Goal: Answer question/provide support: Share knowledge or assist other users

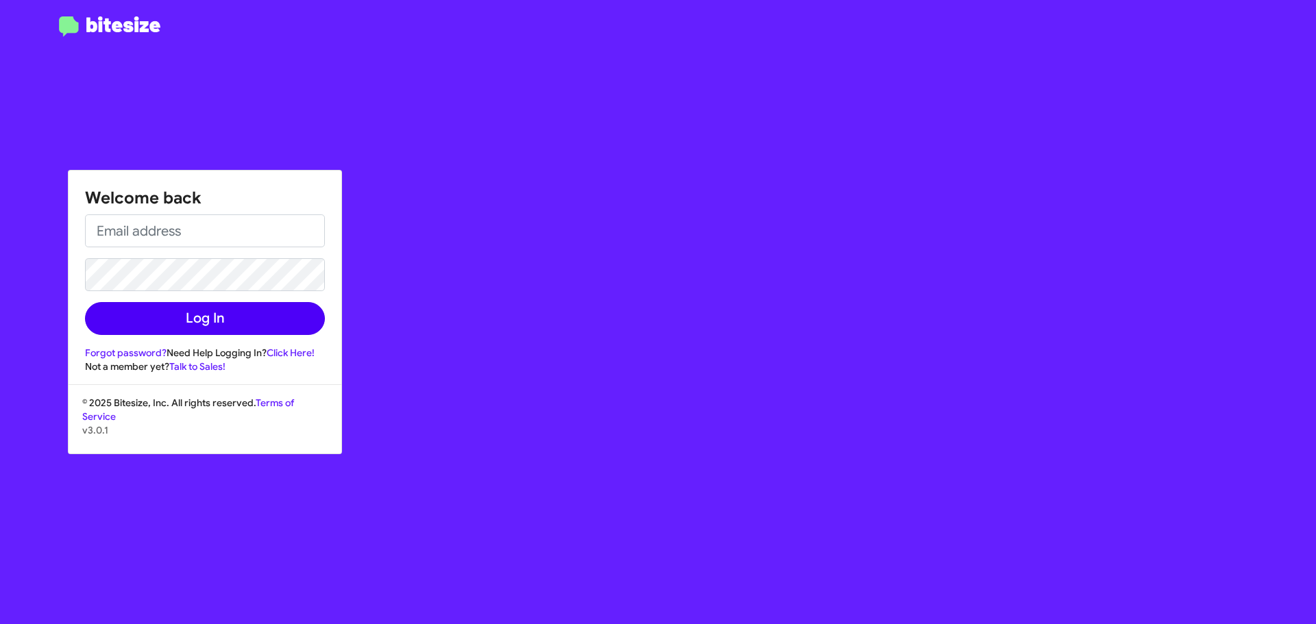
type input "[EMAIL_ADDRESS][DOMAIN_NAME]"
click at [117, 315] on button "Log In" at bounding box center [205, 318] width 240 height 33
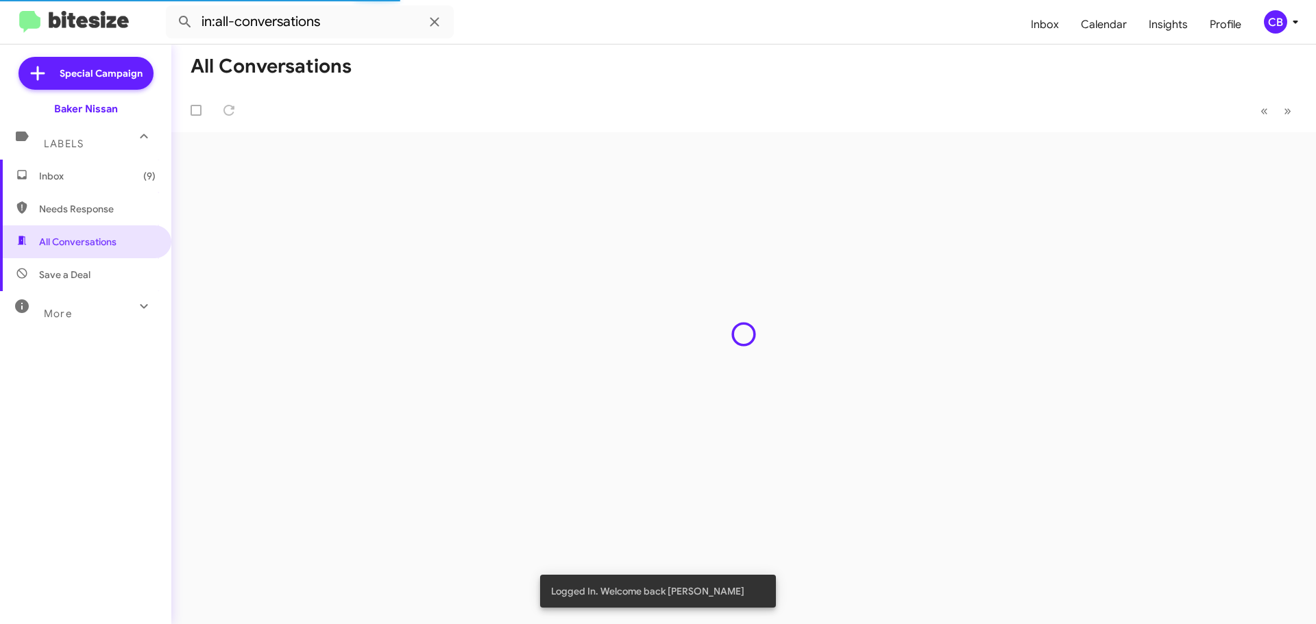
click at [35, 171] on span "Inbox (9)" at bounding box center [85, 176] width 171 height 33
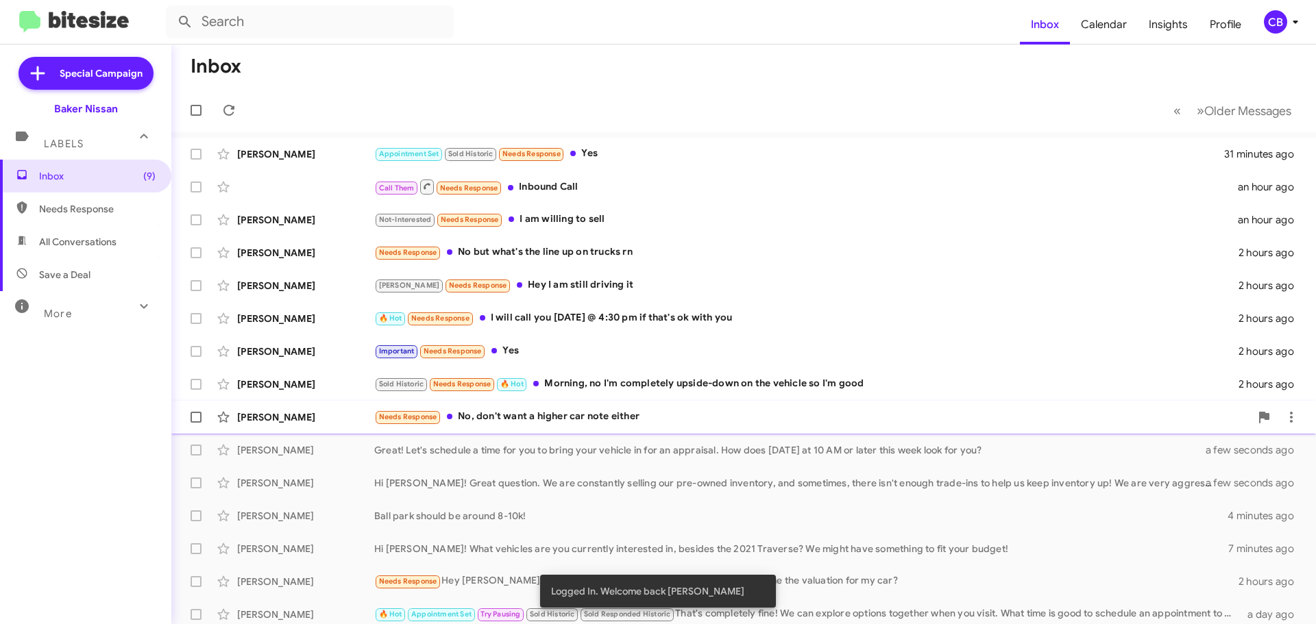
click at [326, 402] on span "[PERSON_NAME] Needs Response No, don't want a higher car note either 2 hours ago" at bounding box center [743, 417] width 1144 height 33
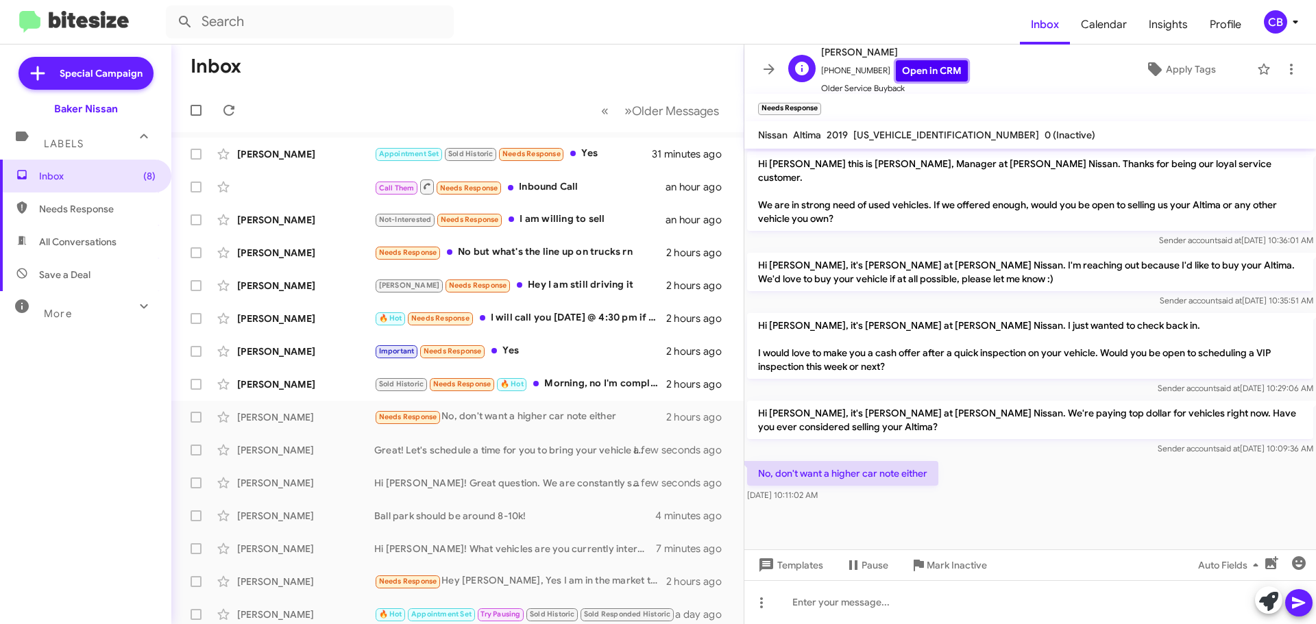
click at [926, 75] on link "Open in CRM" at bounding box center [932, 70] width 72 height 21
click at [1266, 596] on icon at bounding box center [1268, 601] width 19 height 19
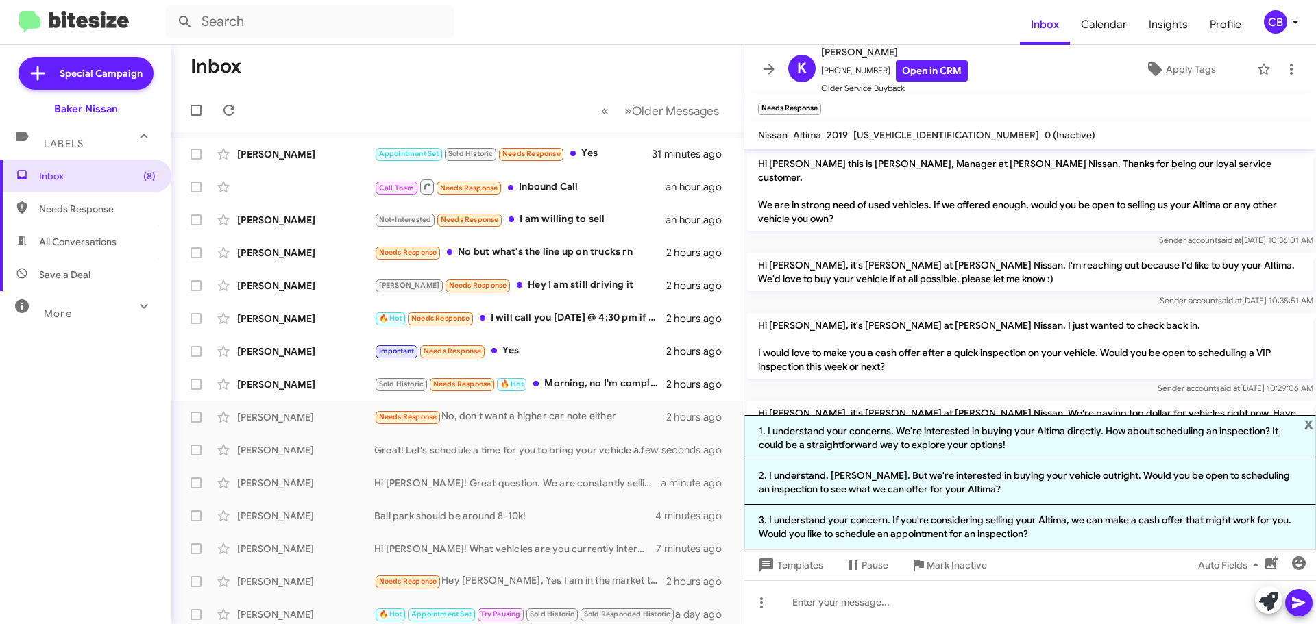
click at [874, 359] on p "Hi [PERSON_NAME], it's [PERSON_NAME] at [PERSON_NAME] Nissan. I just wanted to …" at bounding box center [1030, 346] width 566 height 66
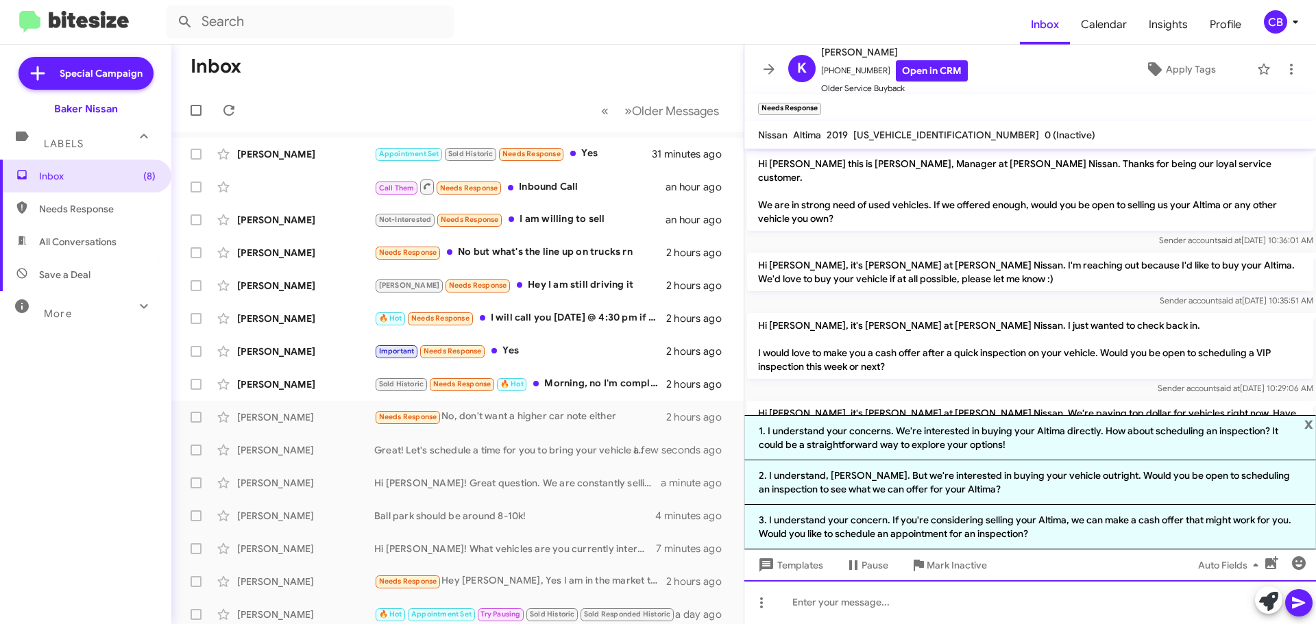
click at [1221, 609] on div at bounding box center [1030, 602] width 572 height 44
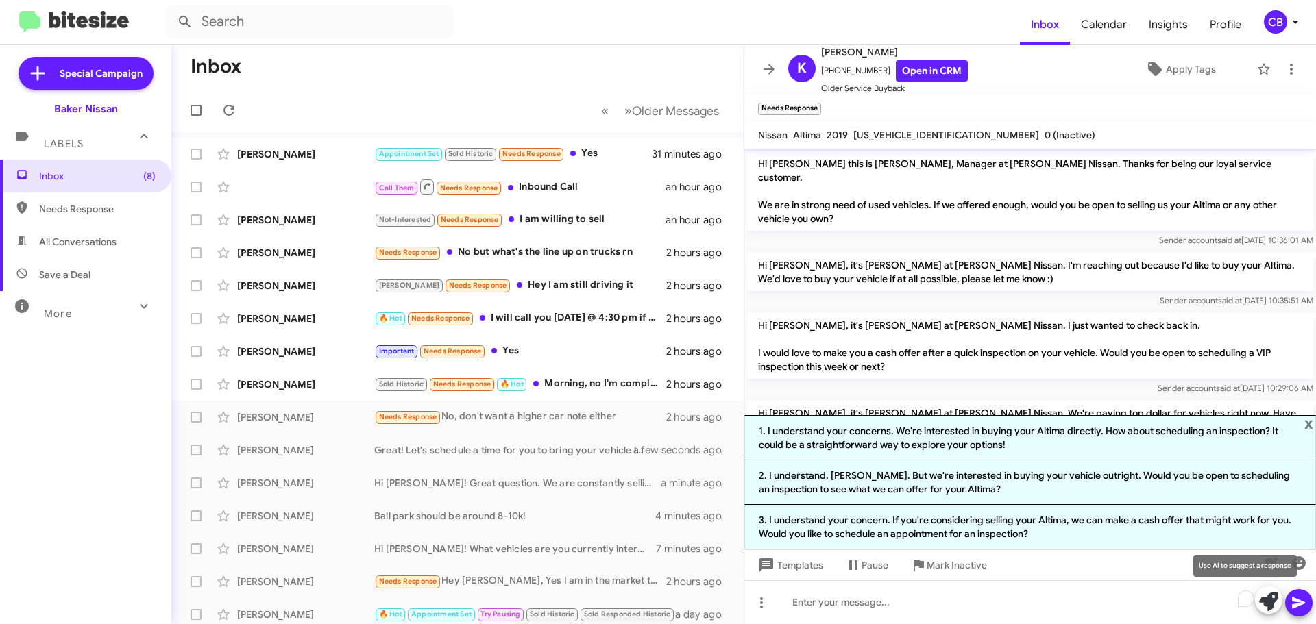
click at [1277, 598] on icon at bounding box center [1268, 601] width 19 height 19
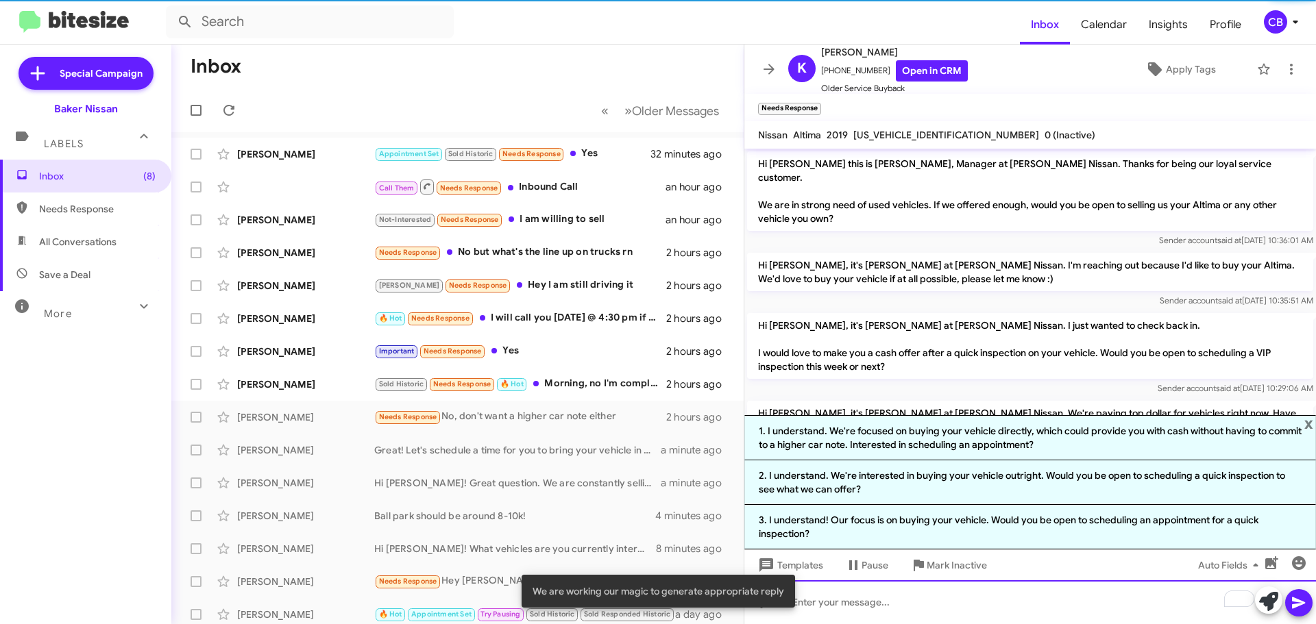
click at [834, 591] on div "To enrich screen reader interactions, please activate Accessibility in Grammarl…" at bounding box center [1030, 602] width 572 height 44
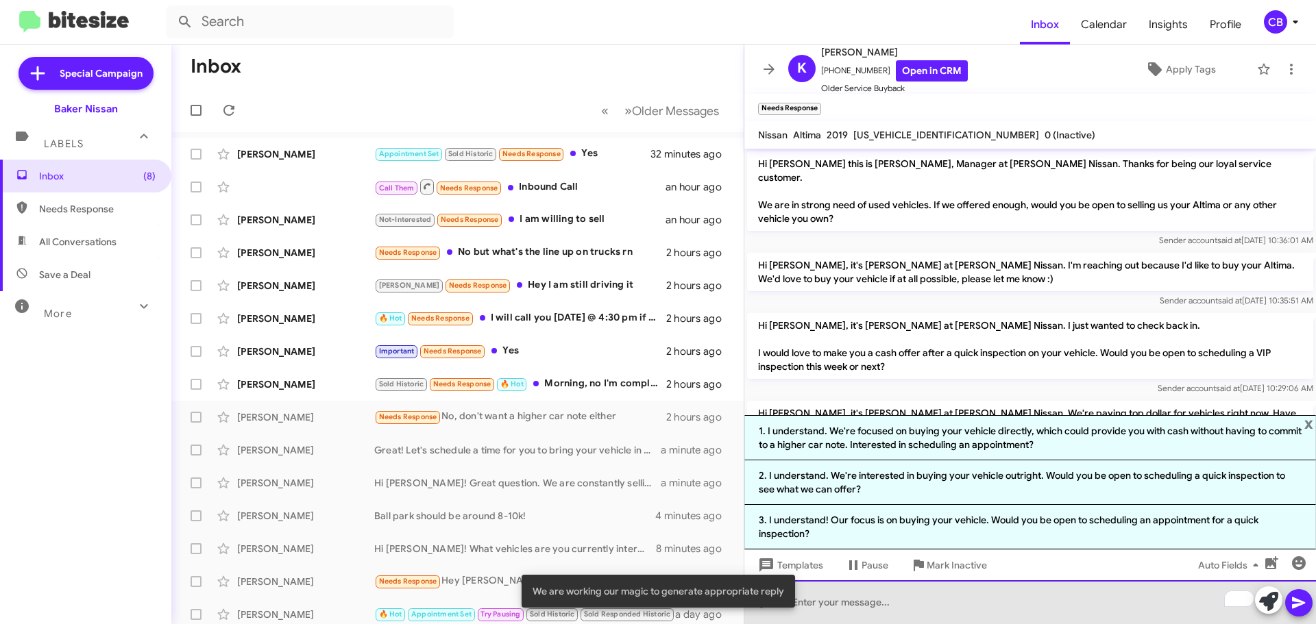
click at [834, 589] on div "To enrich screen reader interactions, please activate Accessibility in Grammarl…" at bounding box center [1030, 602] width 572 height 44
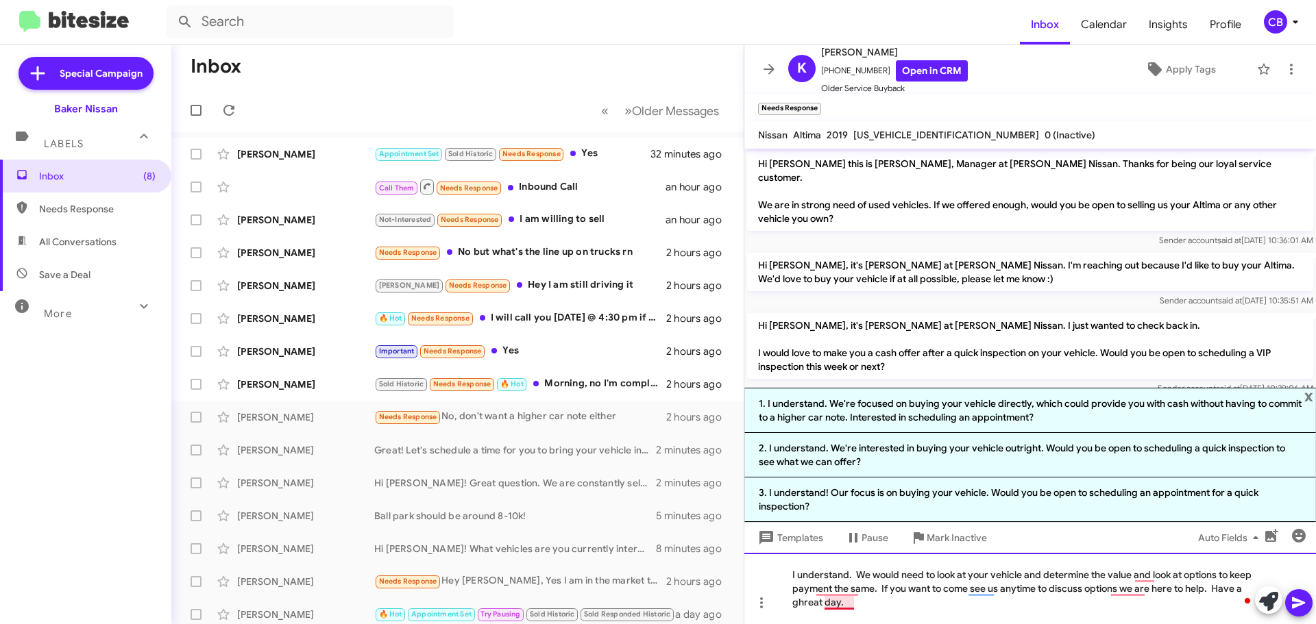
click at [831, 602] on div "I understand. We would need to look at your vehicle and determine the value and…" at bounding box center [1030, 588] width 572 height 71
click at [1303, 606] on icon at bounding box center [1298, 603] width 16 height 16
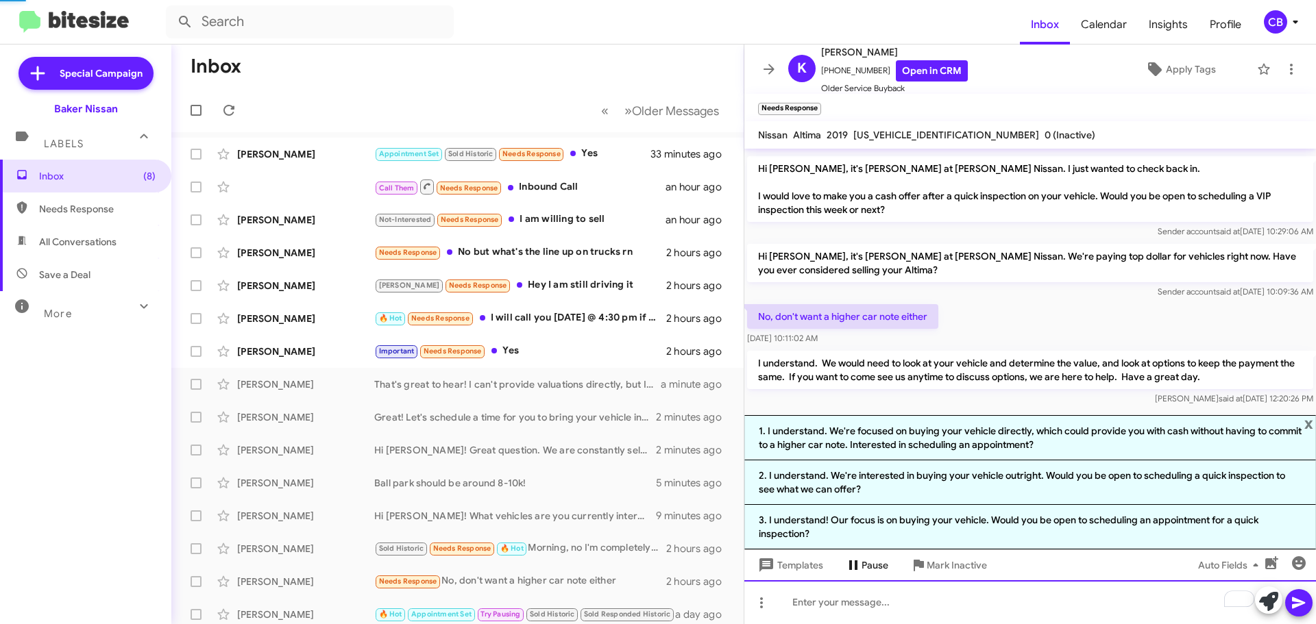
scroll to position [130, 0]
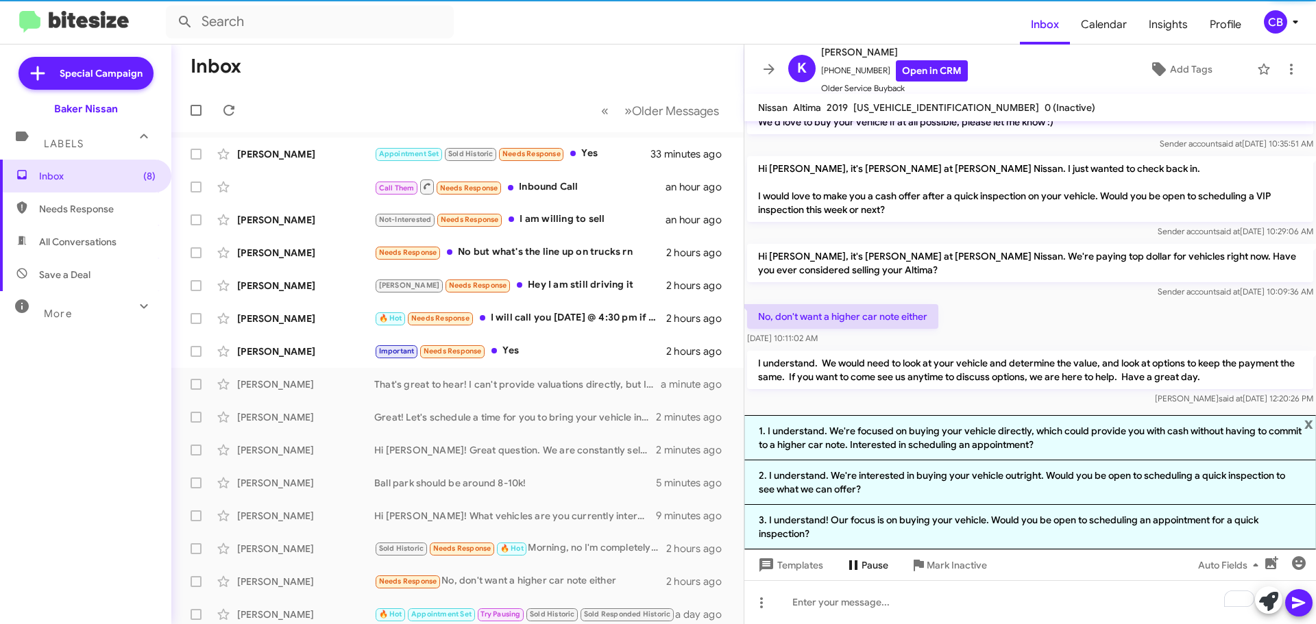
click at [858, 562] on icon at bounding box center [853, 565] width 16 height 16
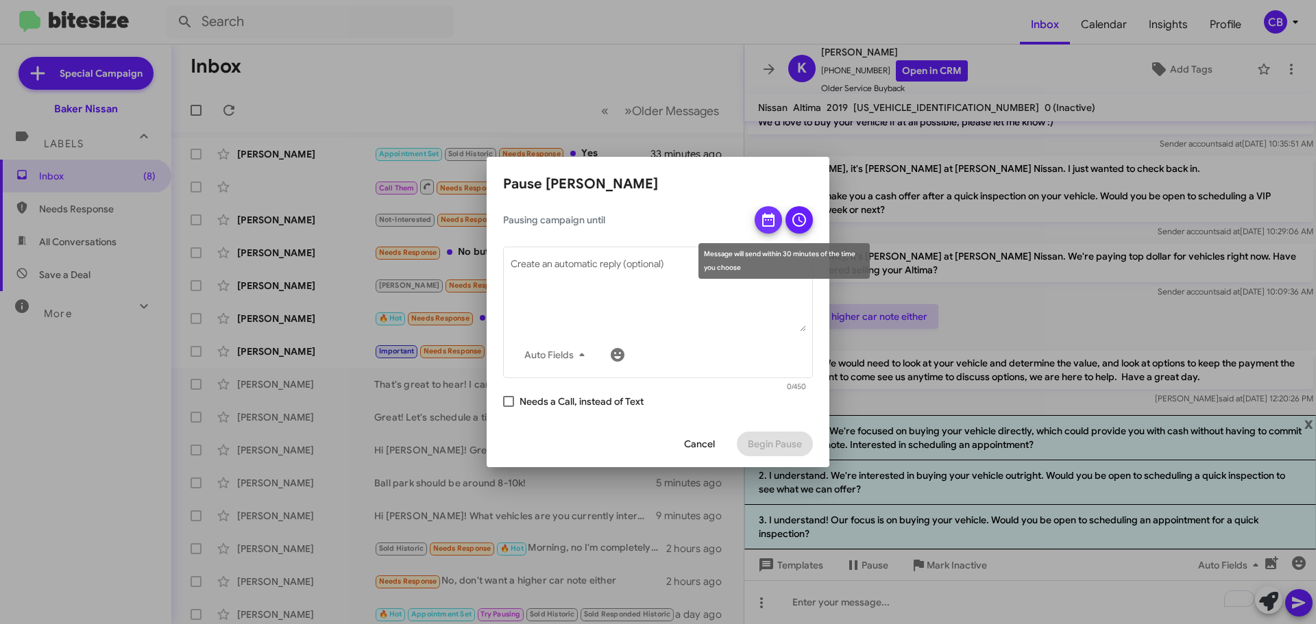
click at [767, 221] on icon at bounding box center [768, 220] width 16 height 16
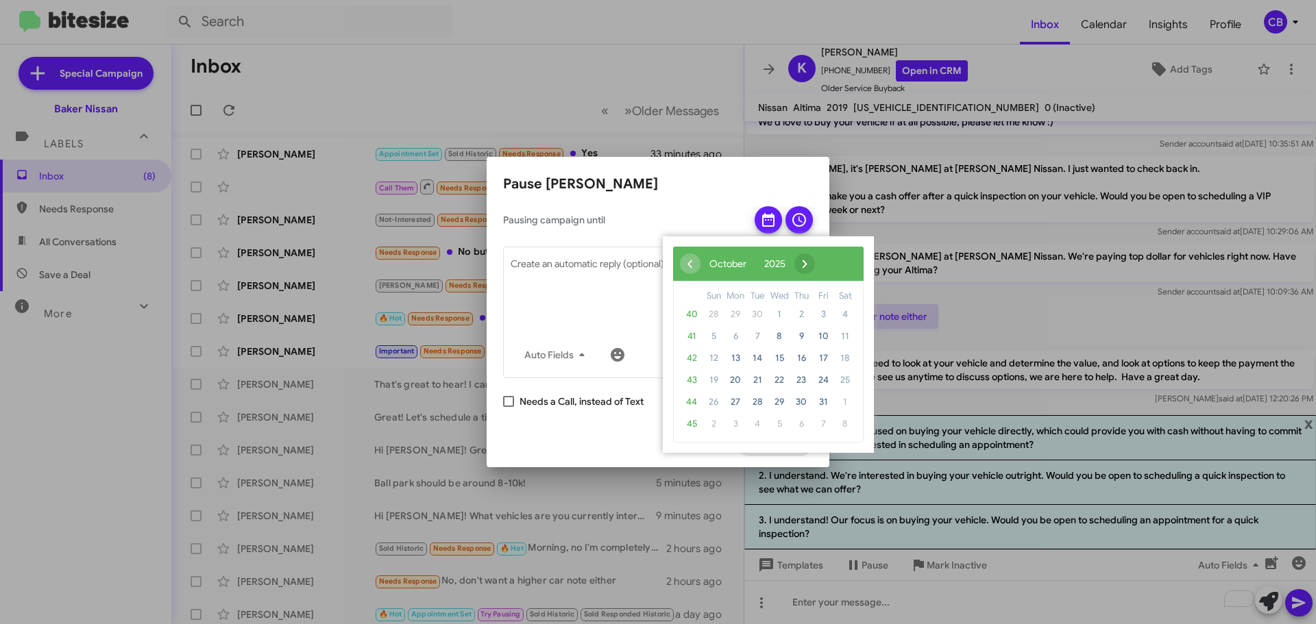
click at [815, 261] on span "›" at bounding box center [804, 264] width 21 height 21
click at [823, 261] on span "›" at bounding box center [812, 264] width 21 height 21
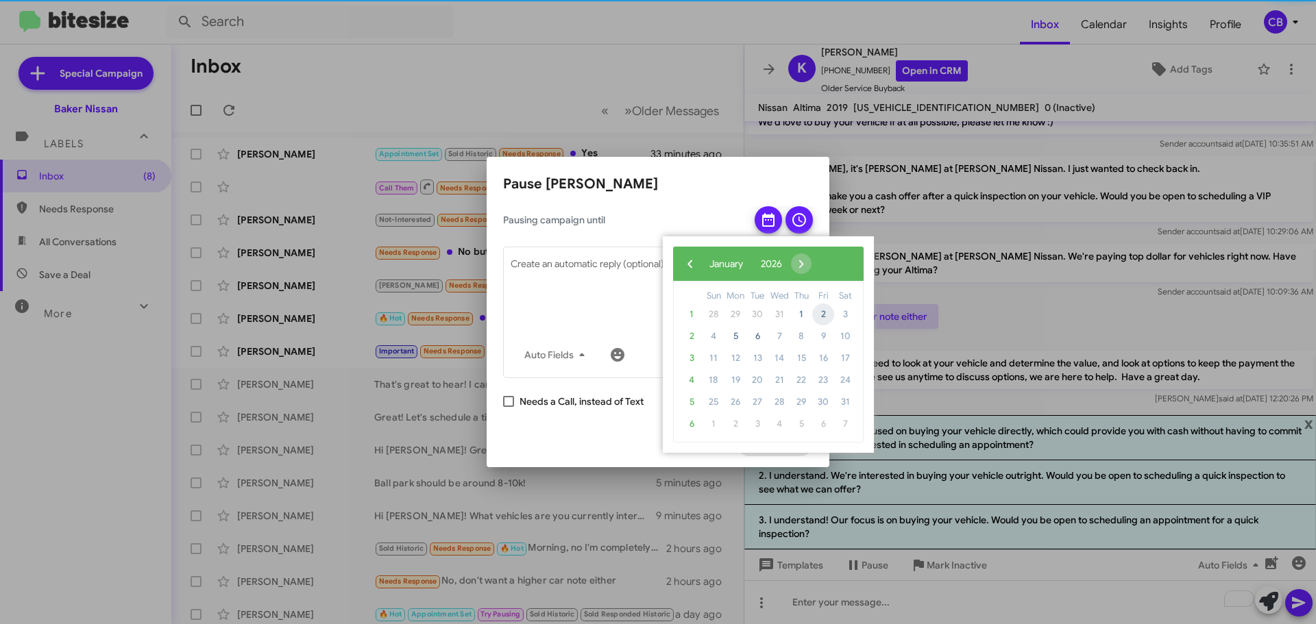
click at [827, 310] on span "2" at bounding box center [823, 315] width 22 height 22
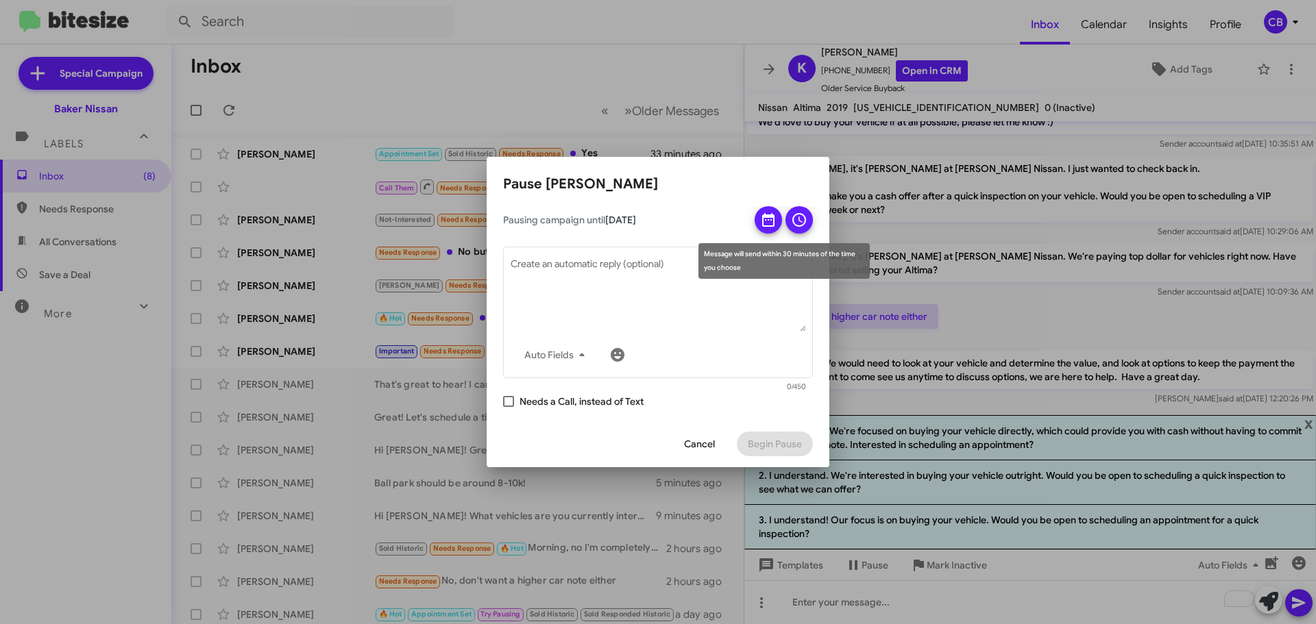
drag, startPoint x: 788, startPoint y: 210, endPoint x: 800, endPoint y: 220, distance: 15.1
click at [796, 217] on button at bounding box center [798, 219] width 27 height 27
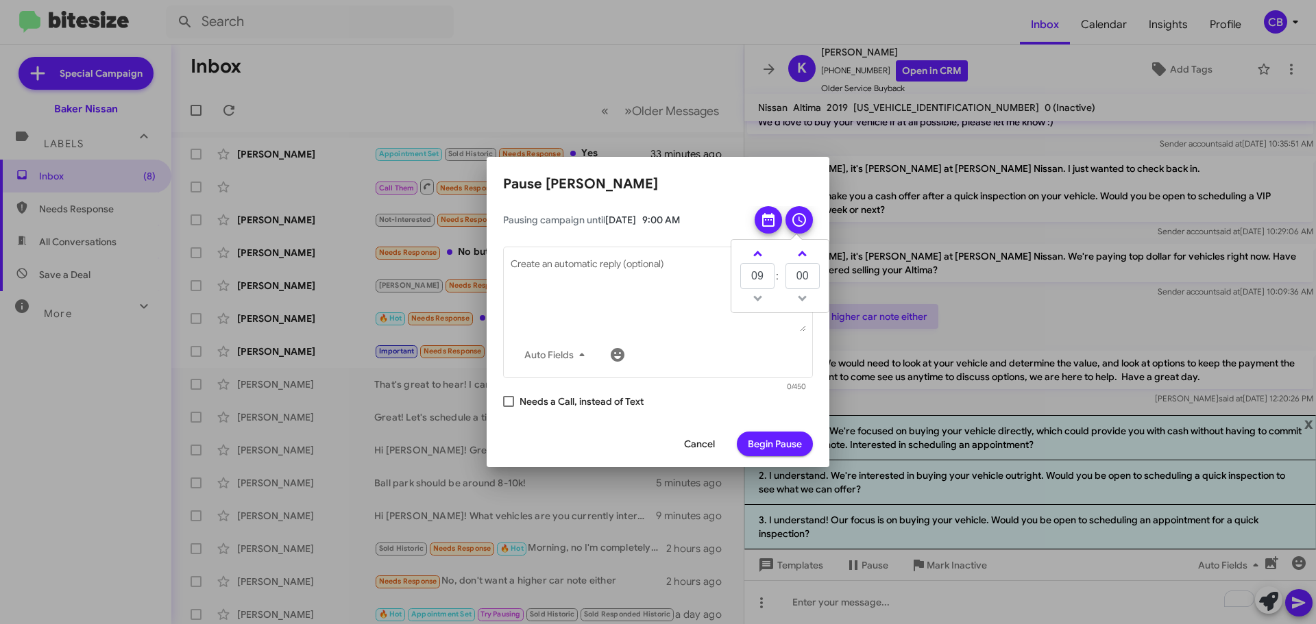
click at [777, 441] on span "Begin Pause" at bounding box center [775, 444] width 54 height 25
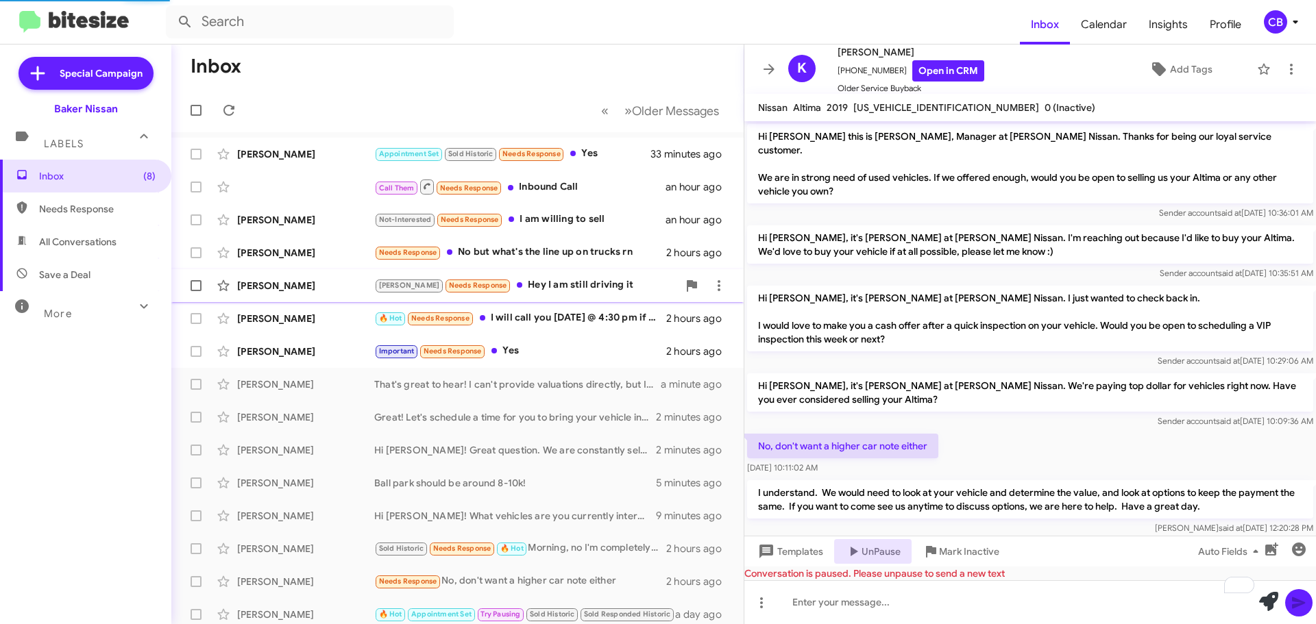
scroll to position [112, 0]
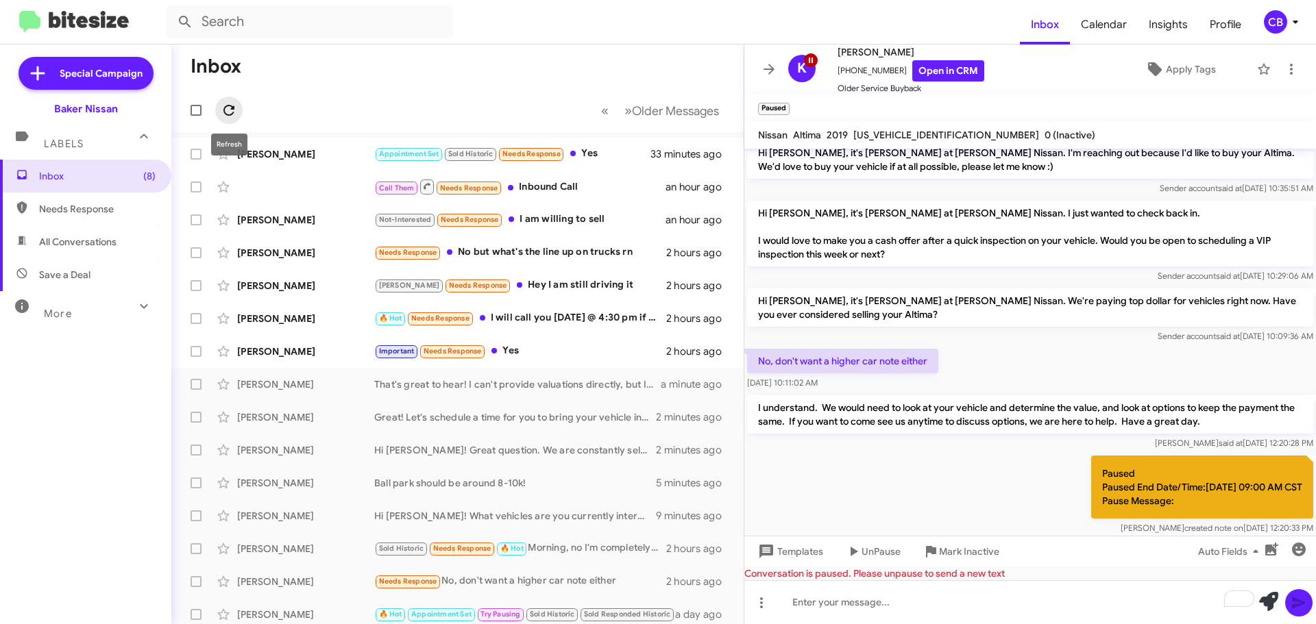
click at [222, 109] on icon at bounding box center [229, 110] width 16 height 16
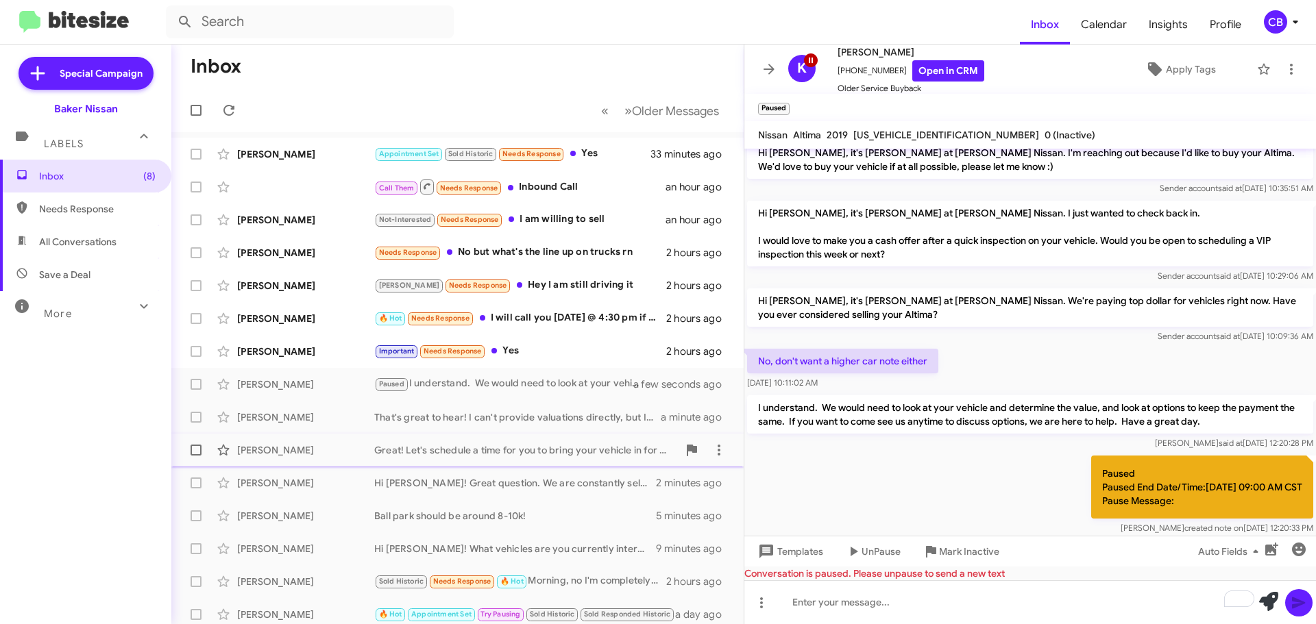
click at [308, 448] on div "[PERSON_NAME]" at bounding box center [305, 450] width 137 height 14
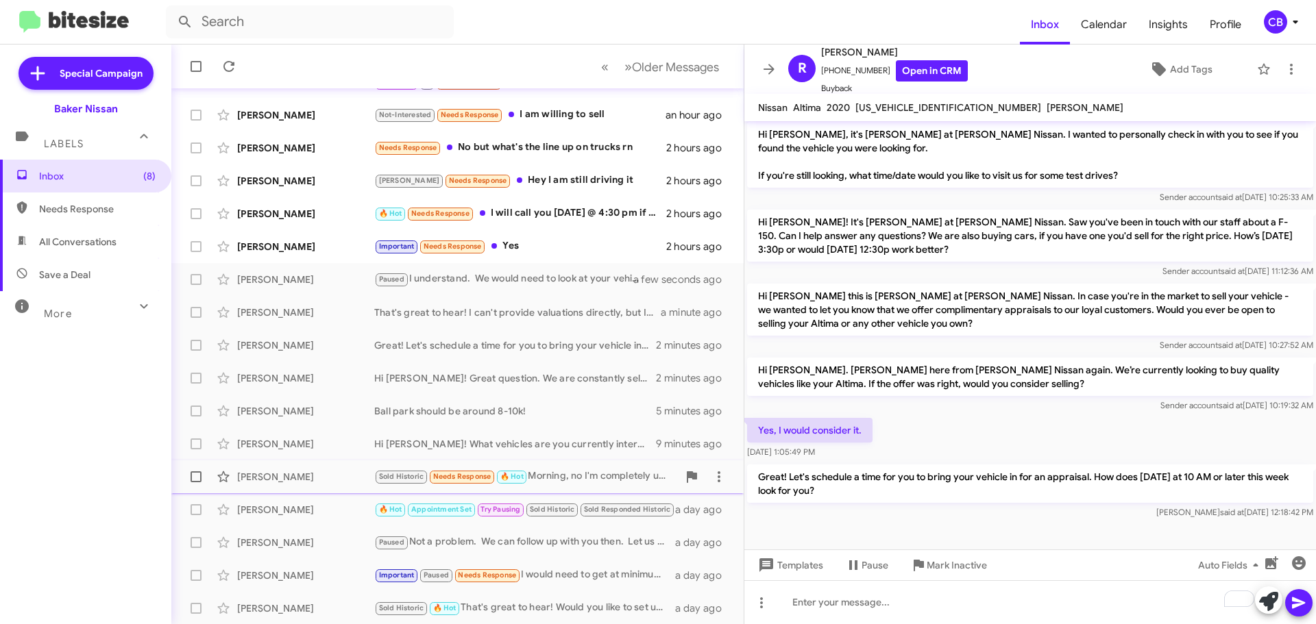
scroll to position [171, 0]
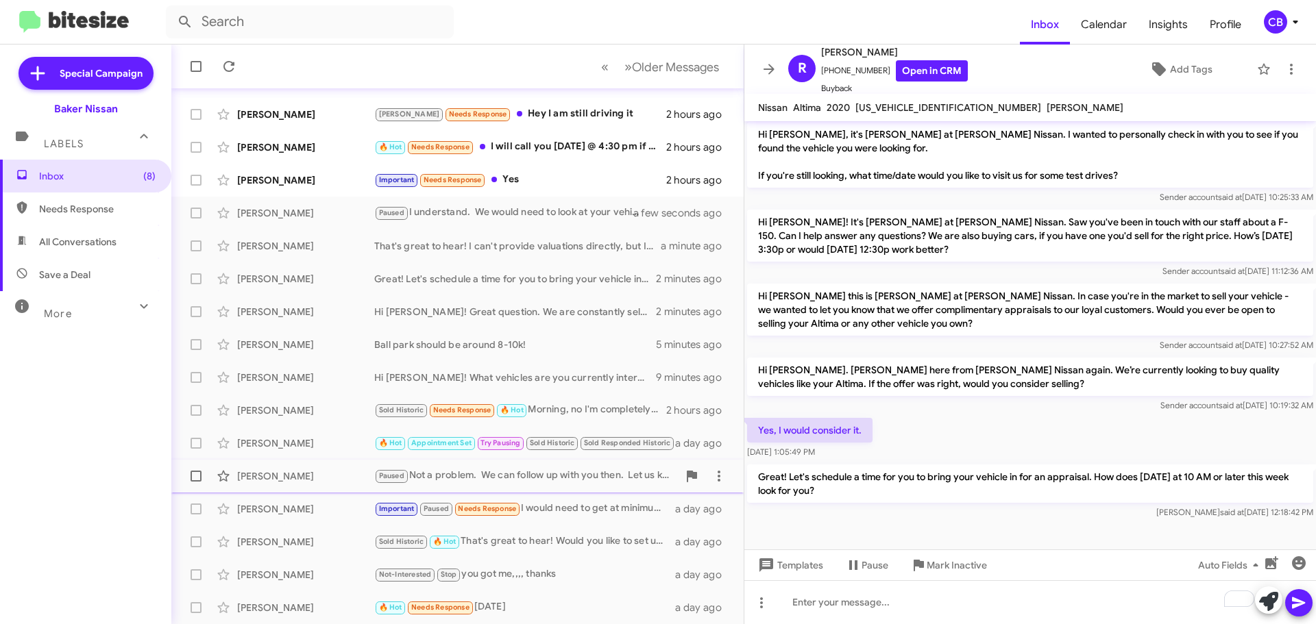
click at [326, 485] on div "[PERSON_NAME] Paused Not a problem. We can follow up with you then. Let us know…" at bounding box center [457, 476] width 550 height 27
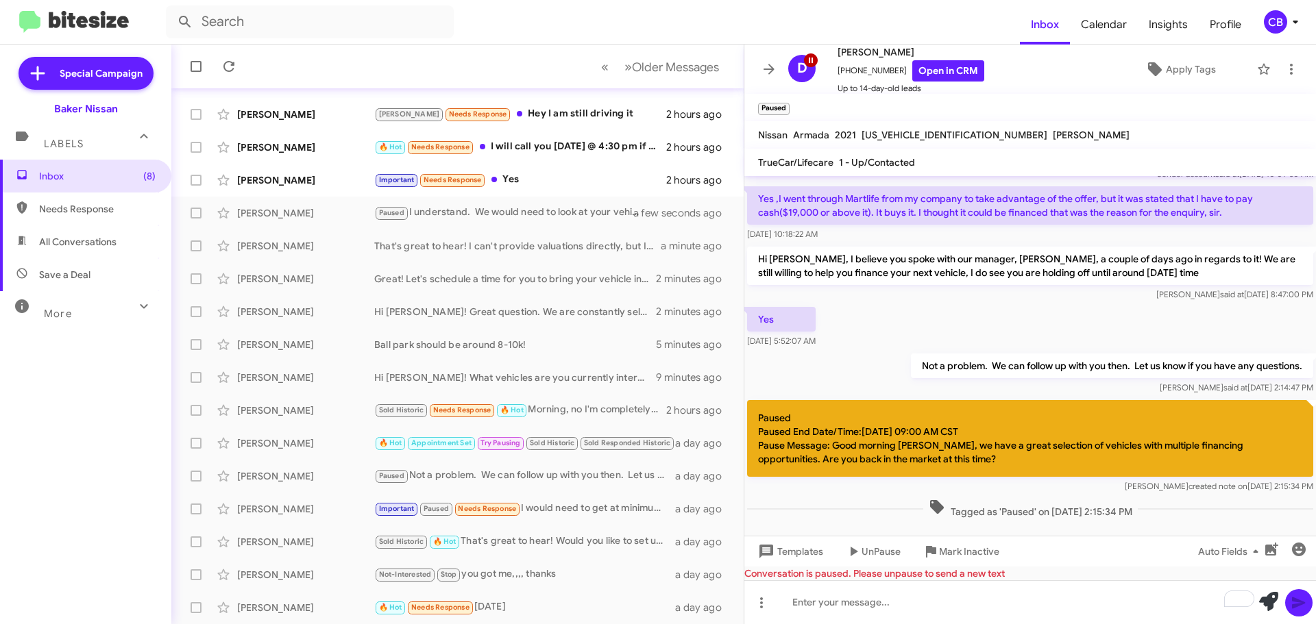
scroll to position [62, 0]
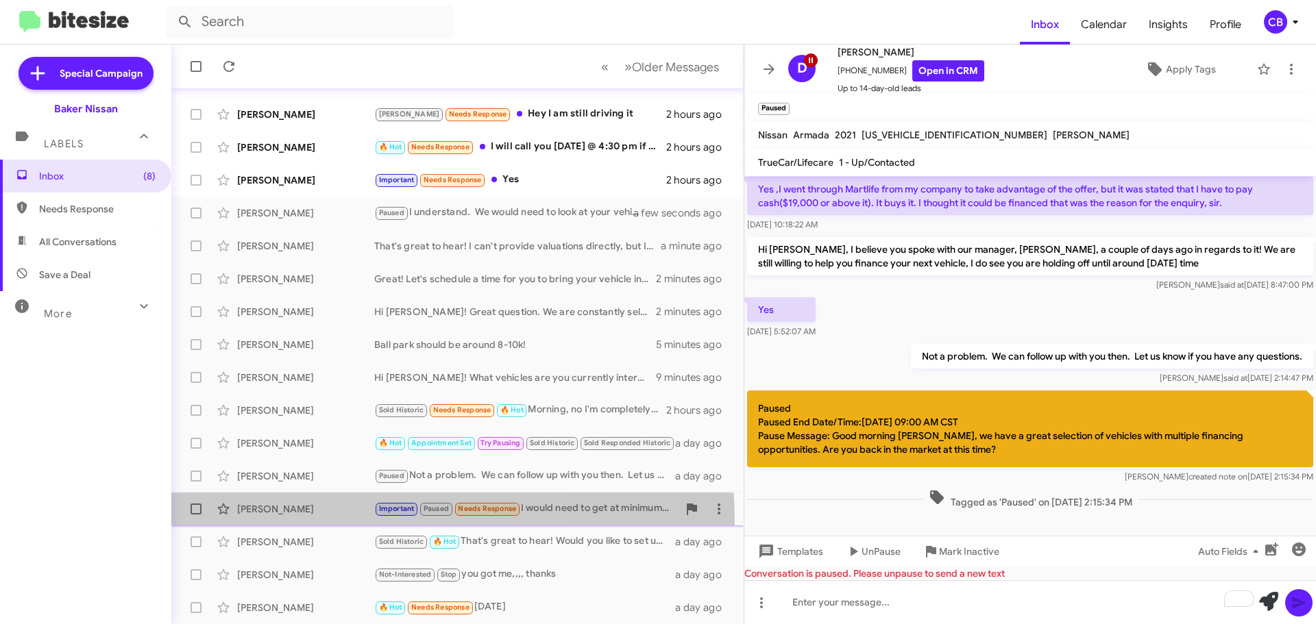
click at [304, 524] on span "[PERSON_NAME] Important Paused Needs Response I would need to get at minimum 15…" at bounding box center [457, 509] width 572 height 33
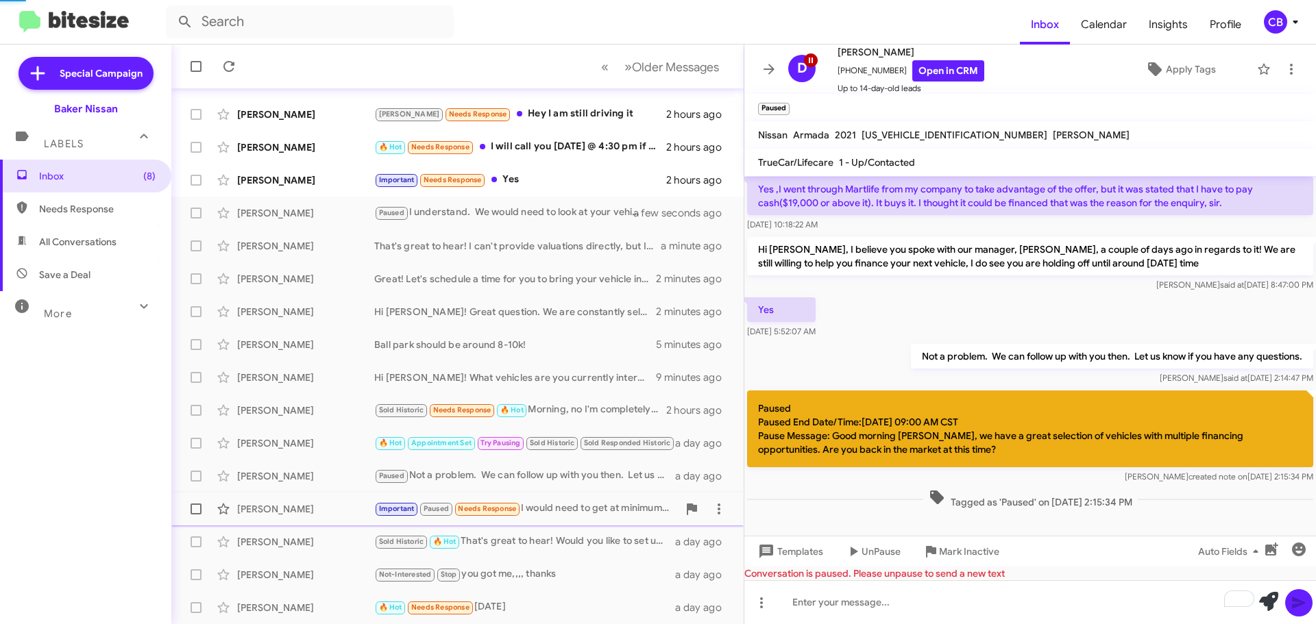
scroll to position [687, 0]
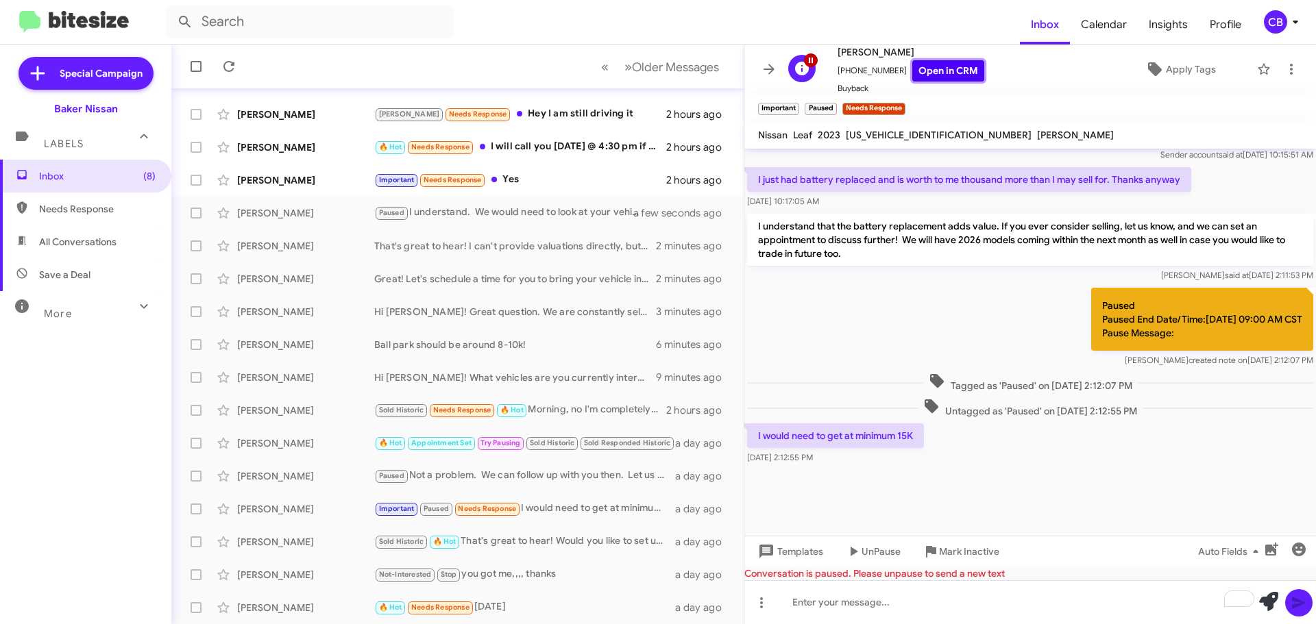
click at [912, 65] on link "Open in CRM" at bounding box center [948, 70] width 72 height 21
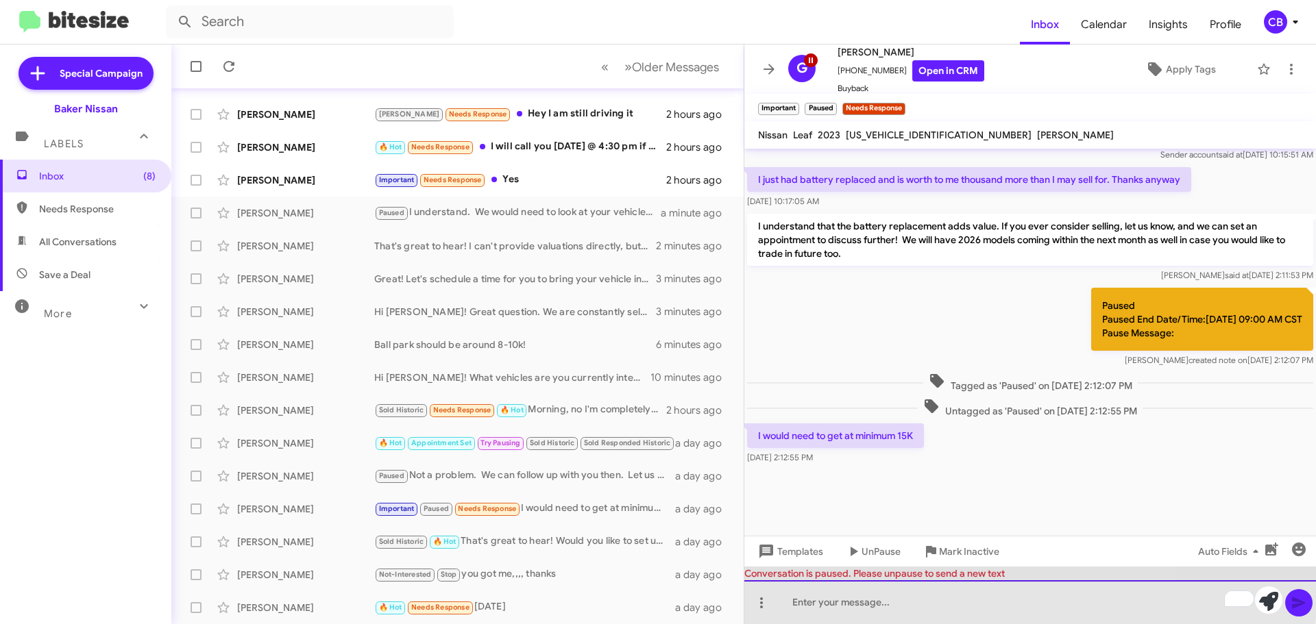
click at [811, 593] on div "To enrich screen reader interactions, please activate Accessibility in Grammarl…" at bounding box center [1030, 602] width 572 height 44
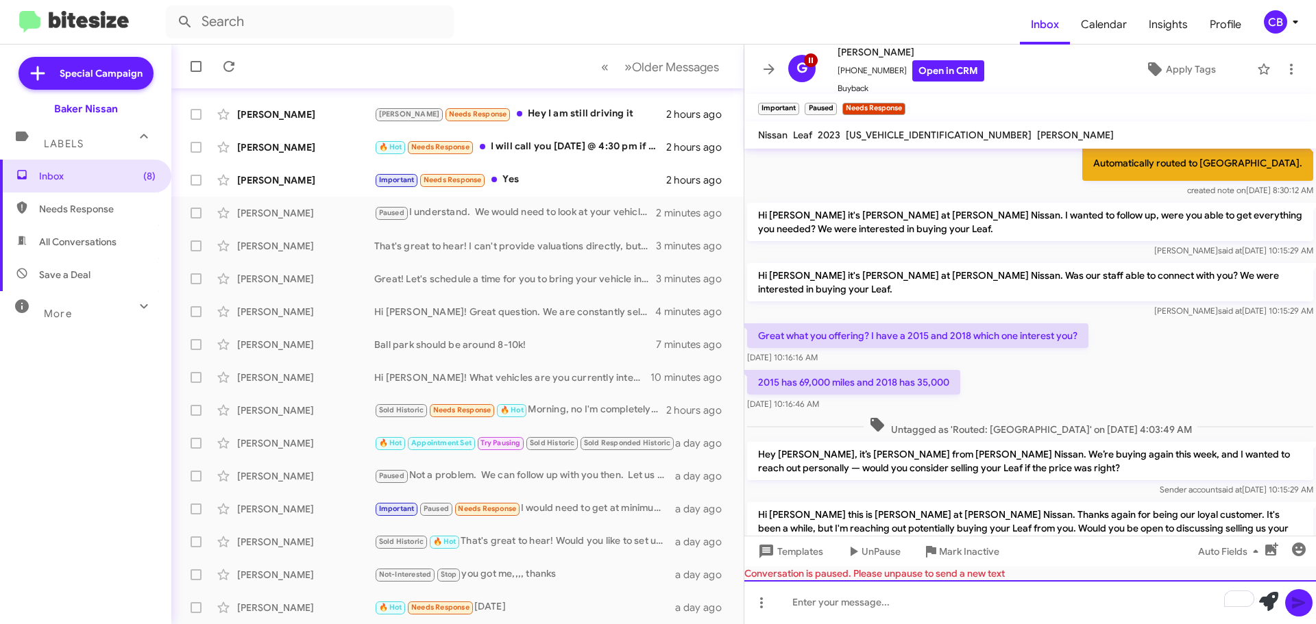
scroll to position [276, 0]
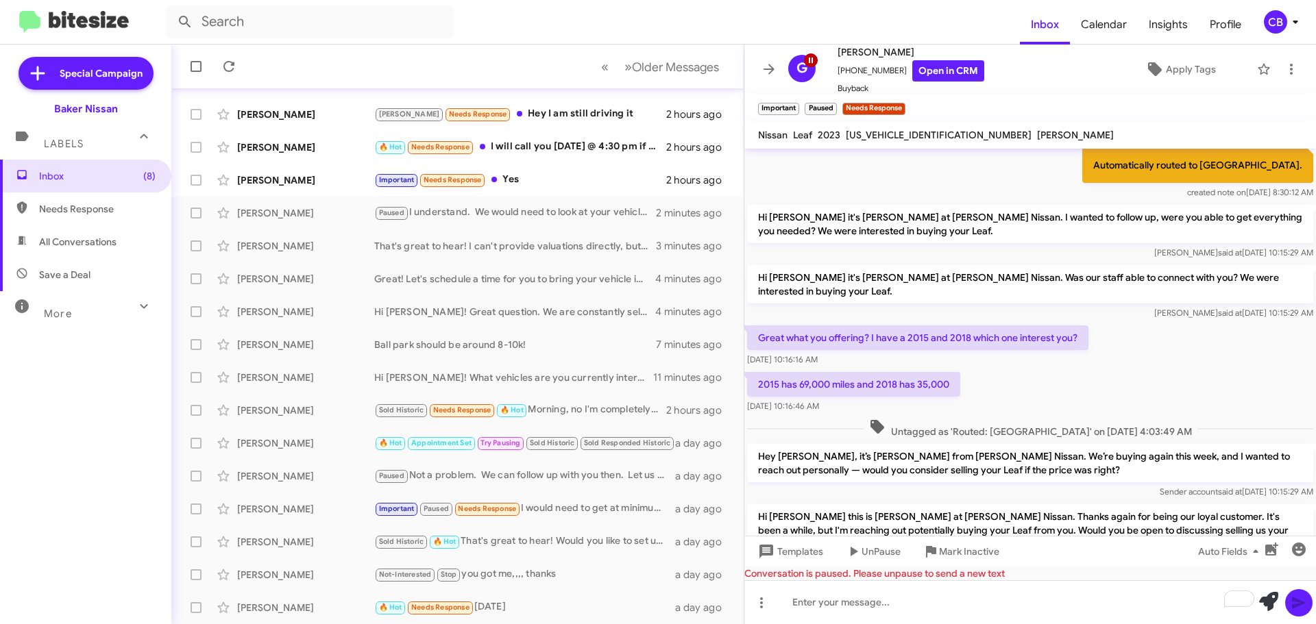
click at [933, 385] on p "2015 has 69,000 miles and 2018 has 35,000" at bounding box center [853, 384] width 213 height 25
copy p "35,000"
click at [1046, 391] on div "2015 has 69,000 miles and 2018 has 35,000 [DATE] 10:16:46 AM" at bounding box center [1030, 392] width 572 height 47
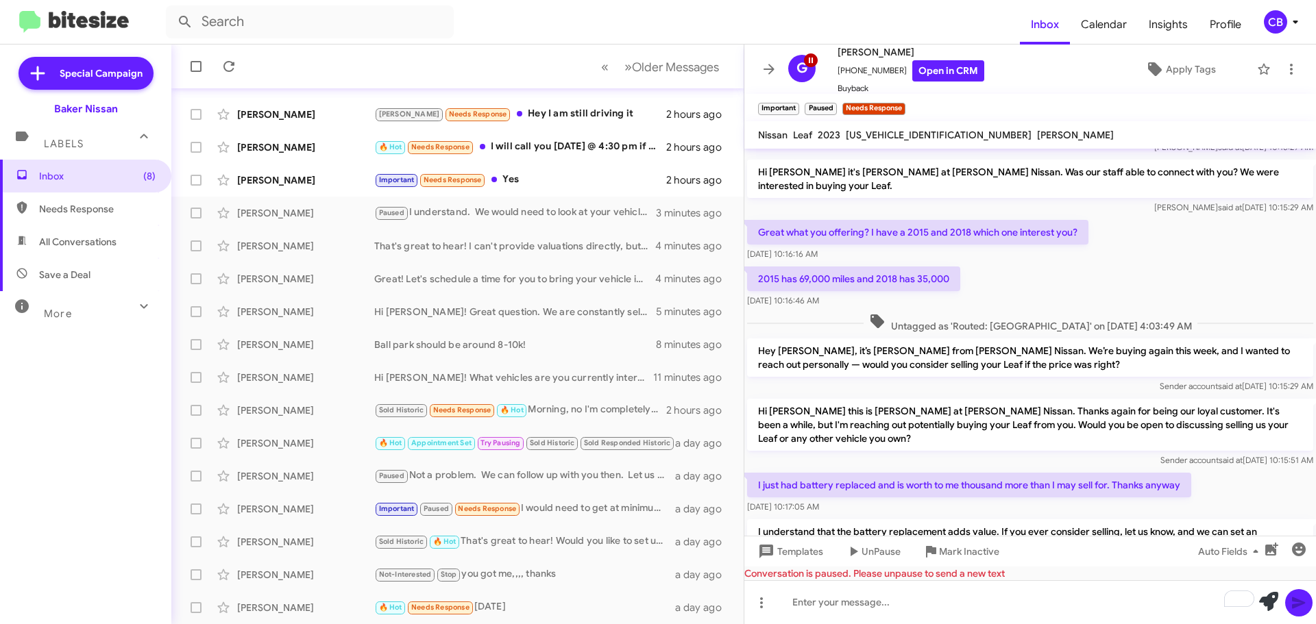
scroll to position [687, 0]
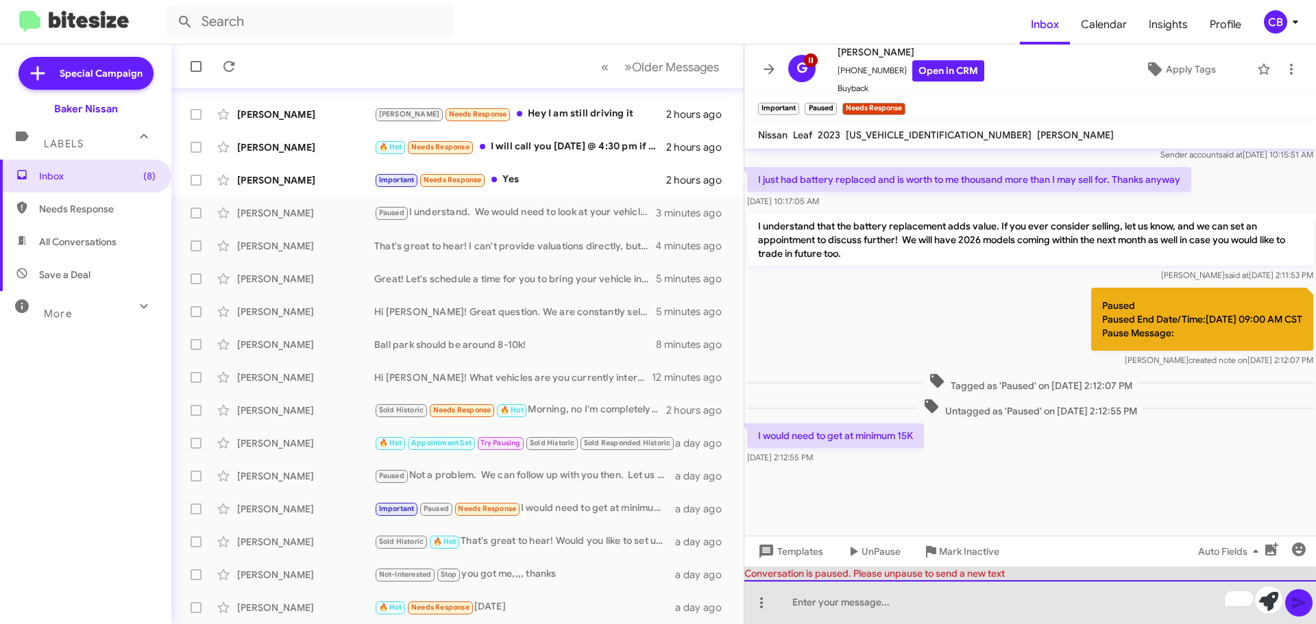
click at [822, 607] on div "To enrich screen reader interactions, please activate Accessibility in Grammarl…" at bounding box center [1030, 602] width 572 height 44
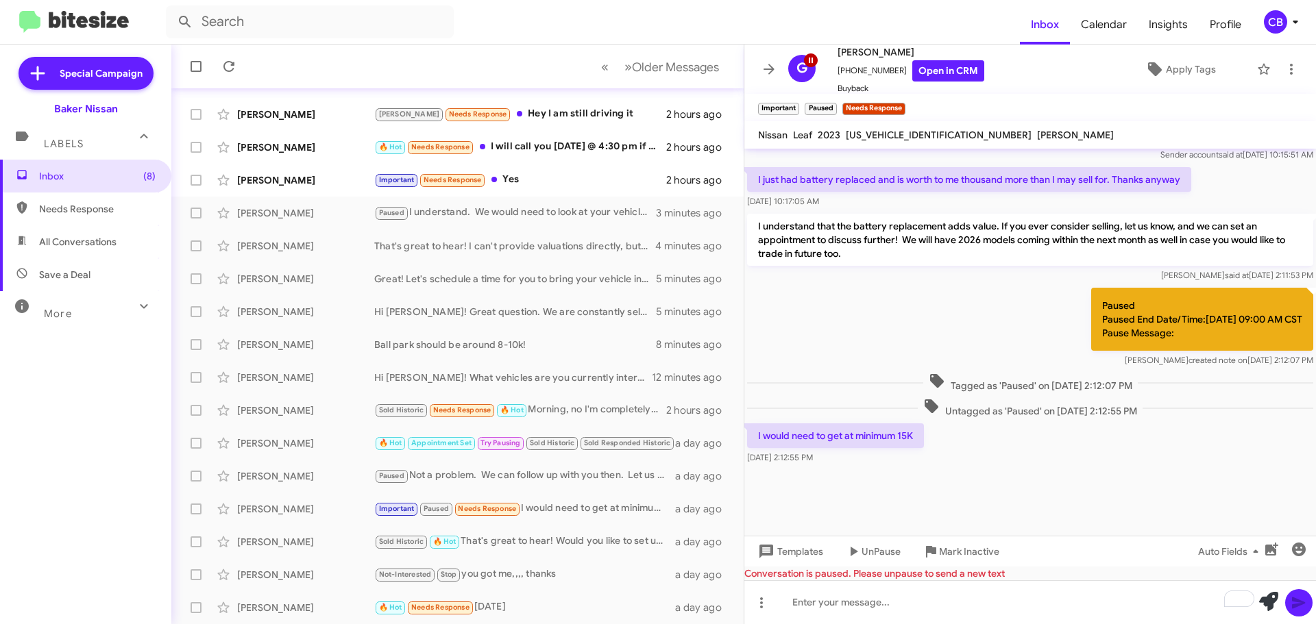
click at [859, 434] on p "I would need to get at minimum 15K" at bounding box center [835, 436] width 177 height 25
click at [859, 435] on p "I would need to get at minimum 15K" at bounding box center [835, 436] width 177 height 25
click at [935, 221] on p "I understand that the battery replacement adds value. If you ever consider sell…" at bounding box center [1030, 240] width 566 height 52
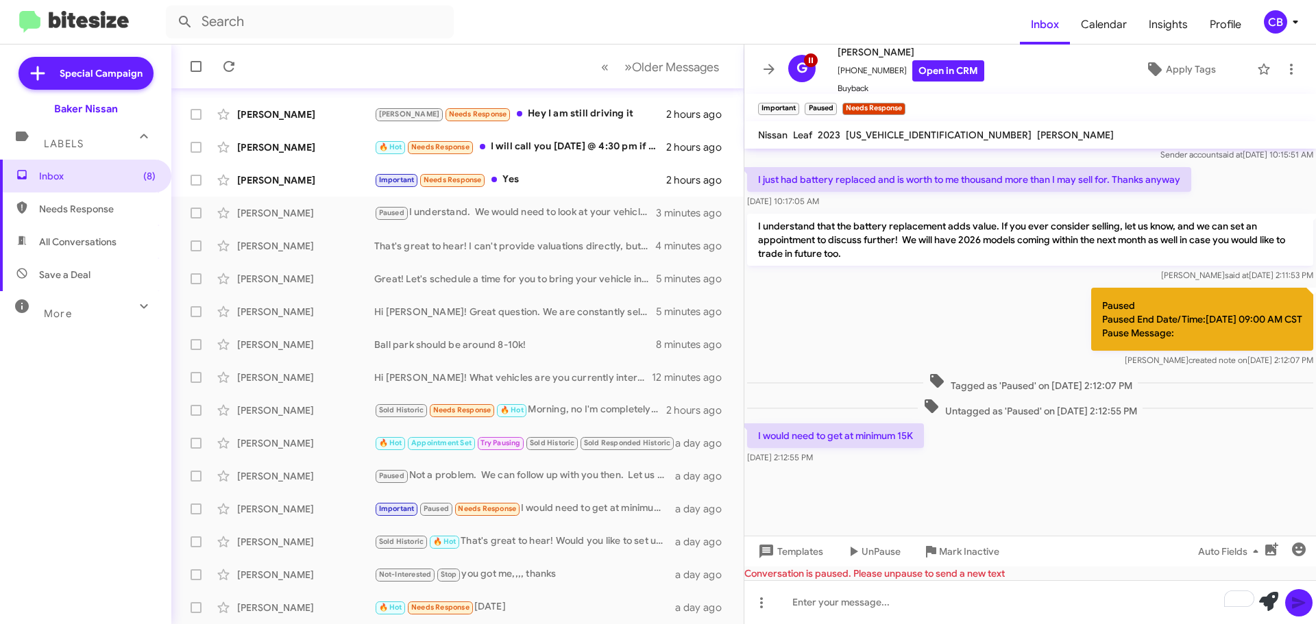
click at [935, 221] on p "I understand that the battery replacement adds value. If you ever consider sell…" at bounding box center [1030, 240] width 566 height 52
copy p "I understand that the battery replacement adds value. If you ever consider sell…"
drag, startPoint x: 946, startPoint y: 553, endPoint x: 891, endPoint y: 555, distance: 54.9
click at [893, 556] on div "Templates UnPause Mark Inactive Auto Fields" at bounding box center [1030, 551] width 572 height 31
click at [891, 555] on span "UnPause" at bounding box center [880, 551] width 39 height 25
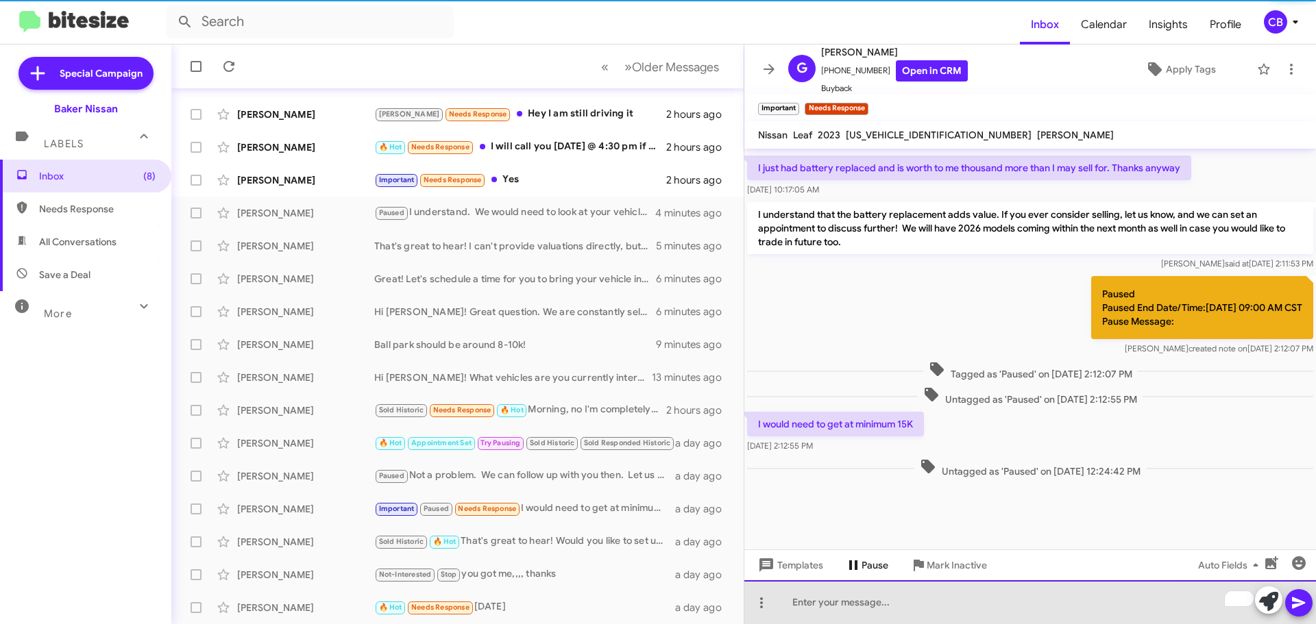
click at [898, 601] on div "To enrich screen reader interactions, please activate Accessibility in Grammarl…" at bounding box center [1030, 602] width 572 height 44
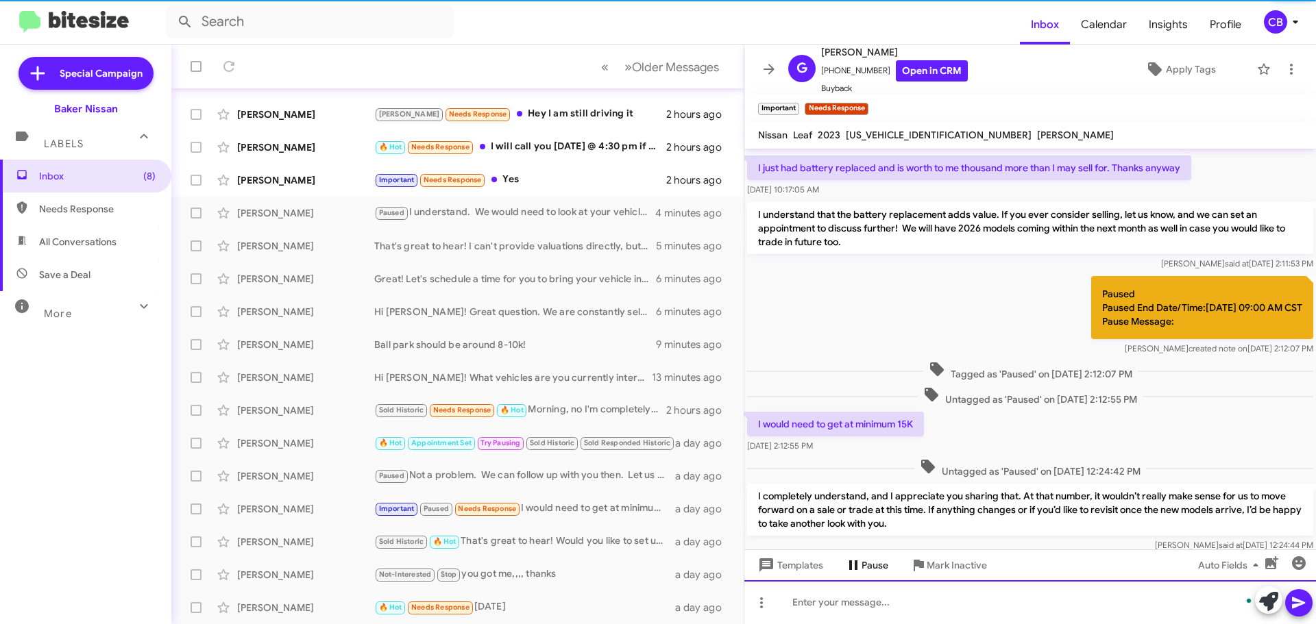
scroll to position [0, 0]
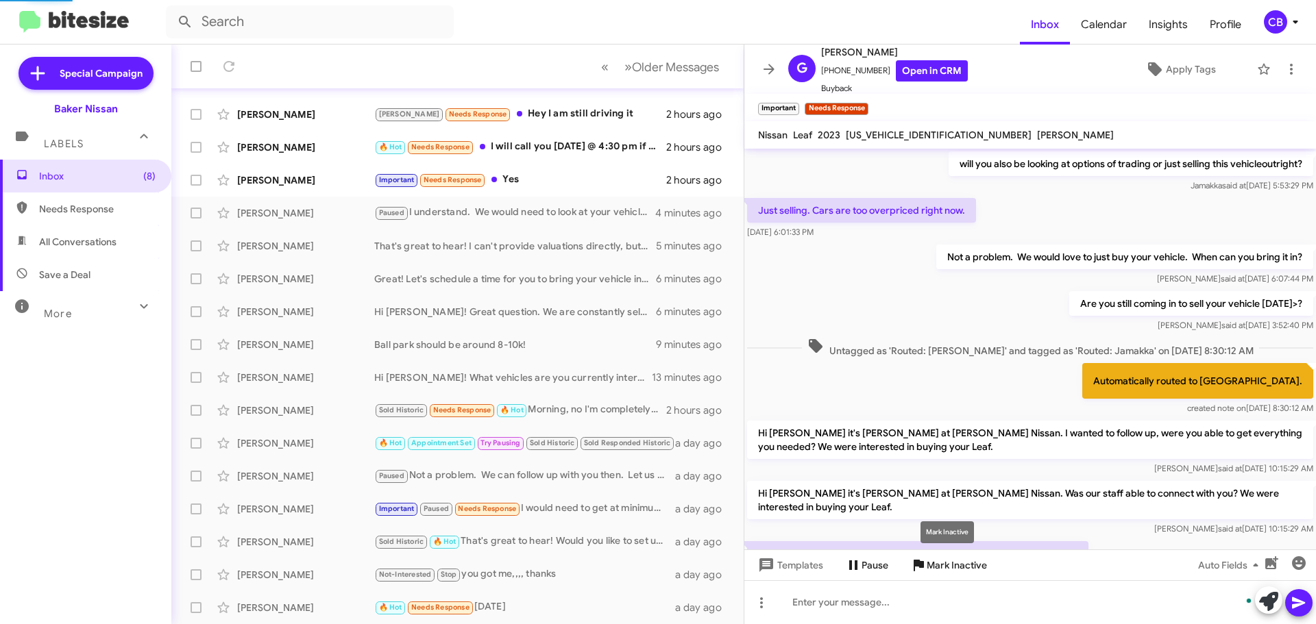
click at [979, 562] on span "Mark Inactive" at bounding box center [957, 565] width 60 height 25
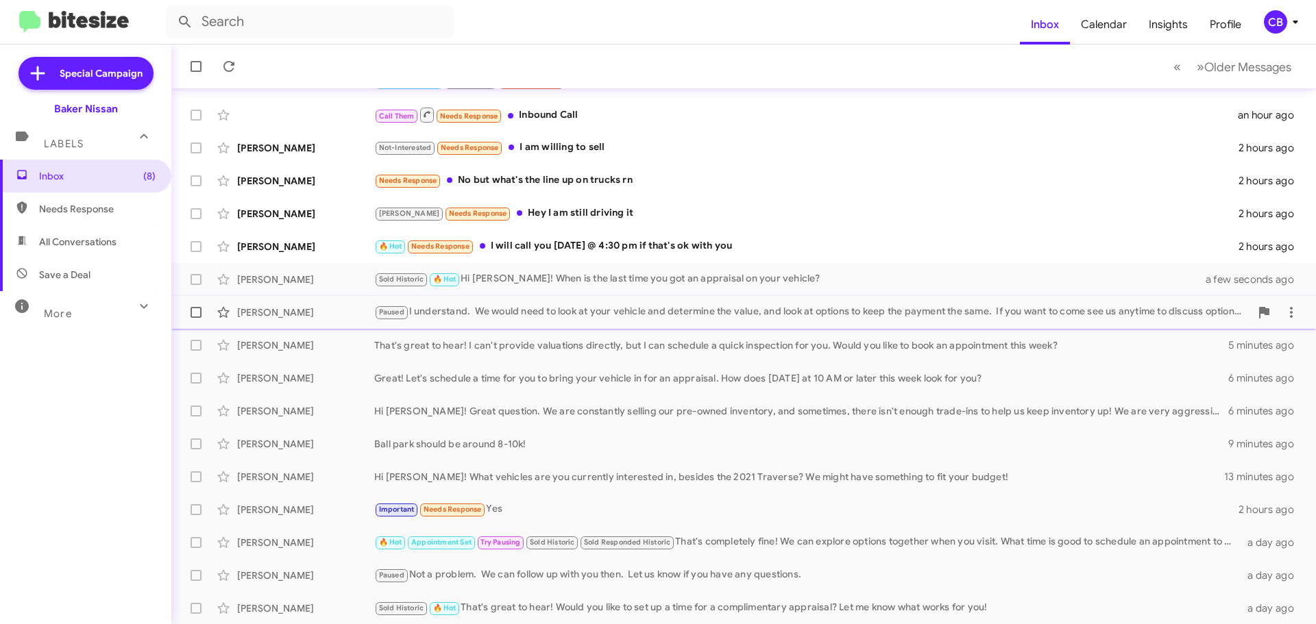
scroll to position [138, 0]
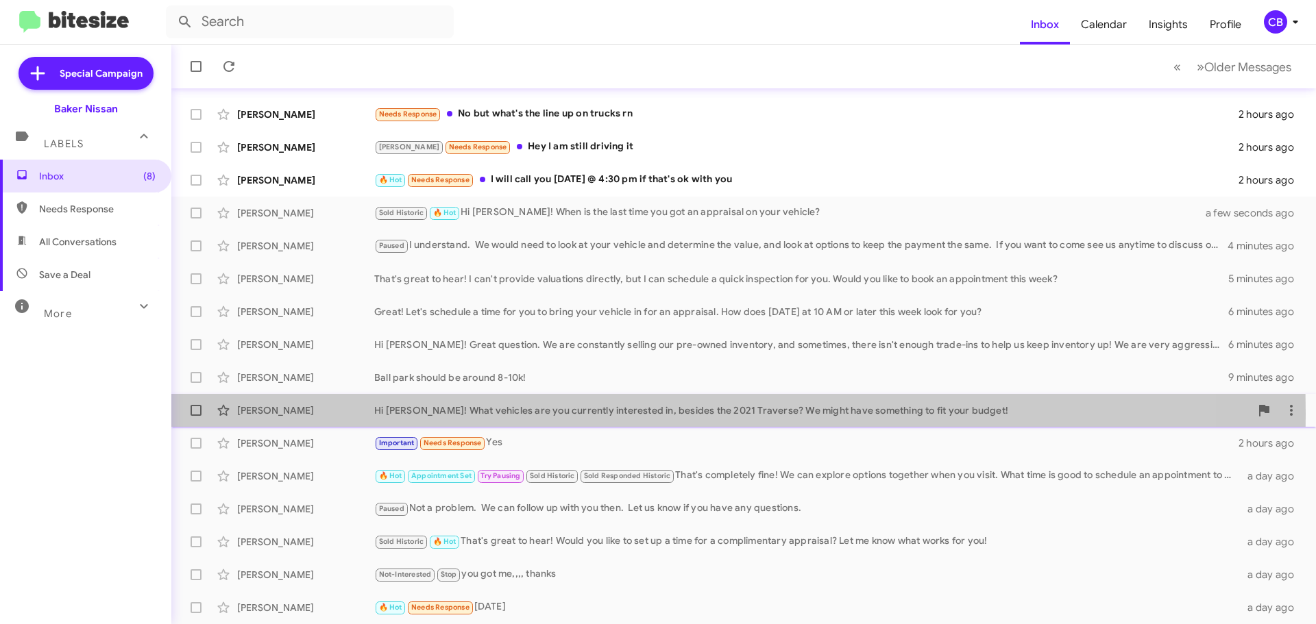
click at [303, 414] on div "[PERSON_NAME]" at bounding box center [305, 411] width 137 height 14
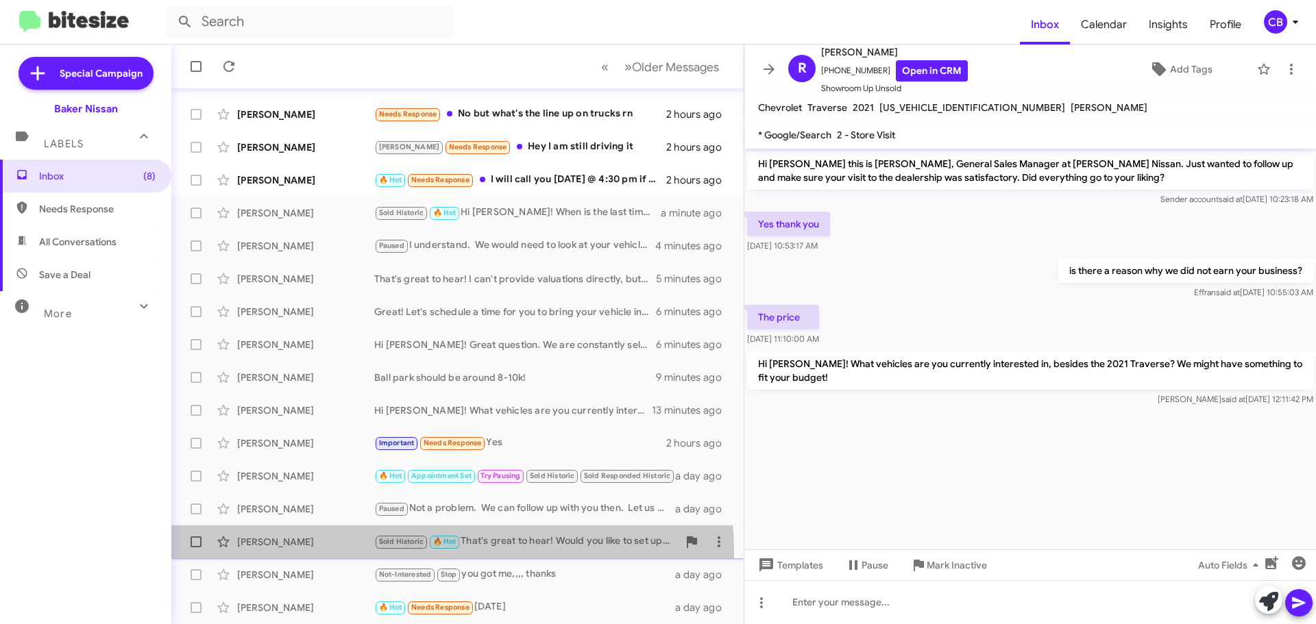
click at [308, 555] on div "[PERSON_NAME] Sold Historic 🔥 Hot That's great to hear! Would you like to set u…" at bounding box center [457, 541] width 550 height 27
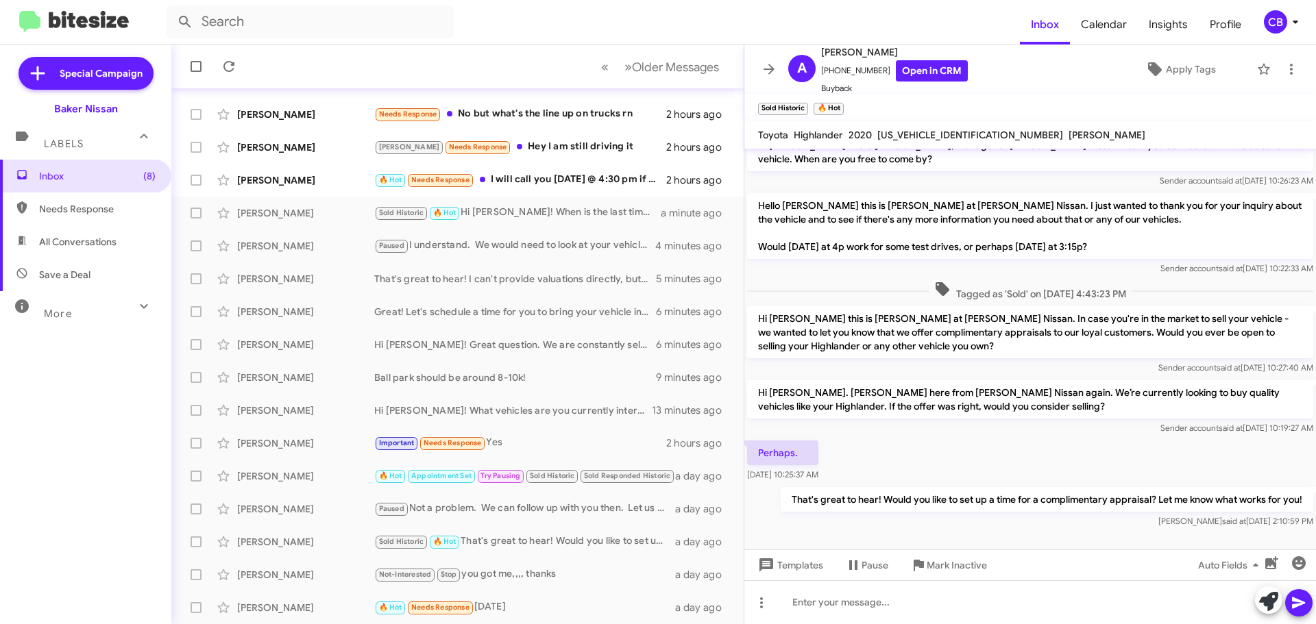
scroll to position [24, 0]
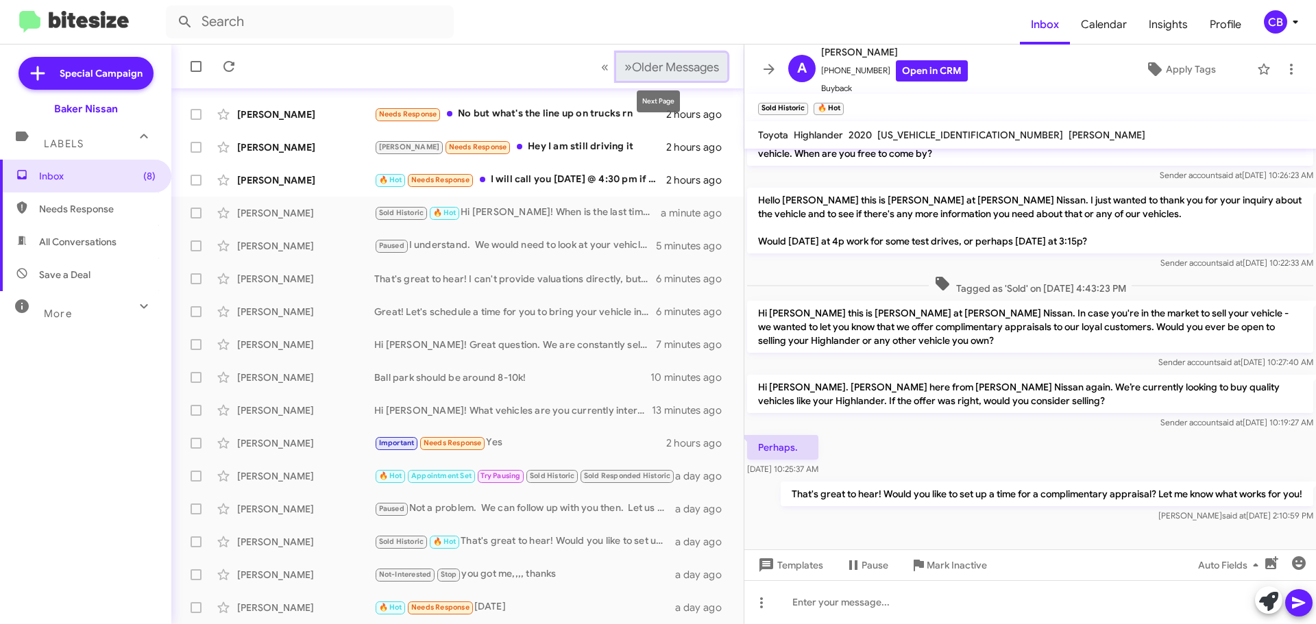
click at [657, 73] on span "Older Messages" at bounding box center [675, 67] width 87 height 15
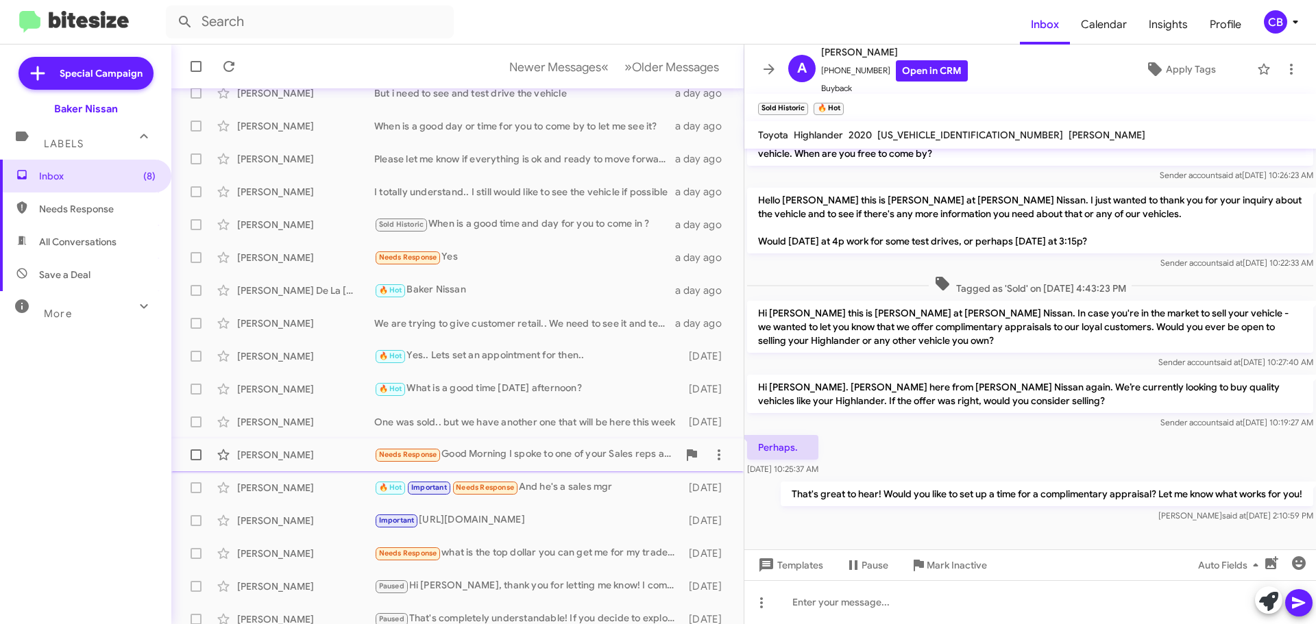
scroll to position [171, 0]
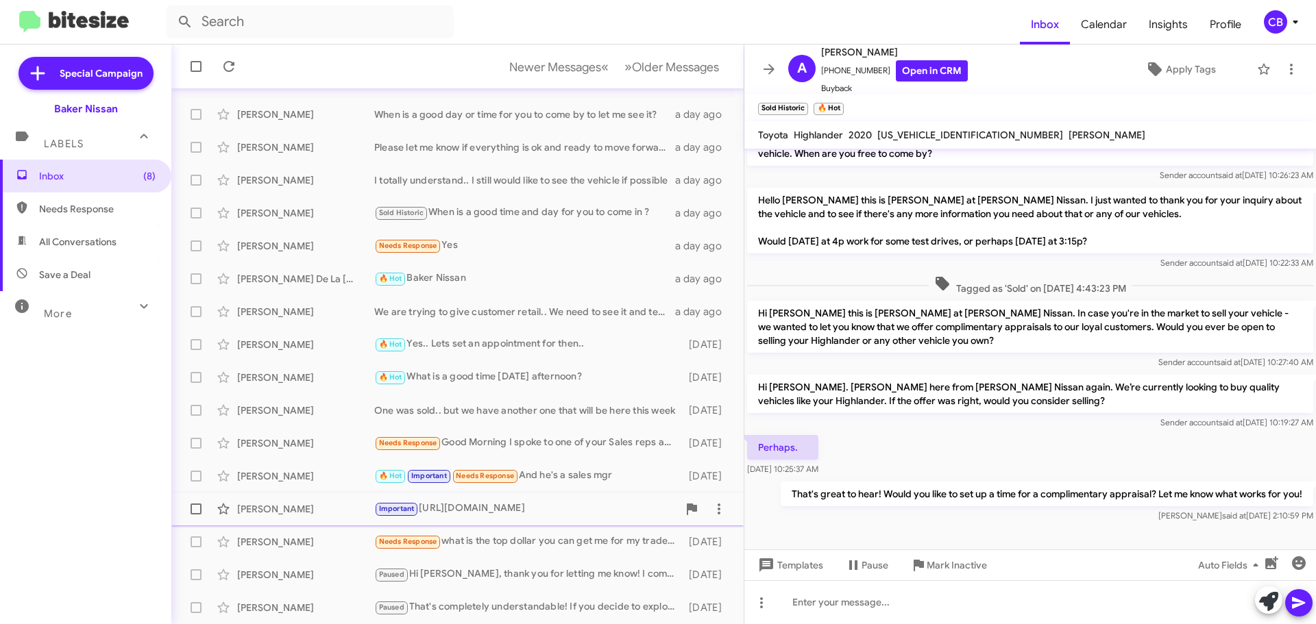
click at [313, 502] on div "[PERSON_NAME] Important [URL][DOMAIN_NAME] [DATE]" at bounding box center [457, 508] width 550 height 27
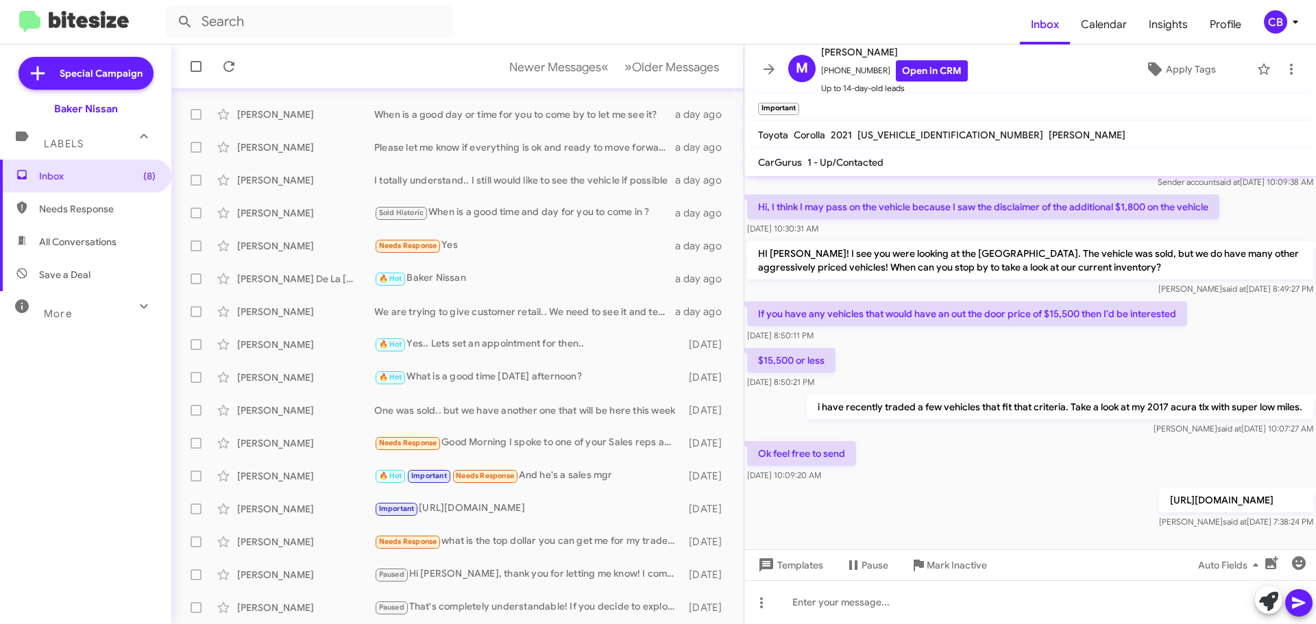
scroll to position [54, 0]
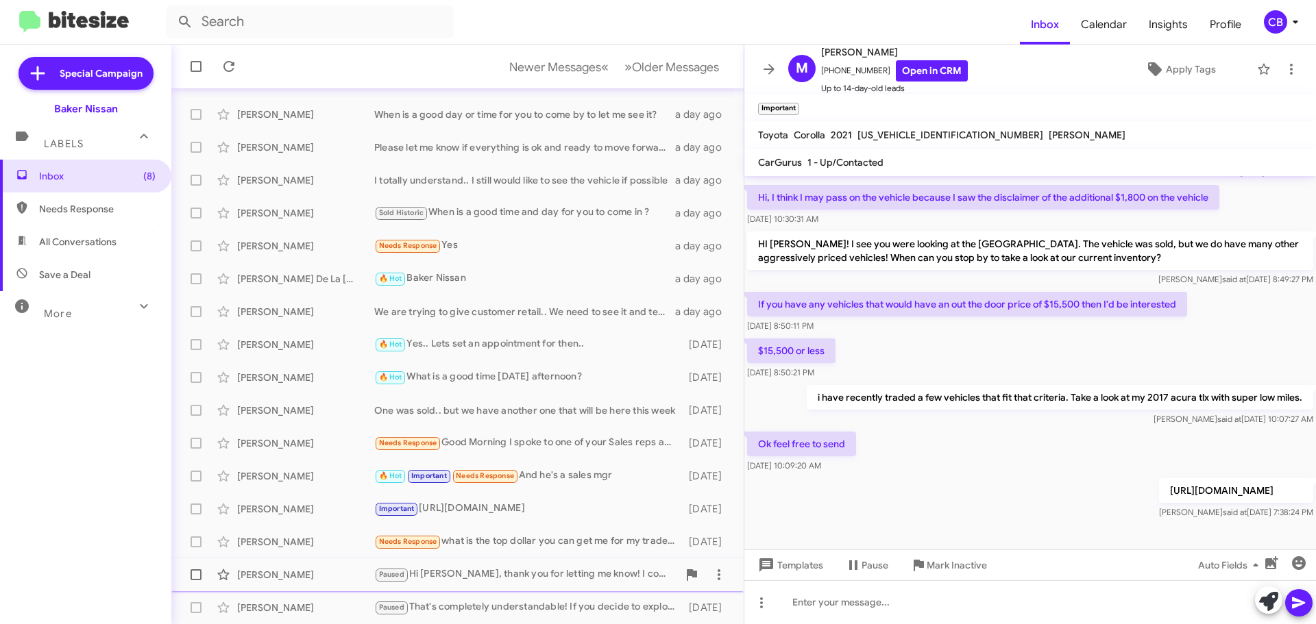
click at [332, 571] on div "[PERSON_NAME]" at bounding box center [305, 575] width 137 height 14
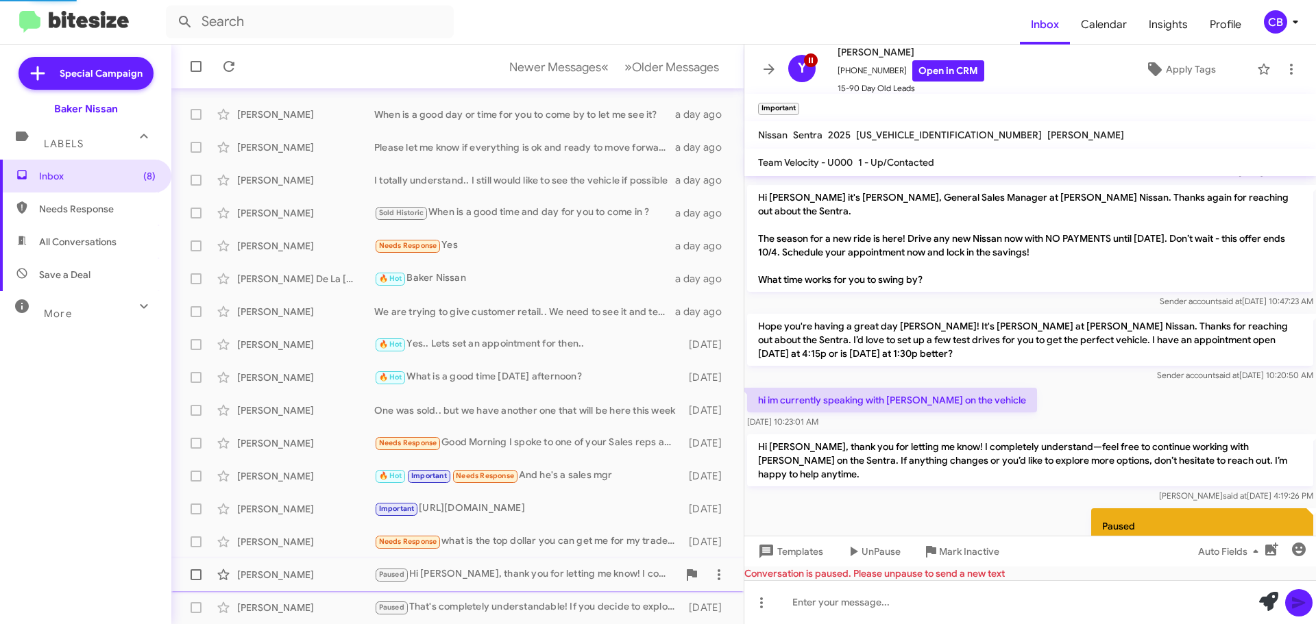
scroll to position [131, 0]
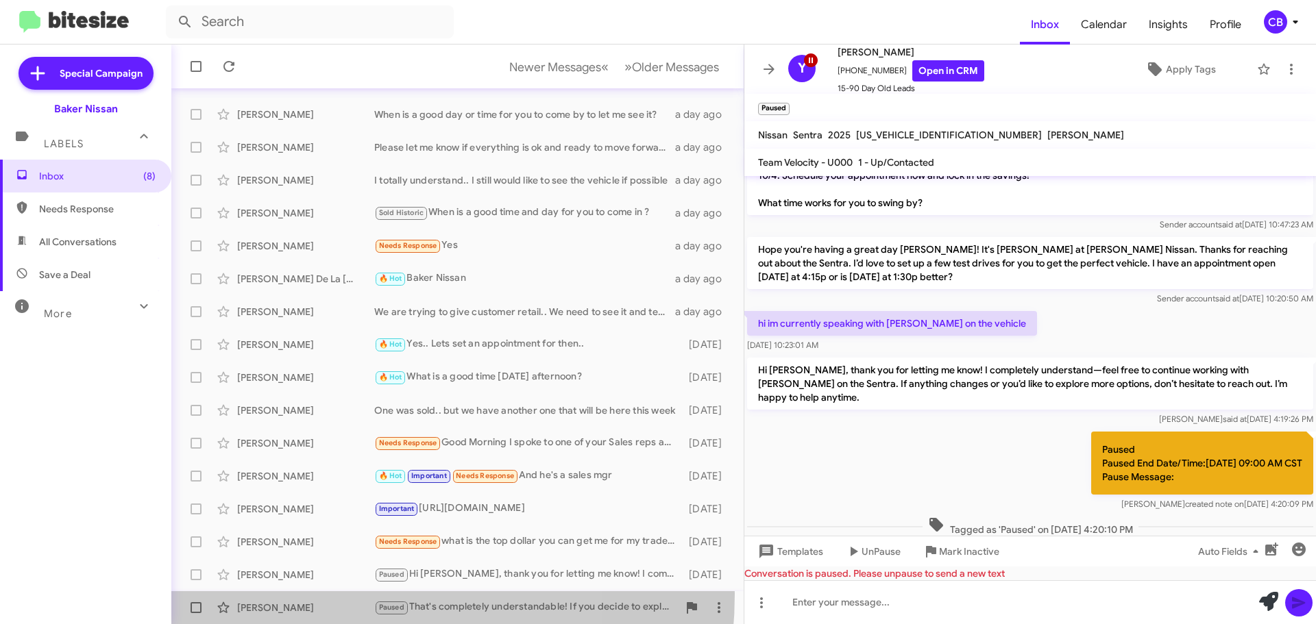
click at [320, 594] on div "[PERSON_NAME] Paused That's completely understandable! If you decide to explore…" at bounding box center [457, 607] width 550 height 27
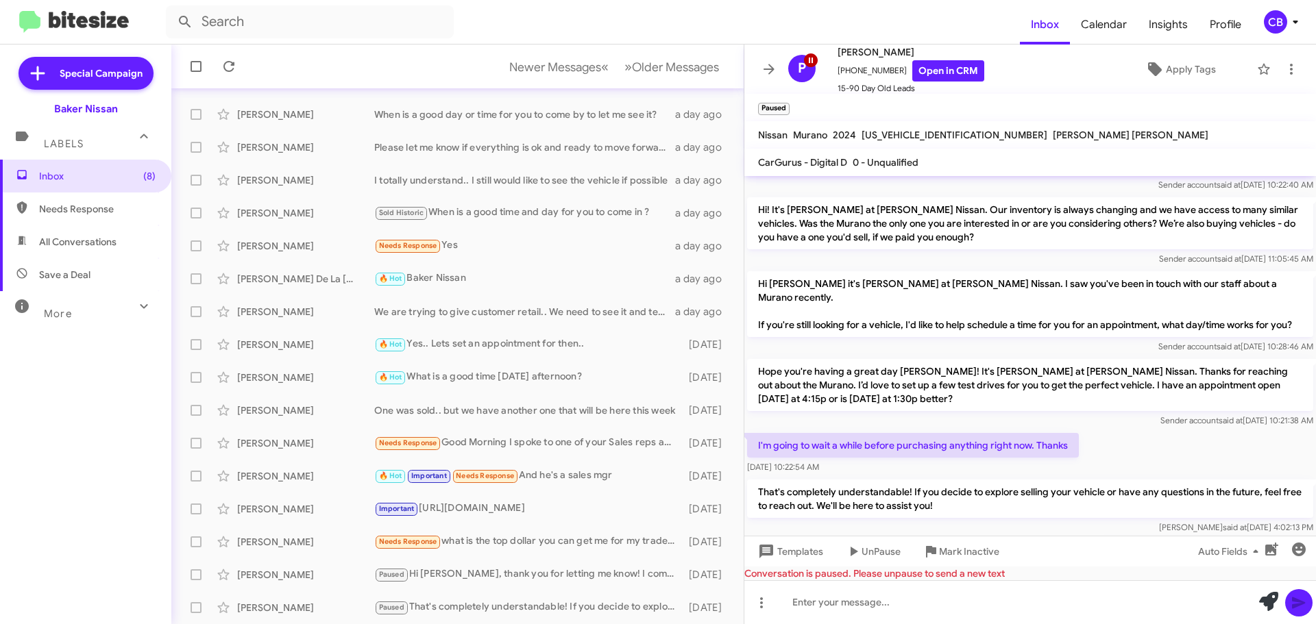
scroll to position [372, 0]
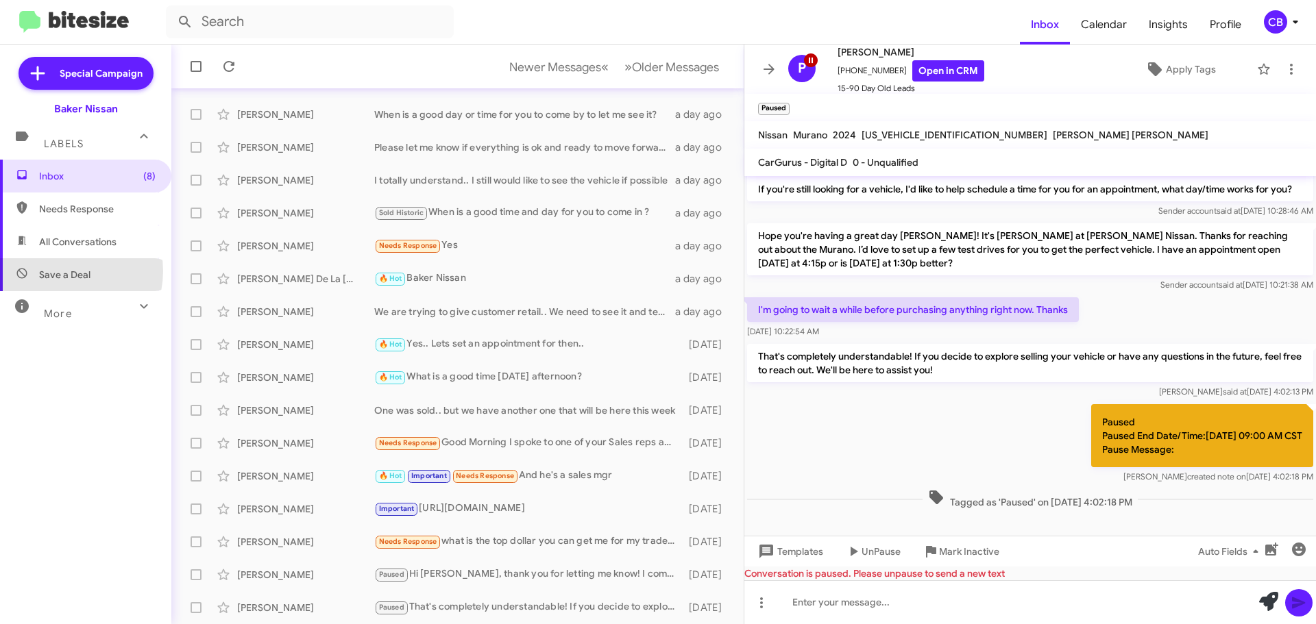
click at [62, 271] on span "Save a Deal" at bounding box center [64, 275] width 51 height 14
type input "in:not-interested"
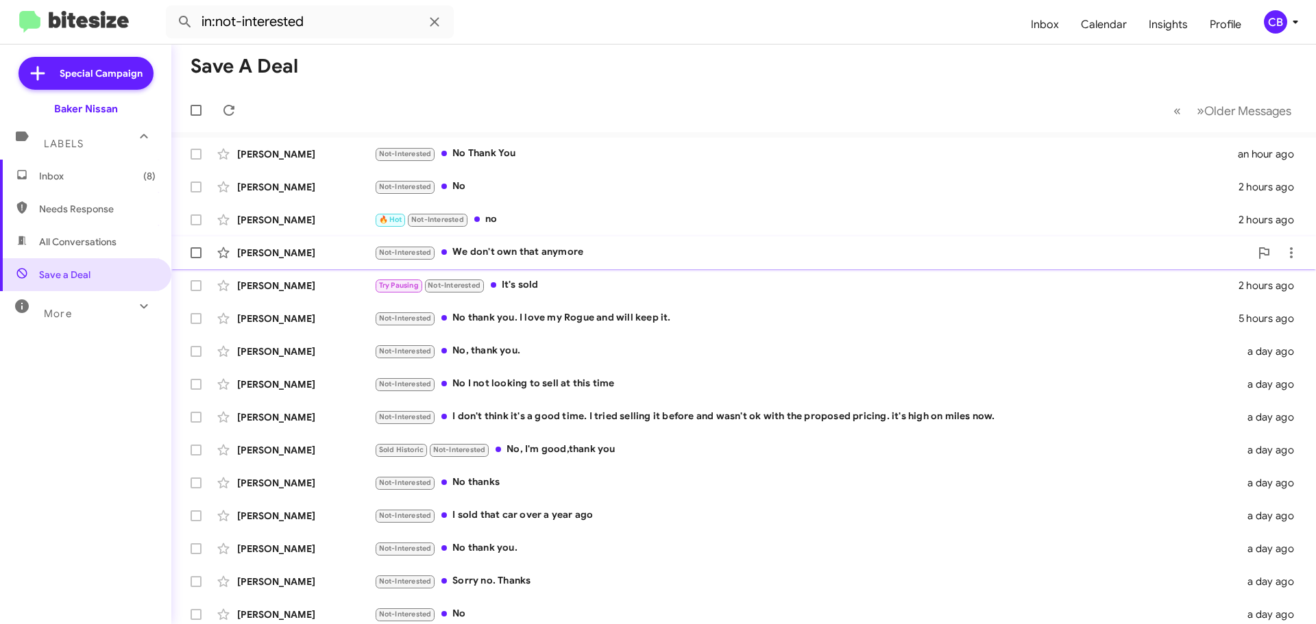
click at [302, 251] on div "[PERSON_NAME]" at bounding box center [305, 253] width 137 height 14
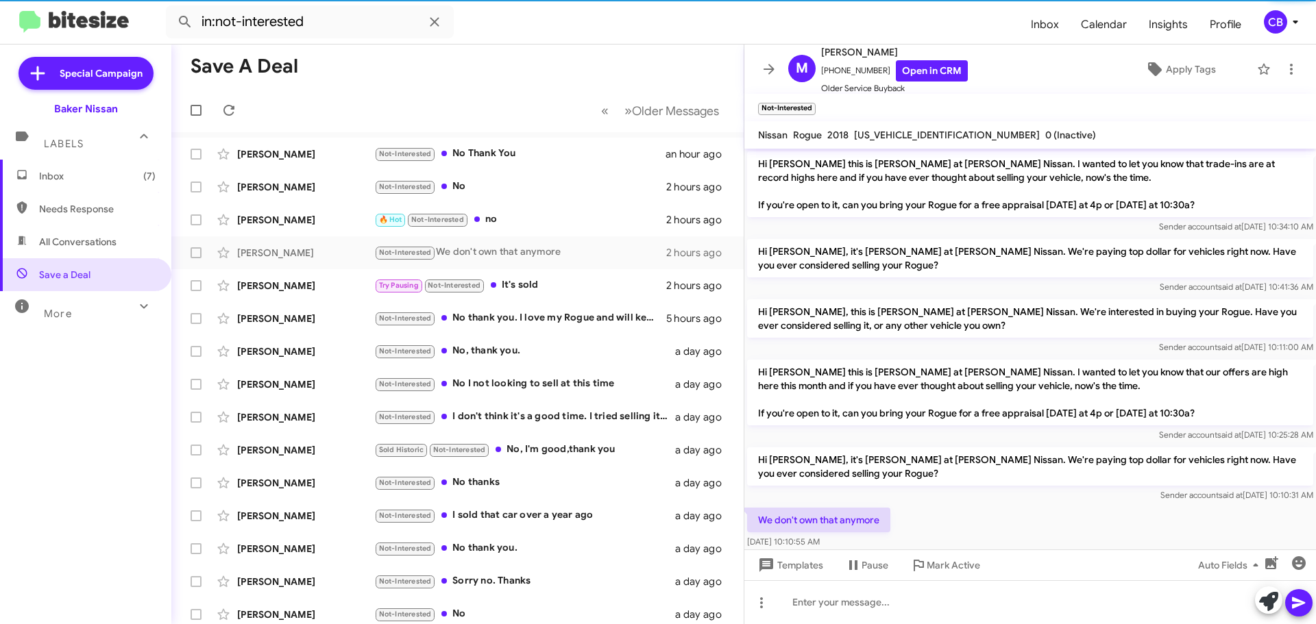
scroll to position [24, 0]
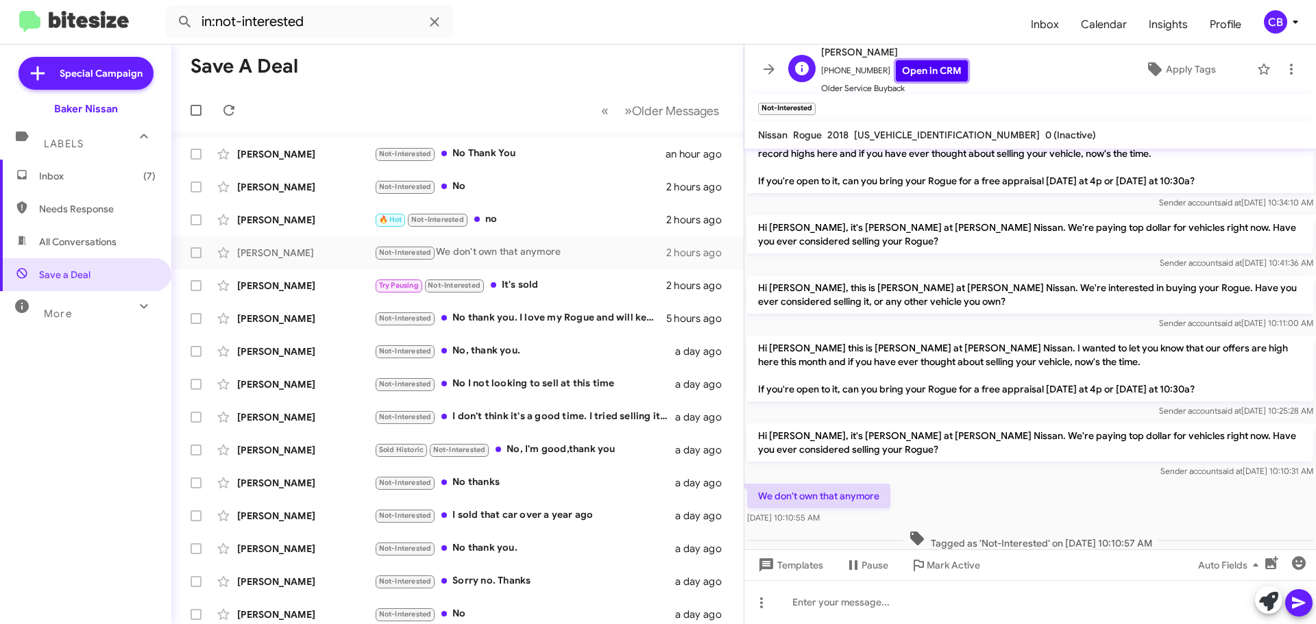
click at [944, 75] on link "Open in CRM" at bounding box center [932, 70] width 72 height 21
click at [924, 69] on link "Open in CRM" at bounding box center [932, 70] width 72 height 21
click at [786, 564] on span "Templates" at bounding box center [789, 565] width 68 height 25
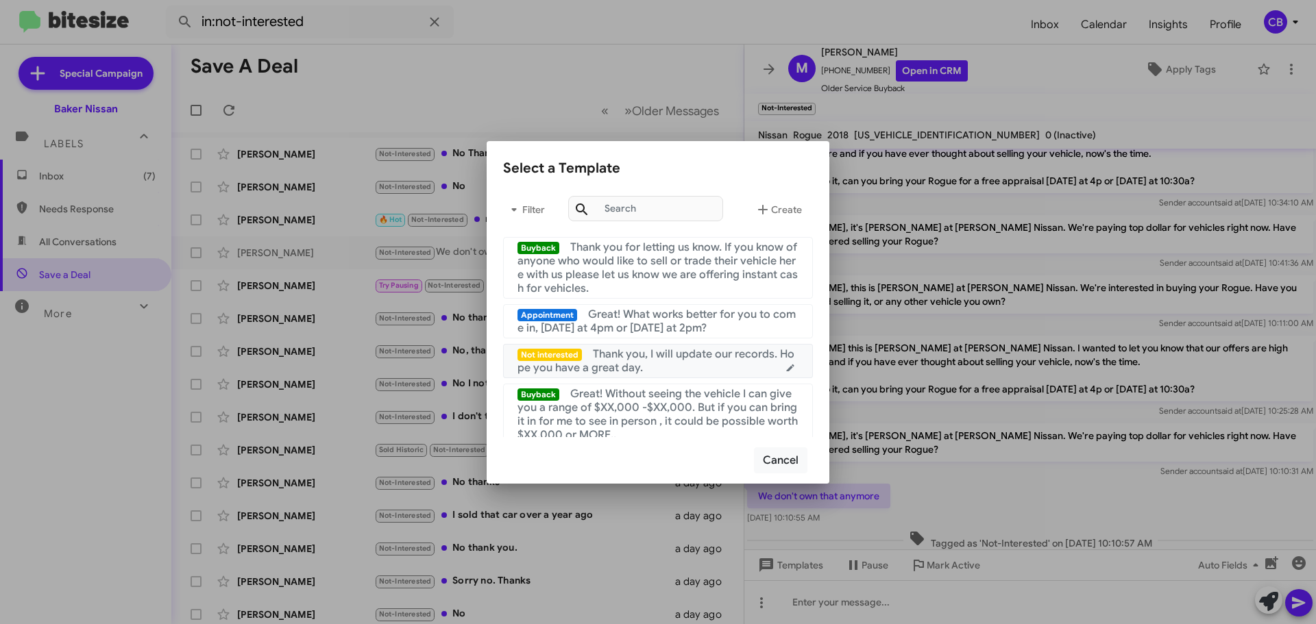
click at [680, 350] on span "Thank you, I will update our records. Hope you have a great day." at bounding box center [655, 360] width 277 height 27
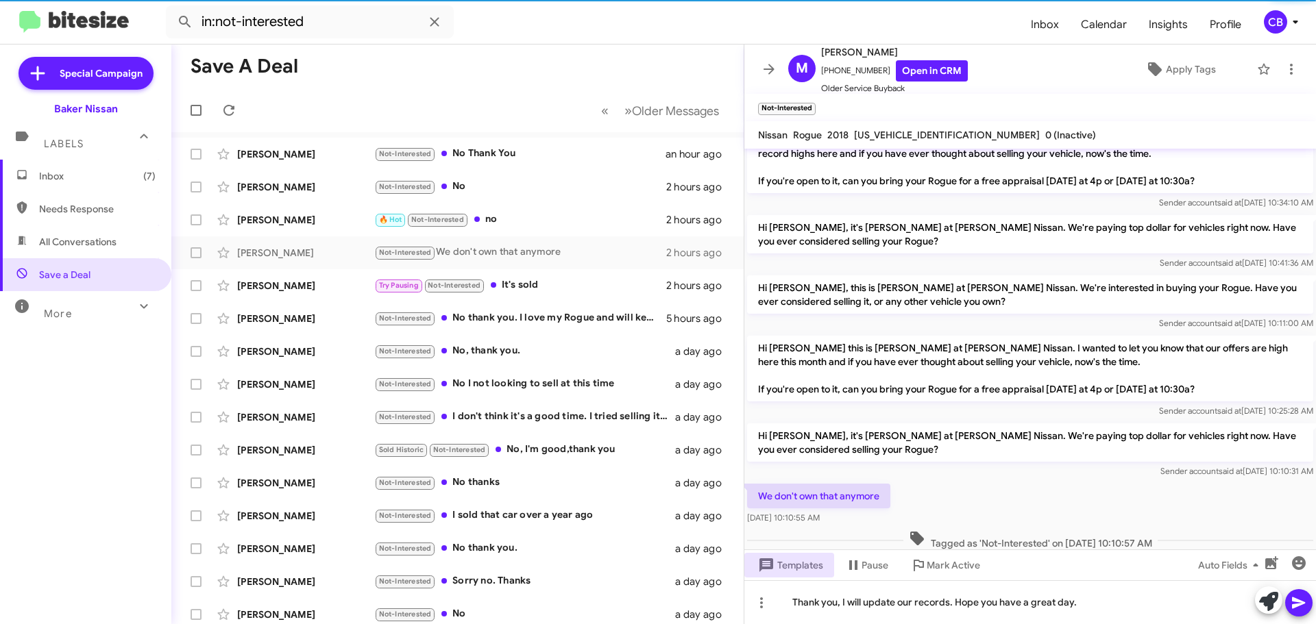
click at [1301, 598] on icon at bounding box center [1298, 603] width 16 height 16
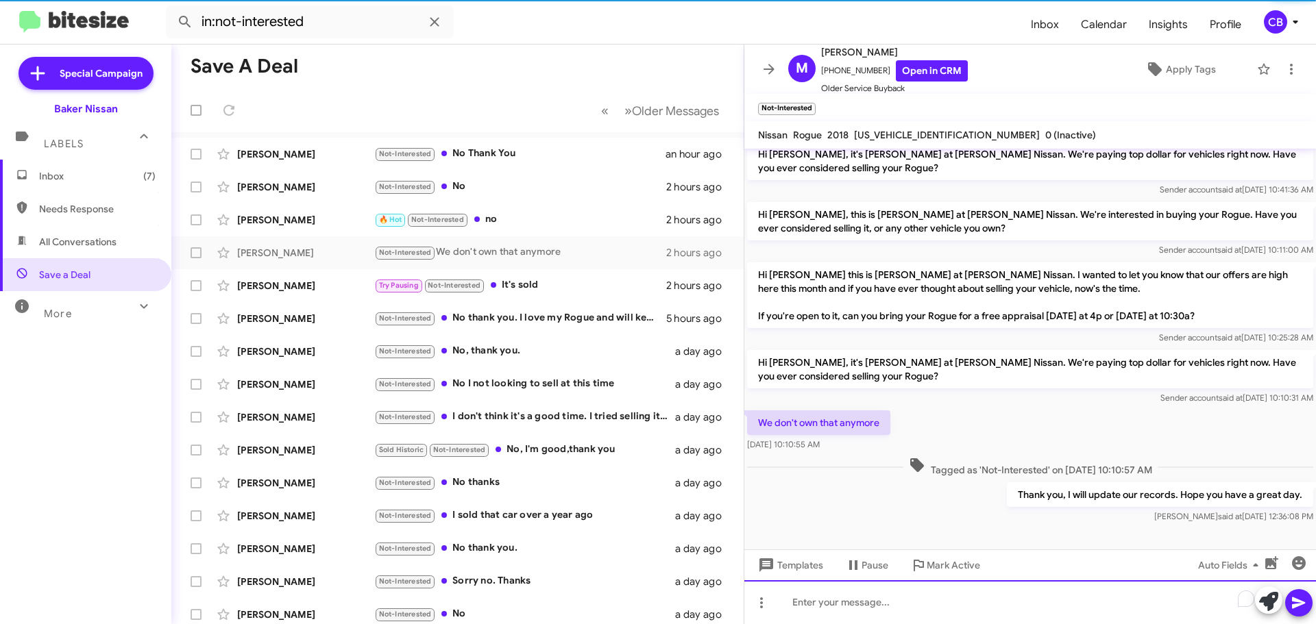
scroll to position [101, 0]
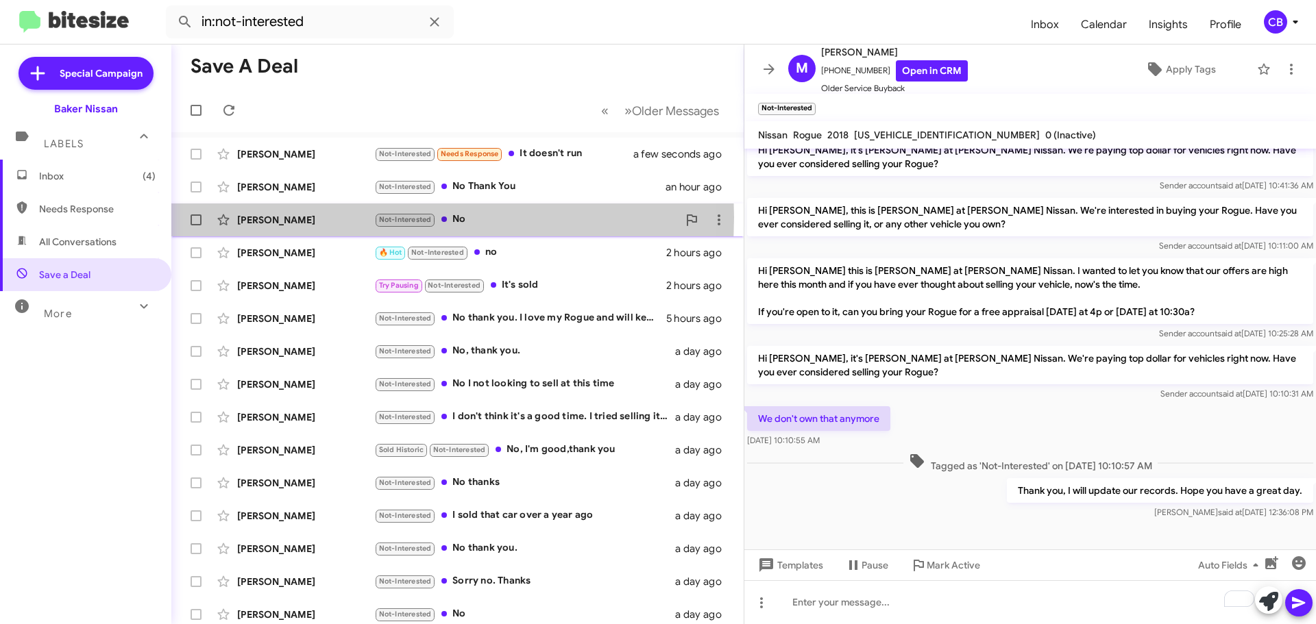
click at [289, 217] on div "[PERSON_NAME]" at bounding box center [305, 220] width 137 height 14
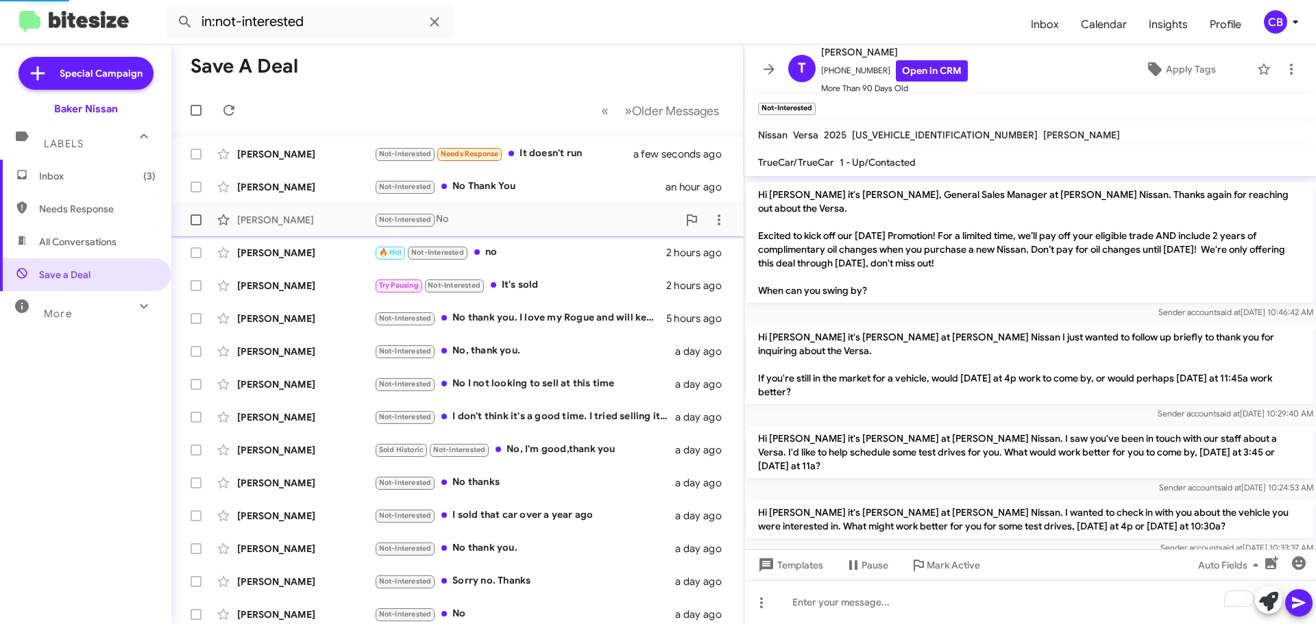
scroll to position [369, 0]
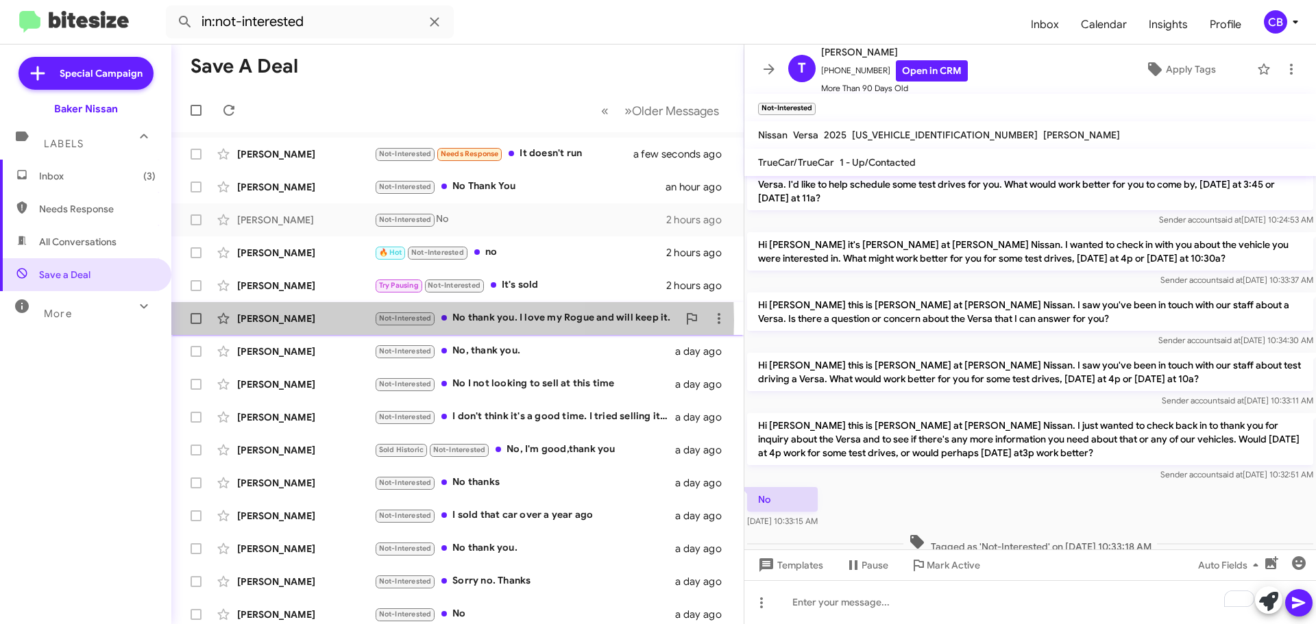
click at [311, 320] on div "[PERSON_NAME]" at bounding box center [305, 319] width 137 height 14
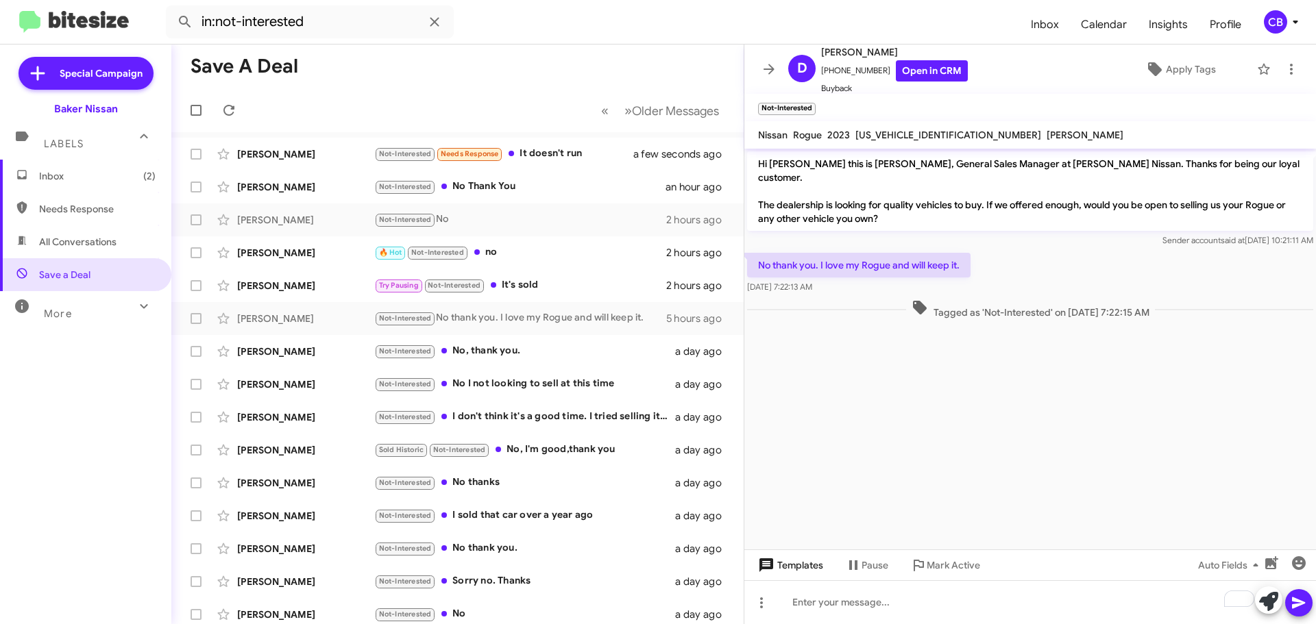
click at [792, 561] on span "Templates" at bounding box center [789, 565] width 68 height 25
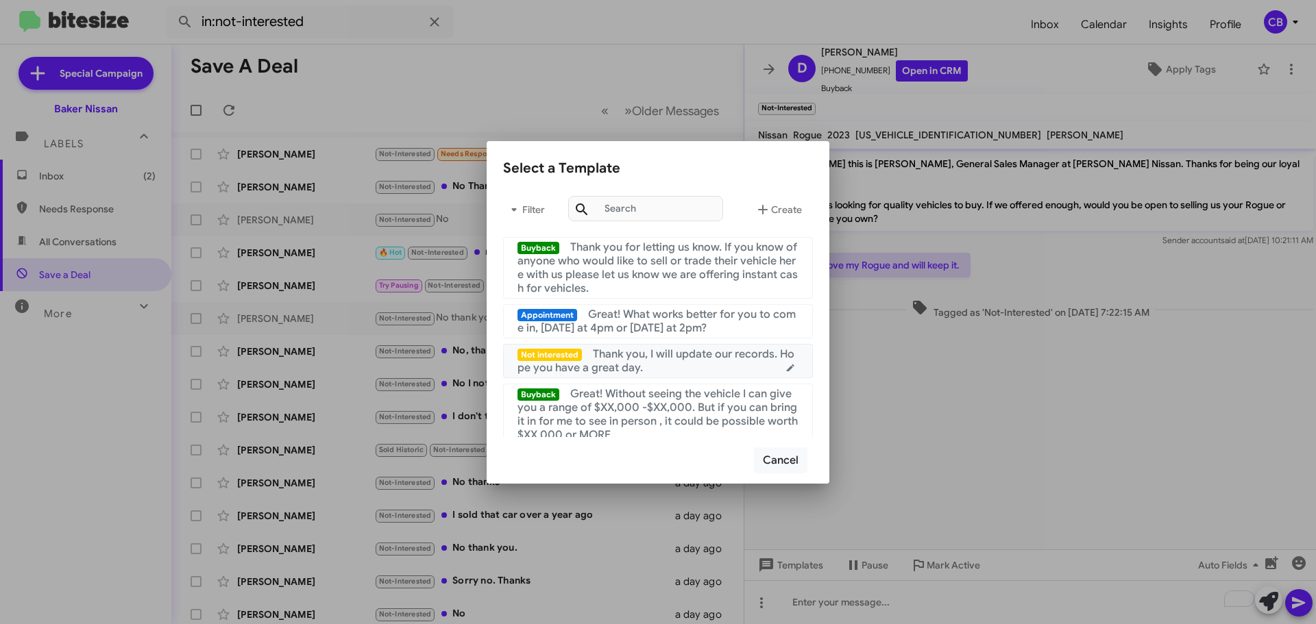
click at [755, 355] on span "Thank you, I will update our records. Hope you have a great day." at bounding box center [655, 360] width 277 height 27
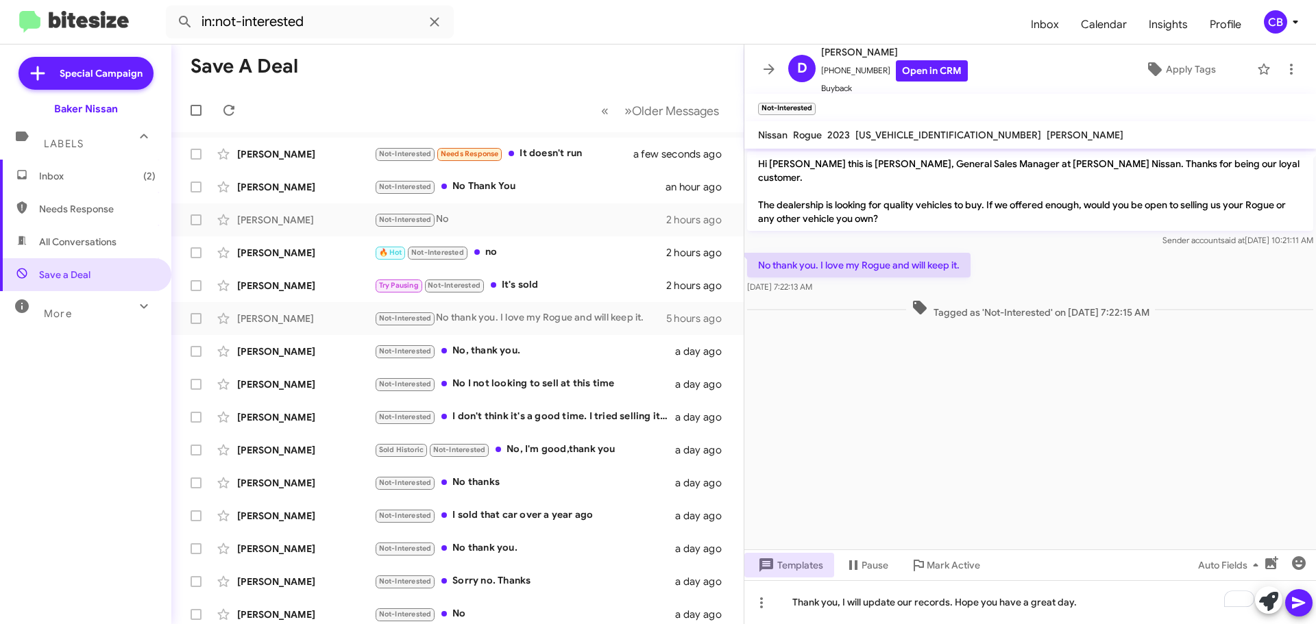
click at [1295, 598] on icon at bounding box center [1298, 603] width 16 height 16
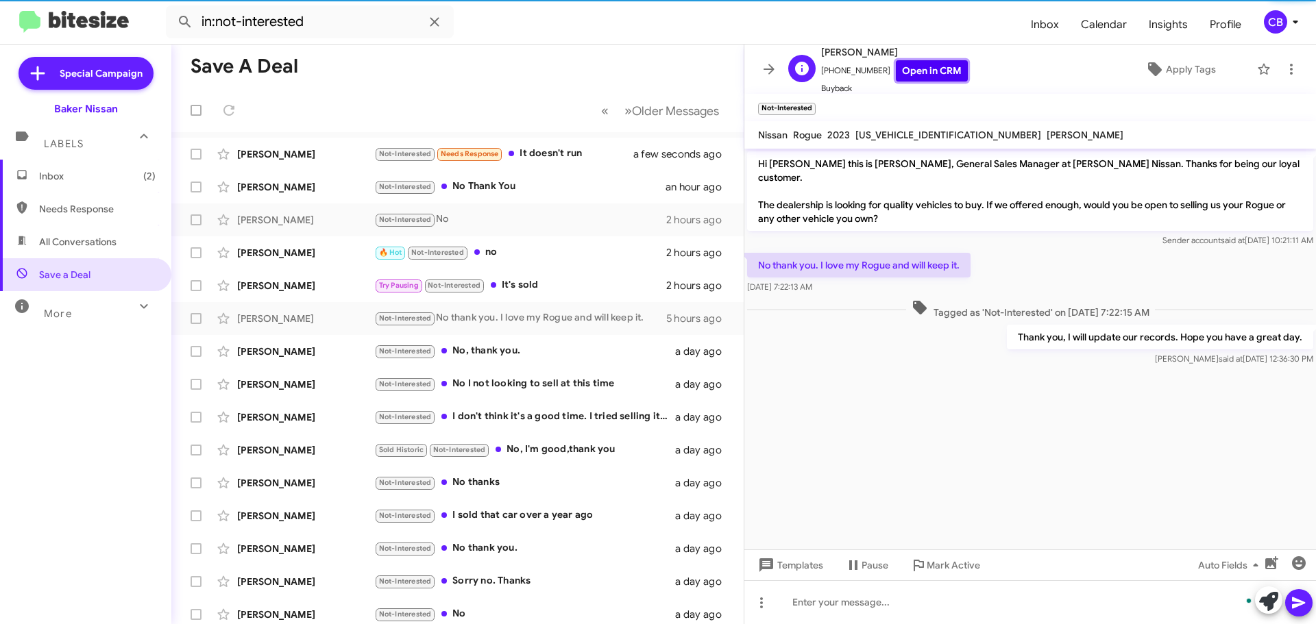
click at [941, 73] on link "Open in CRM" at bounding box center [932, 70] width 72 height 21
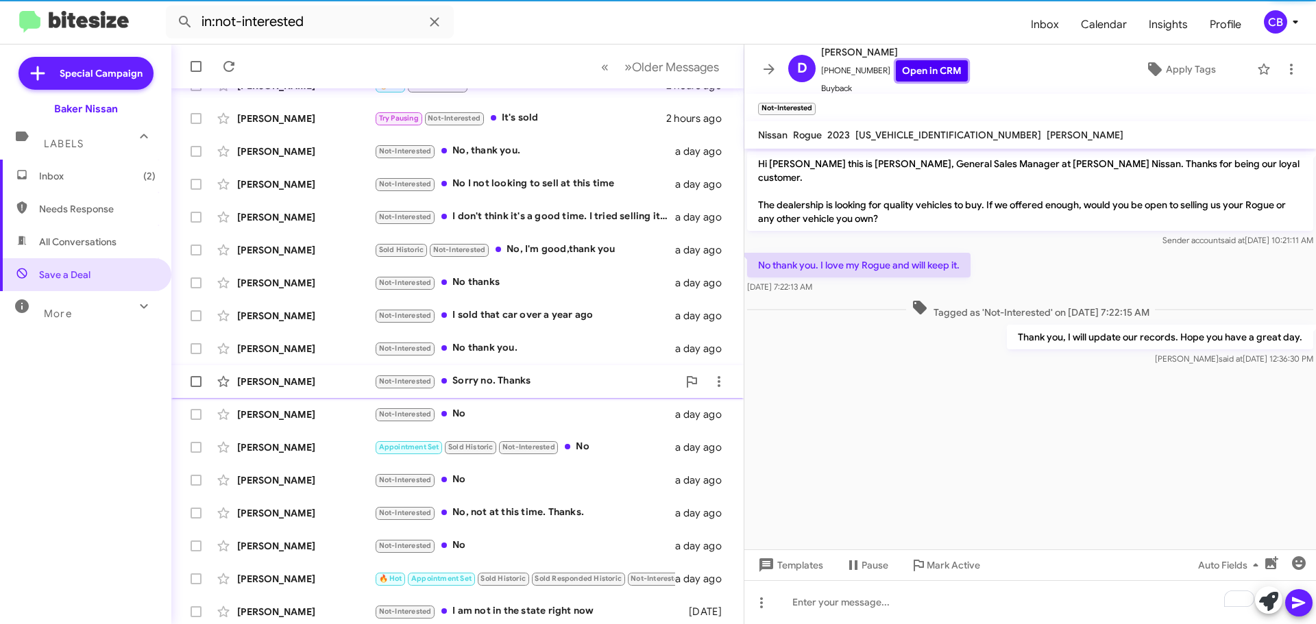
scroll to position [137, 0]
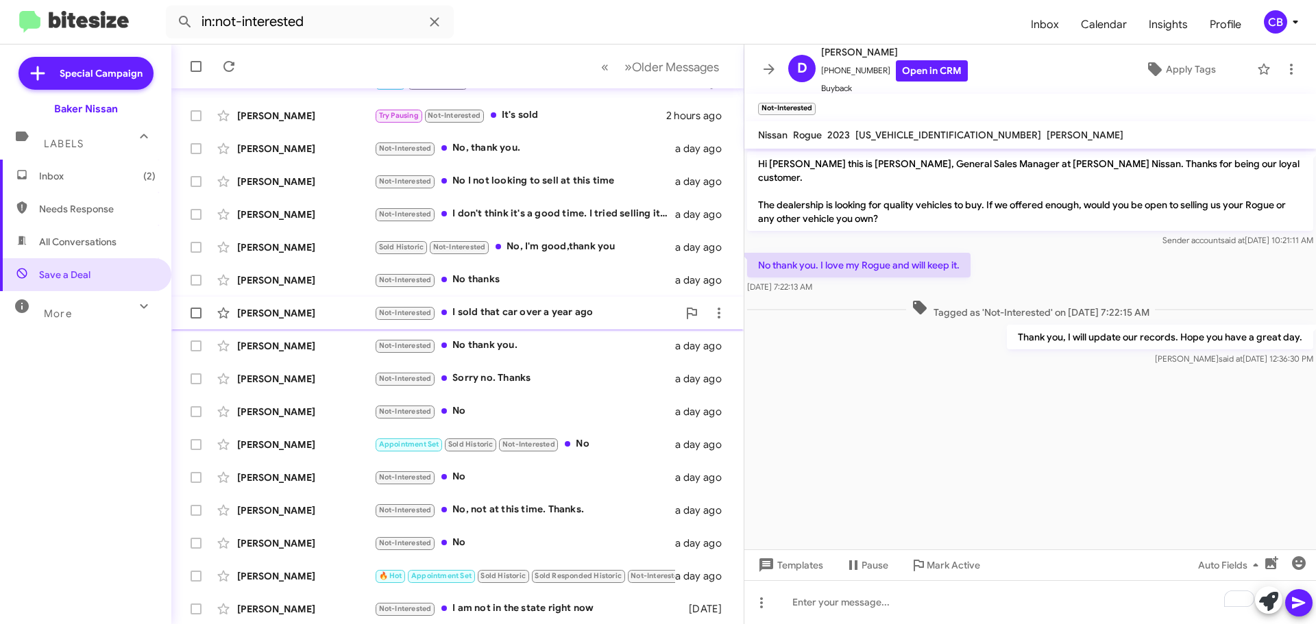
click at [289, 322] on div "[PERSON_NAME] Not-Interested I sold that car over a year ago a day ago" at bounding box center [457, 312] width 550 height 27
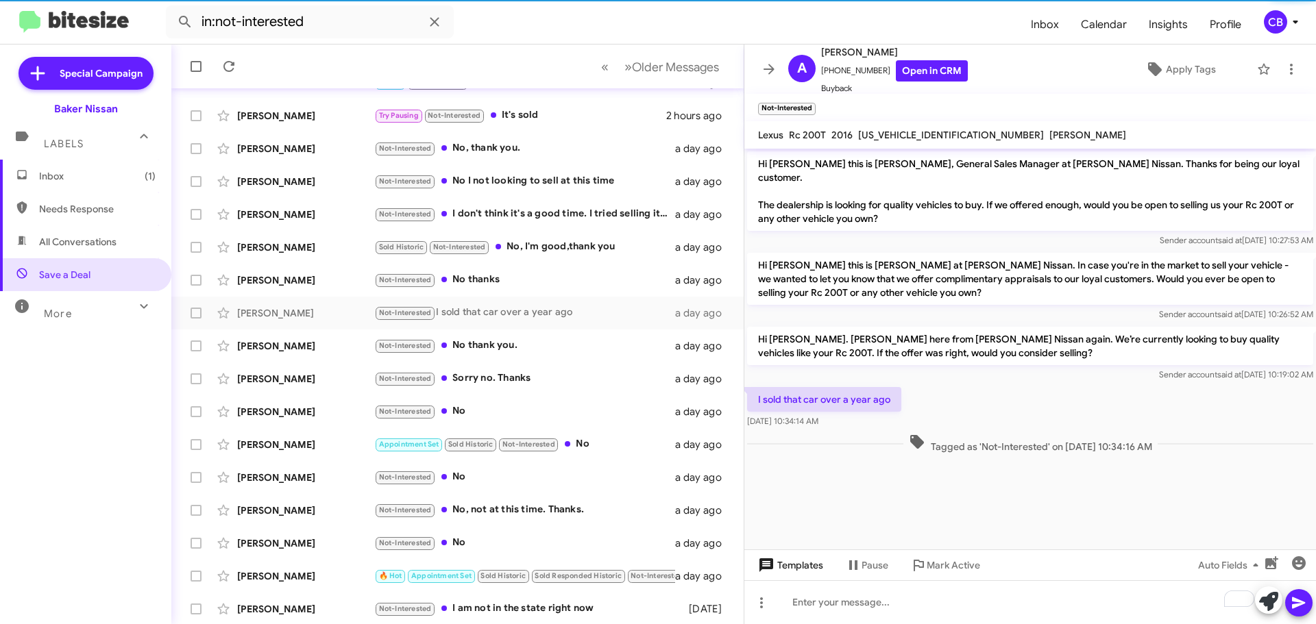
click at [808, 562] on span "Templates" at bounding box center [789, 565] width 68 height 25
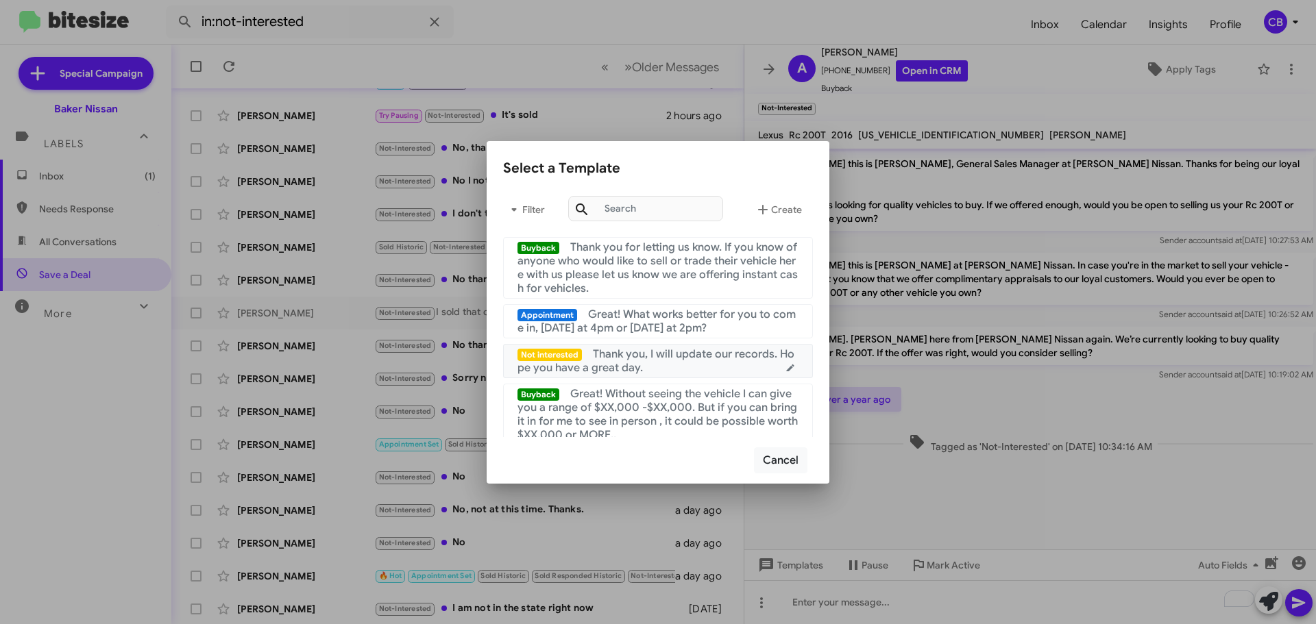
click at [716, 354] on span "Thank you, I will update our records. Hope you have a great day." at bounding box center [655, 360] width 277 height 27
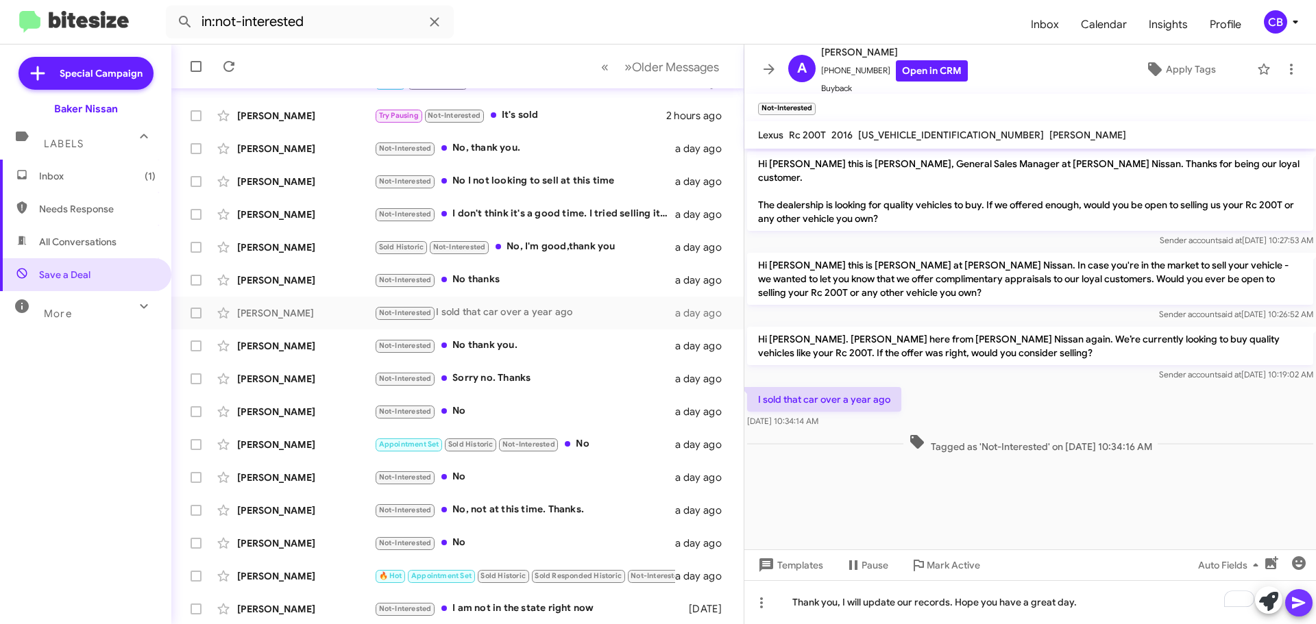
click at [1308, 610] on button at bounding box center [1298, 602] width 27 height 27
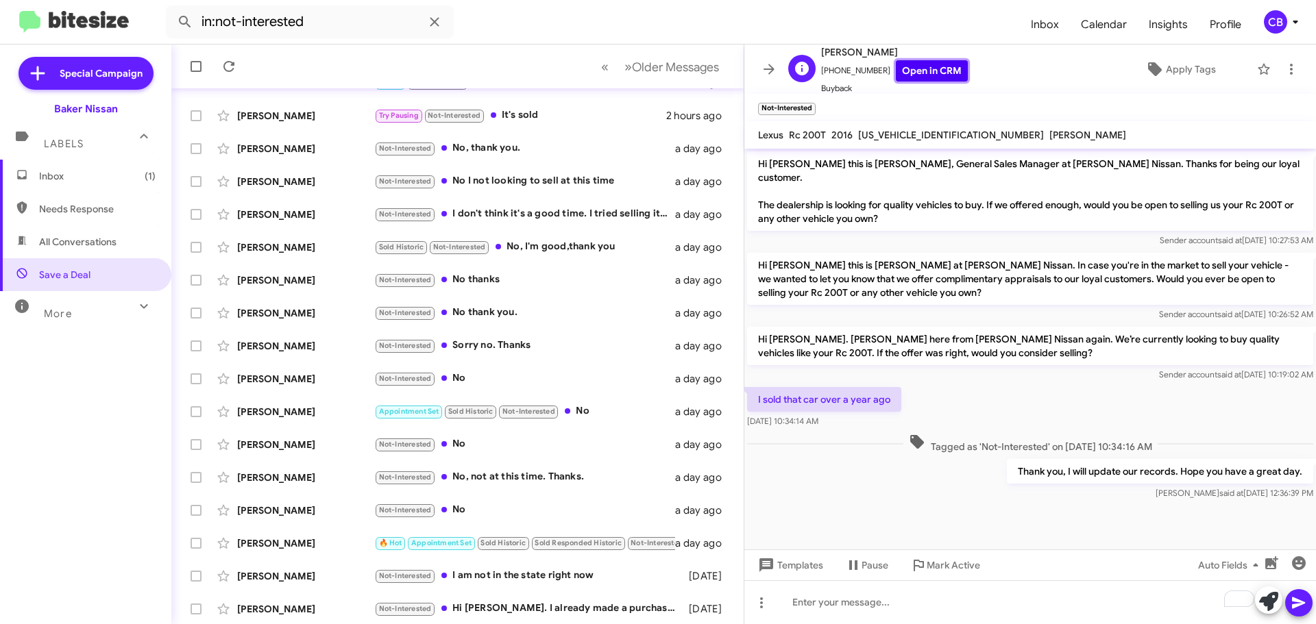
click at [897, 74] on link "Open in CRM" at bounding box center [932, 70] width 72 height 21
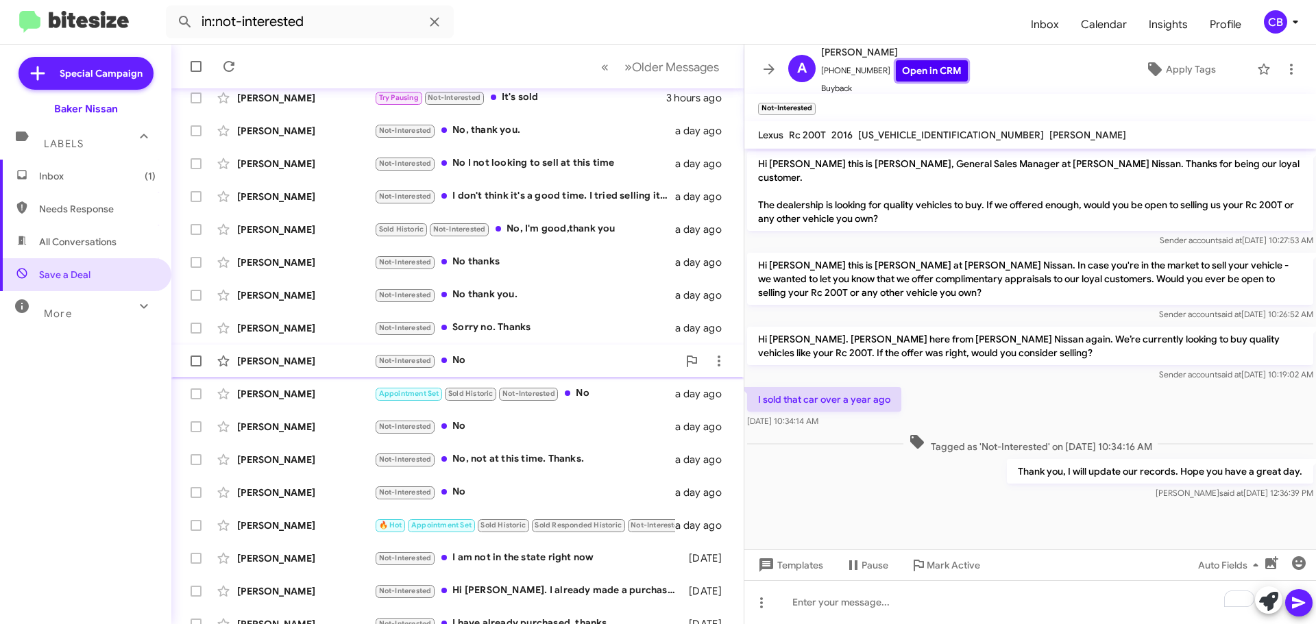
scroll to position [171, 0]
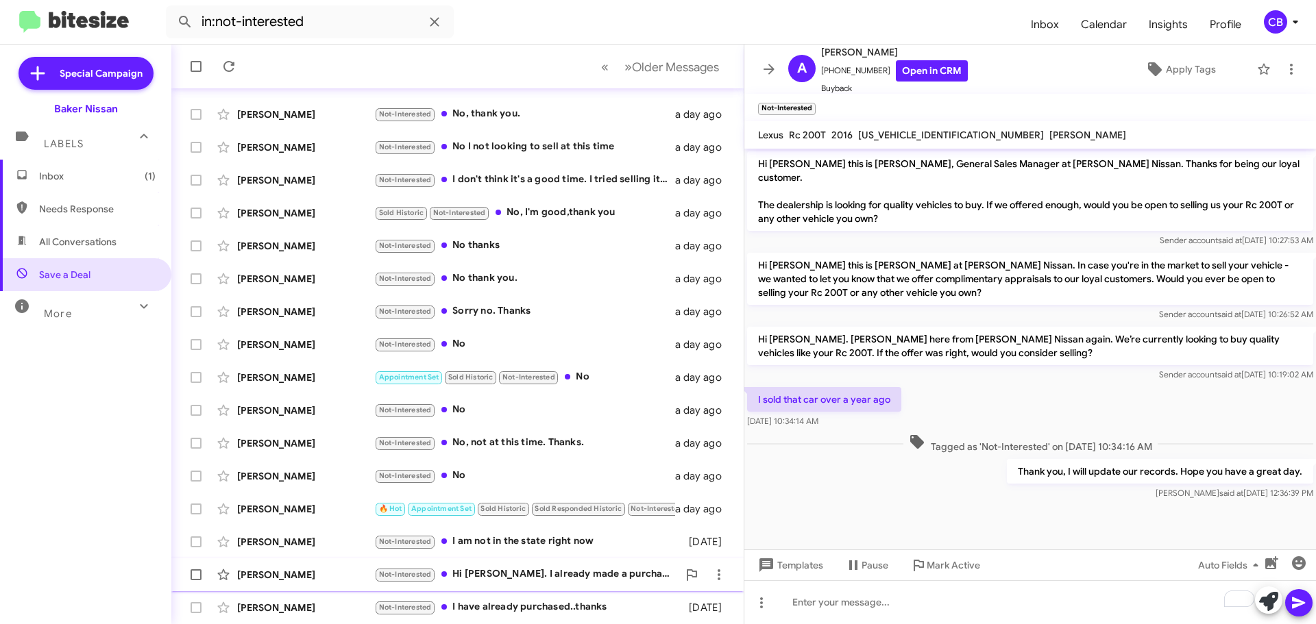
click at [299, 569] on div "[PERSON_NAME]" at bounding box center [305, 575] width 137 height 14
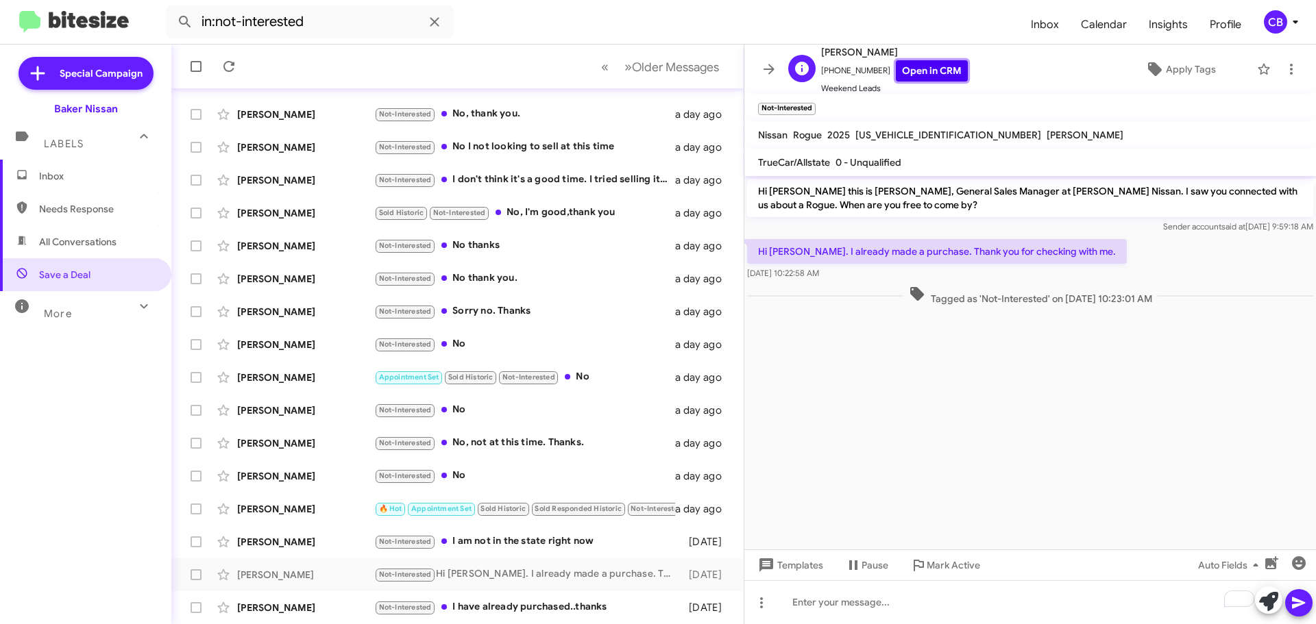
click at [919, 69] on link "Open in CRM" at bounding box center [932, 70] width 72 height 21
click at [774, 572] on span "Templates" at bounding box center [789, 565] width 68 height 25
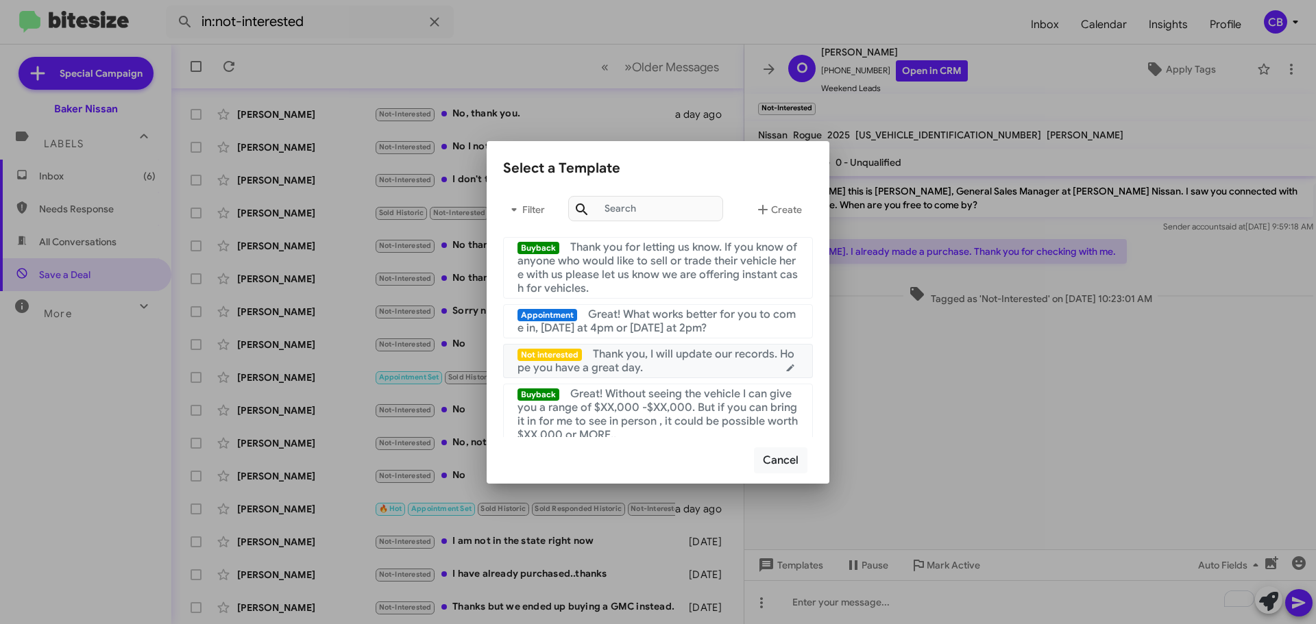
click at [705, 360] on span "Thank you, I will update our records. Hope you have a great day." at bounding box center [655, 360] width 277 height 27
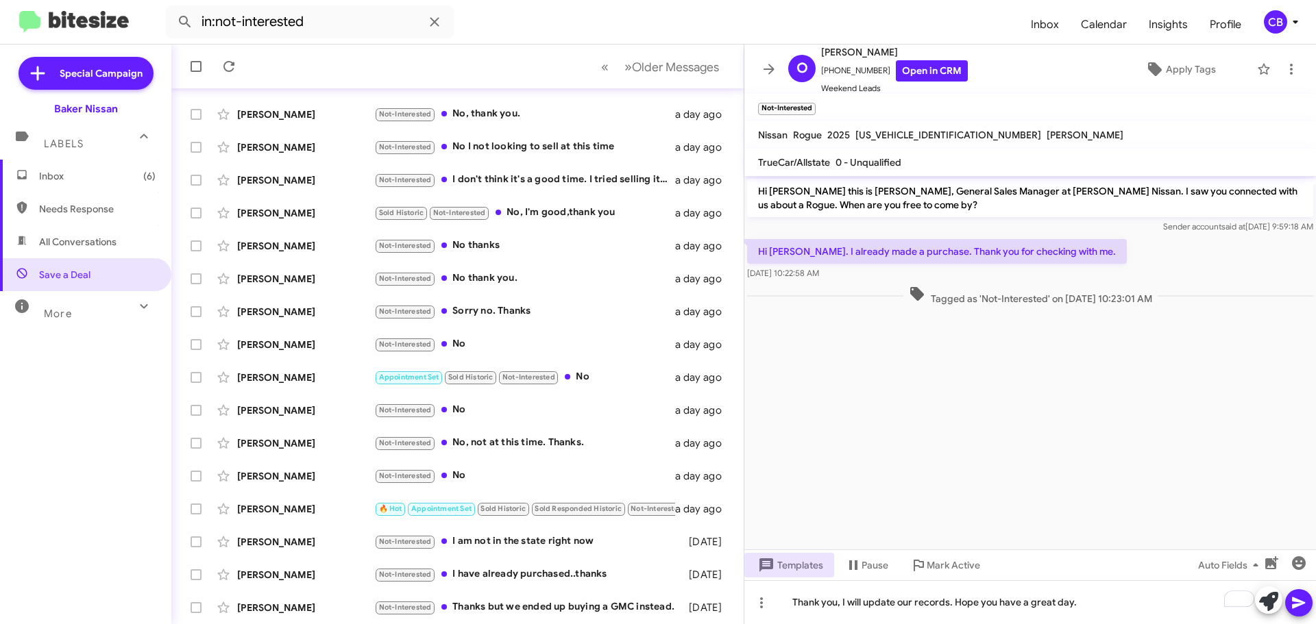
click at [1296, 601] on icon at bounding box center [1298, 604] width 13 height 12
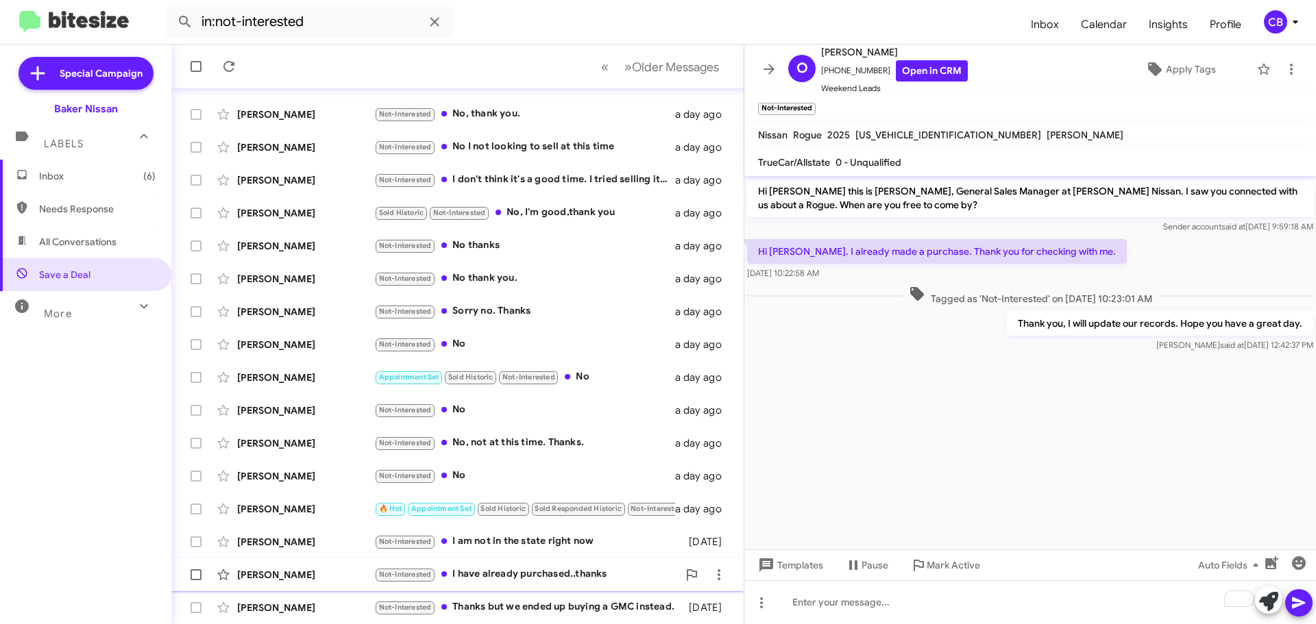
click at [287, 563] on div "[PERSON_NAME] Not-Interested I have already purchased..thanks [DATE]" at bounding box center [457, 574] width 550 height 27
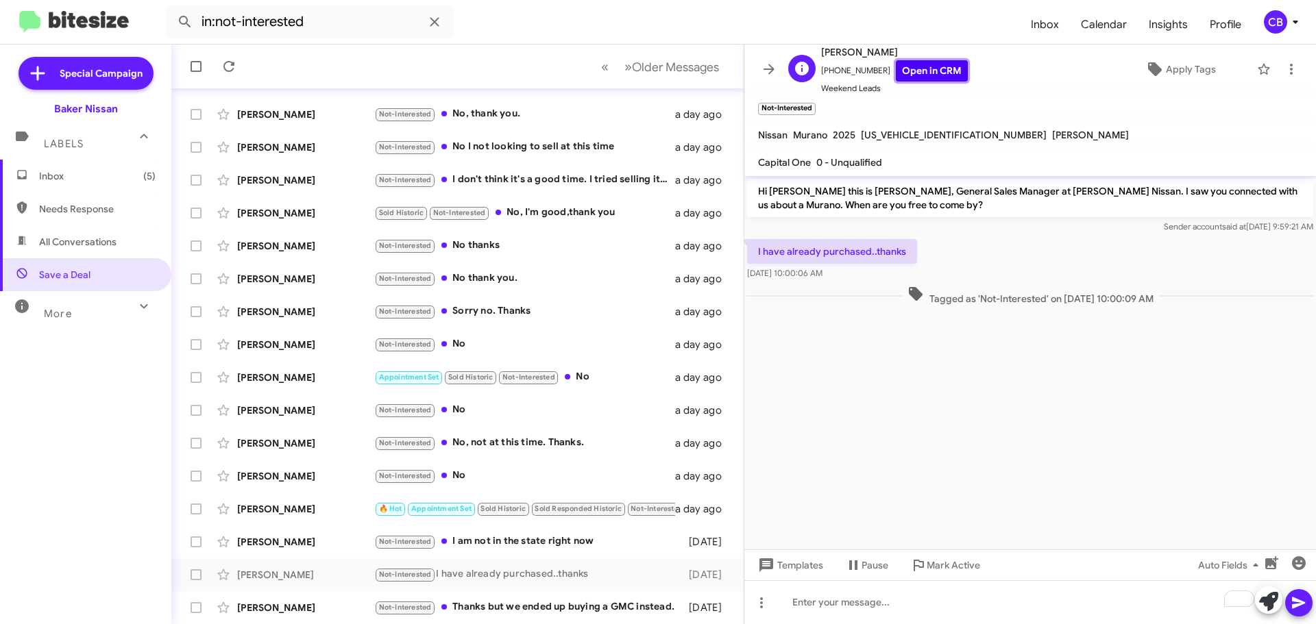
click at [914, 79] on link "Open in CRM" at bounding box center [932, 70] width 72 height 21
click at [781, 564] on mat-tooltip-component "Change message mode" at bounding box center [761, 568] width 105 height 41
click at [779, 565] on span "Templates" at bounding box center [789, 565] width 68 height 25
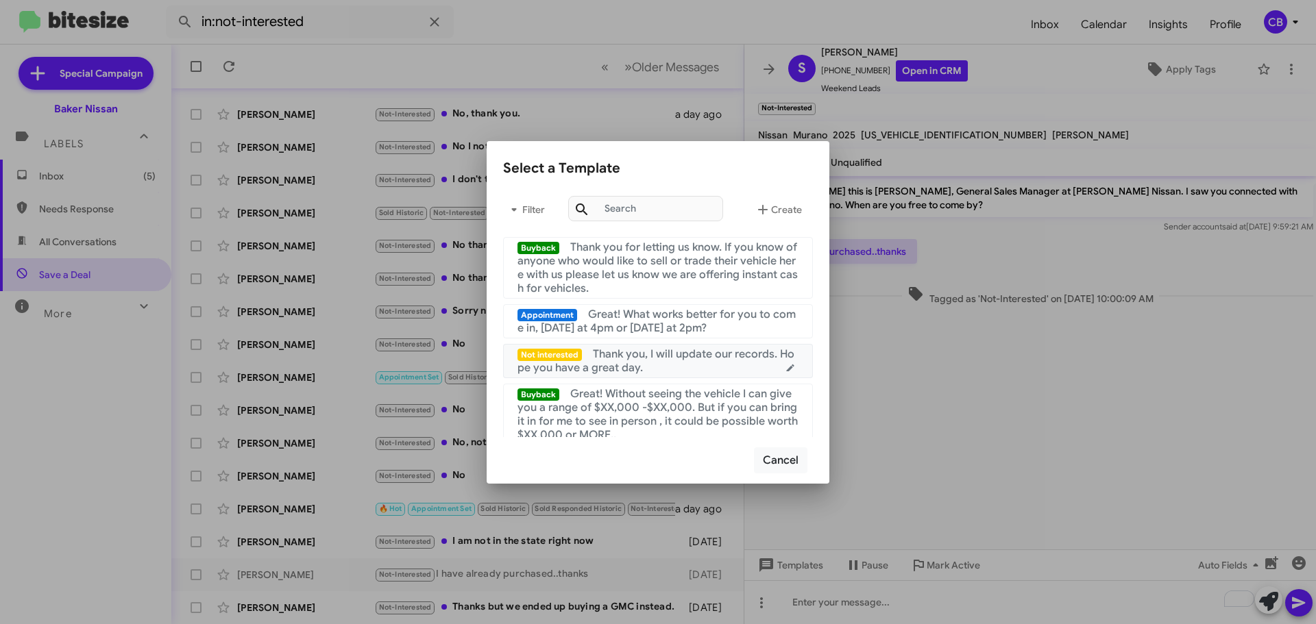
click at [643, 365] on span "Thank you, I will update our records. Hope you have a great day." at bounding box center [655, 360] width 277 height 27
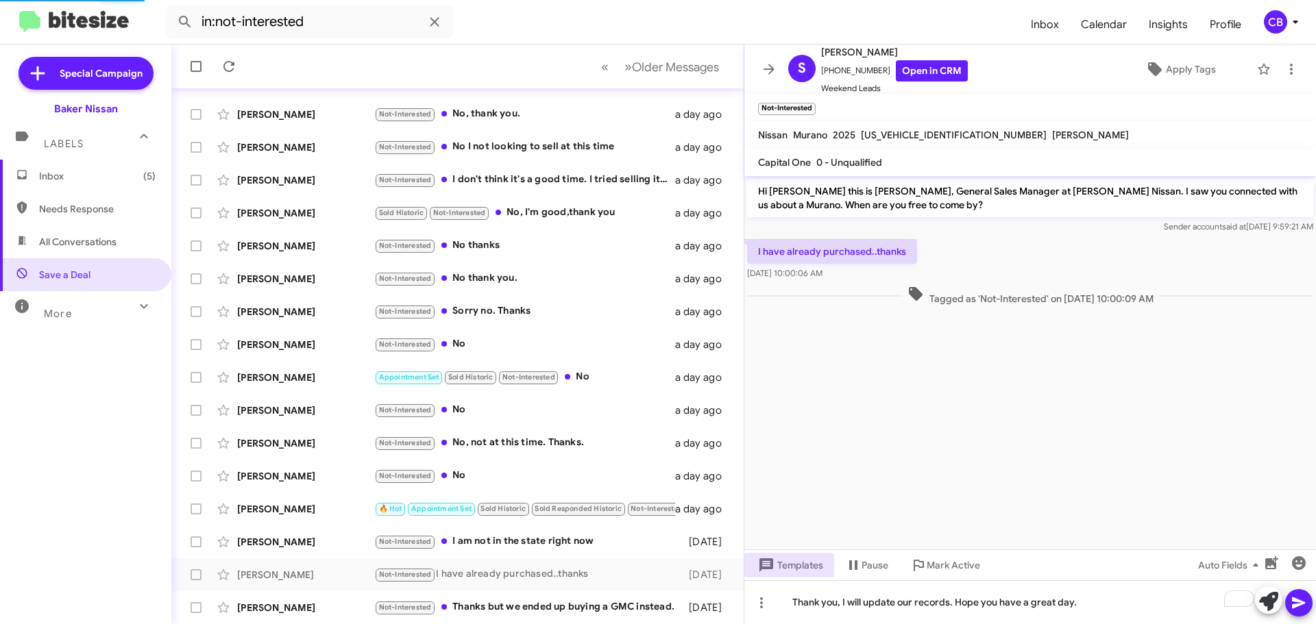
click at [1299, 599] on icon at bounding box center [1298, 603] width 16 height 16
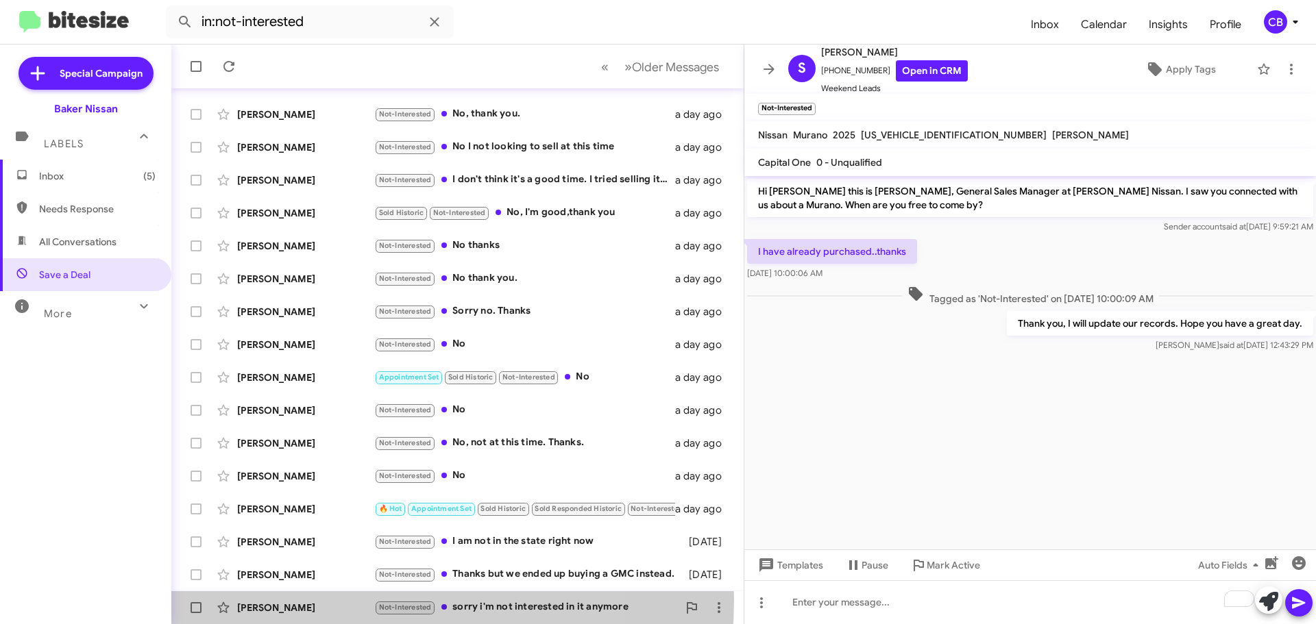
click at [331, 600] on div "[PERSON_NAME] Not-Interested sorry i'm not interested in it anymore [DATE]" at bounding box center [457, 607] width 550 height 27
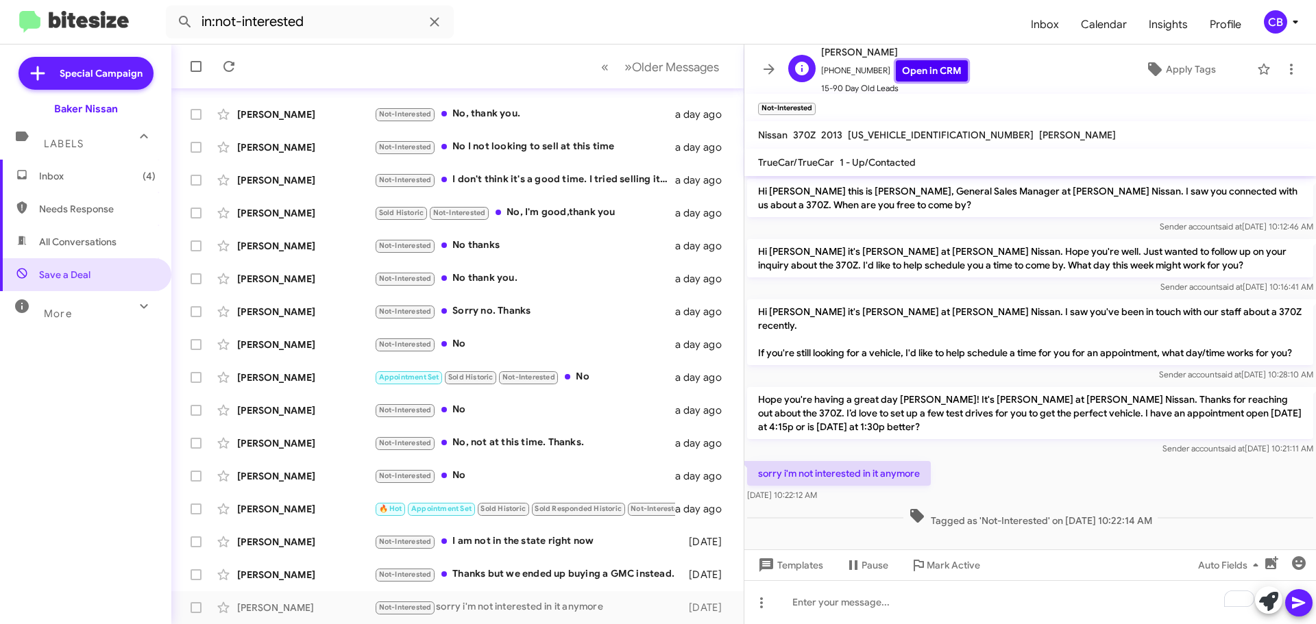
click at [897, 72] on link "Open in CRM" at bounding box center [932, 70] width 72 height 21
click at [286, 567] on div "[PERSON_NAME] Not-Interested Thanks but we ended up buying a GMC instead. [DATE]" at bounding box center [457, 574] width 550 height 27
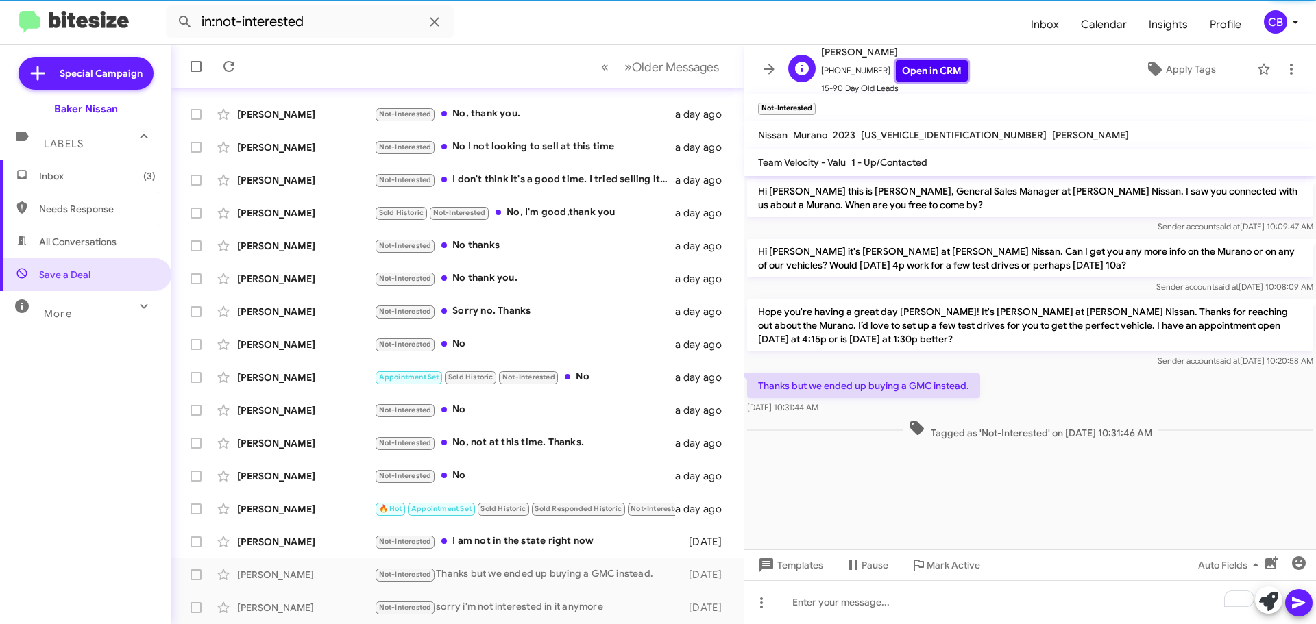
click at [920, 61] on link "Open in CRM" at bounding box center [932, 70] width 72 height 21
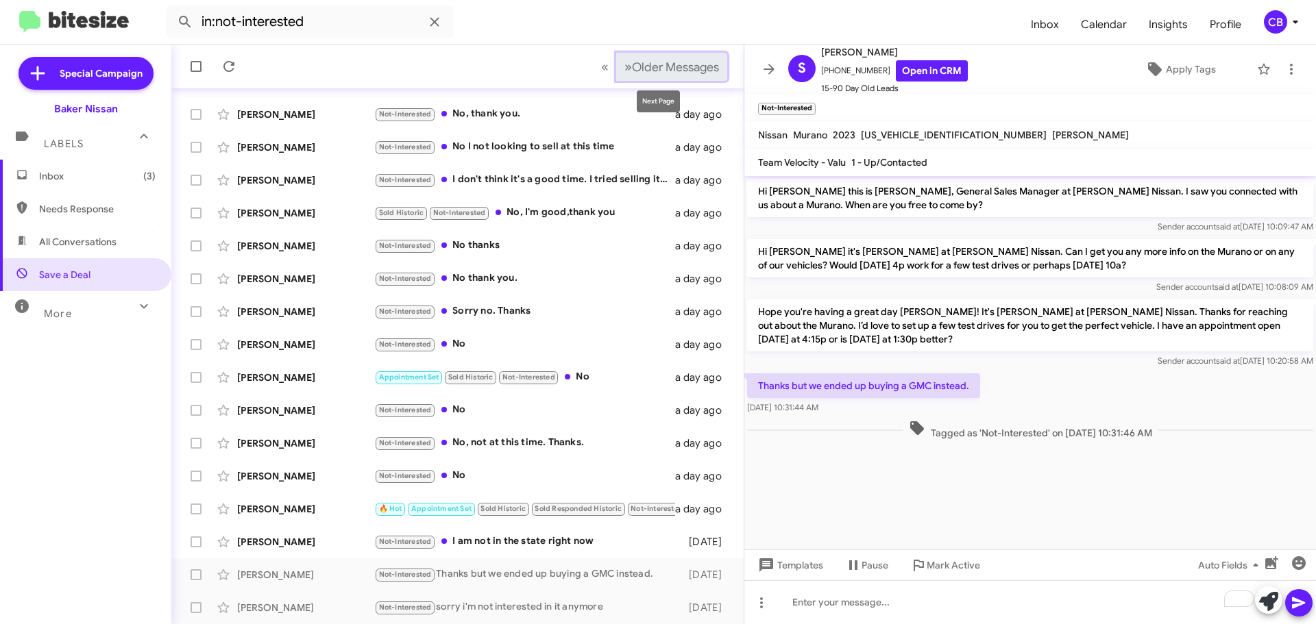
click at [654, 63] on span "Older Messages" at bounding box center [675, 67] width 87 height 15
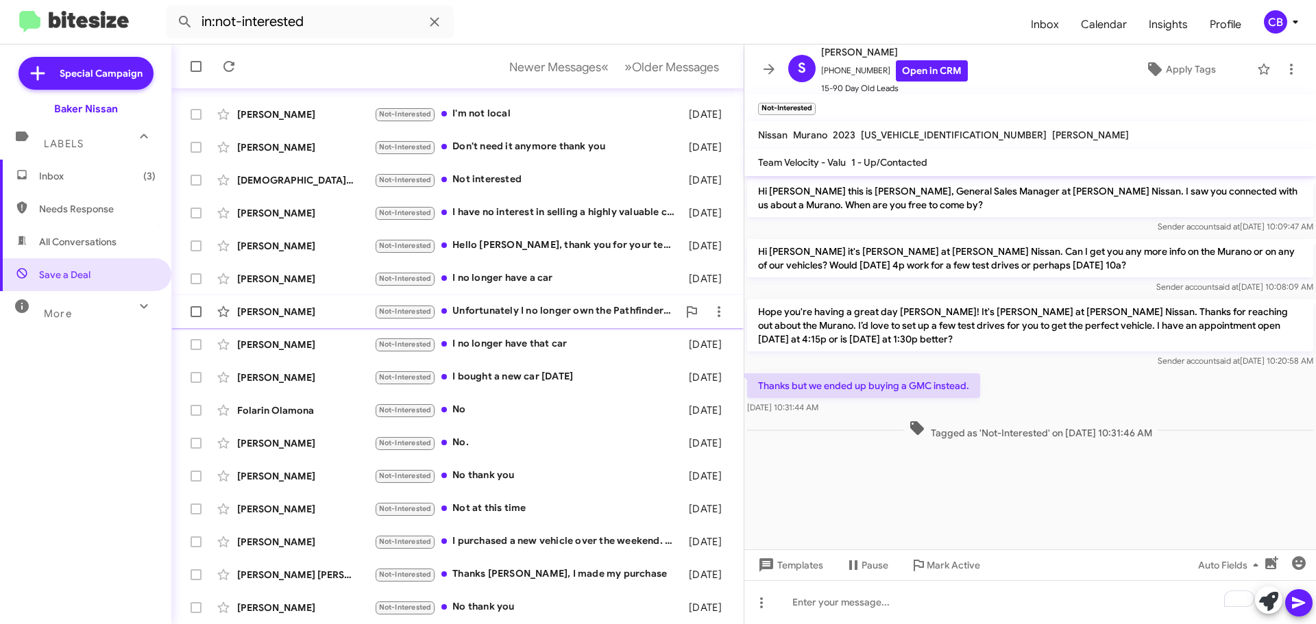
click at [252, 304] on div "[PERSON_NAME] Not-Interested Unfortunately I no longer own the Pathfinder or an…" at bounding box center [457, 311] width 550 height 27
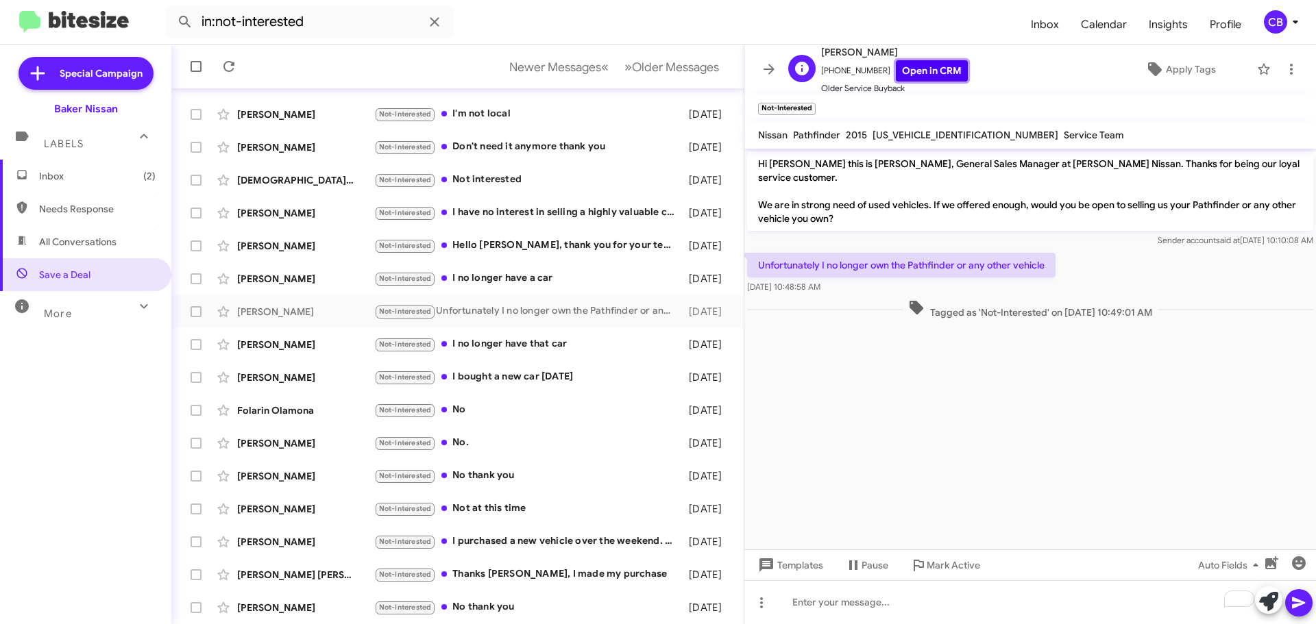
click at [896, 64] on link "Open in CRM" at bounding box center [932, 70] width 72 height 21
